Goal: Task Accomplishment & Management: Manage account settings

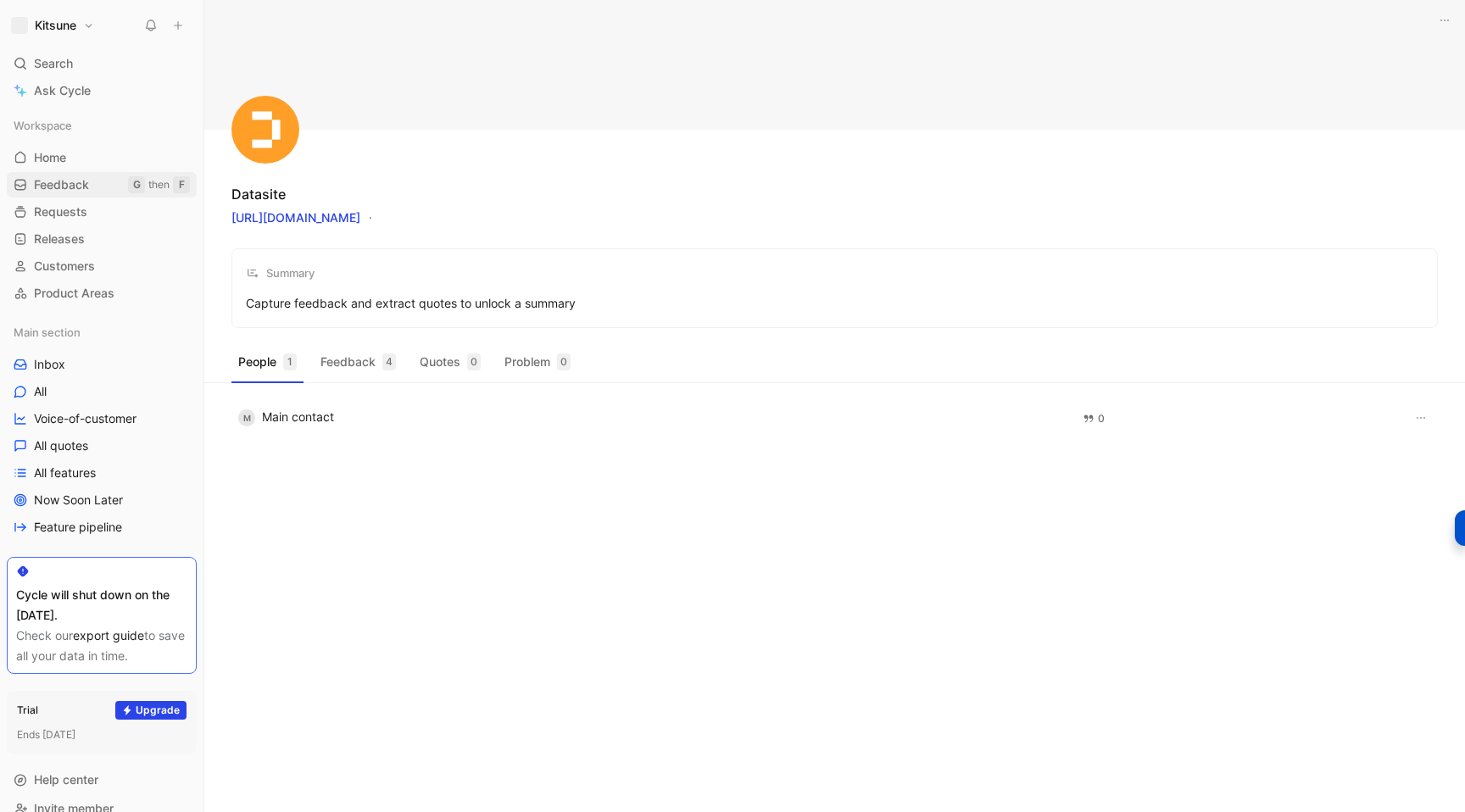
click at [60, 192] on span "Feedback" at bounding box center [61, 184] width 55 height 17
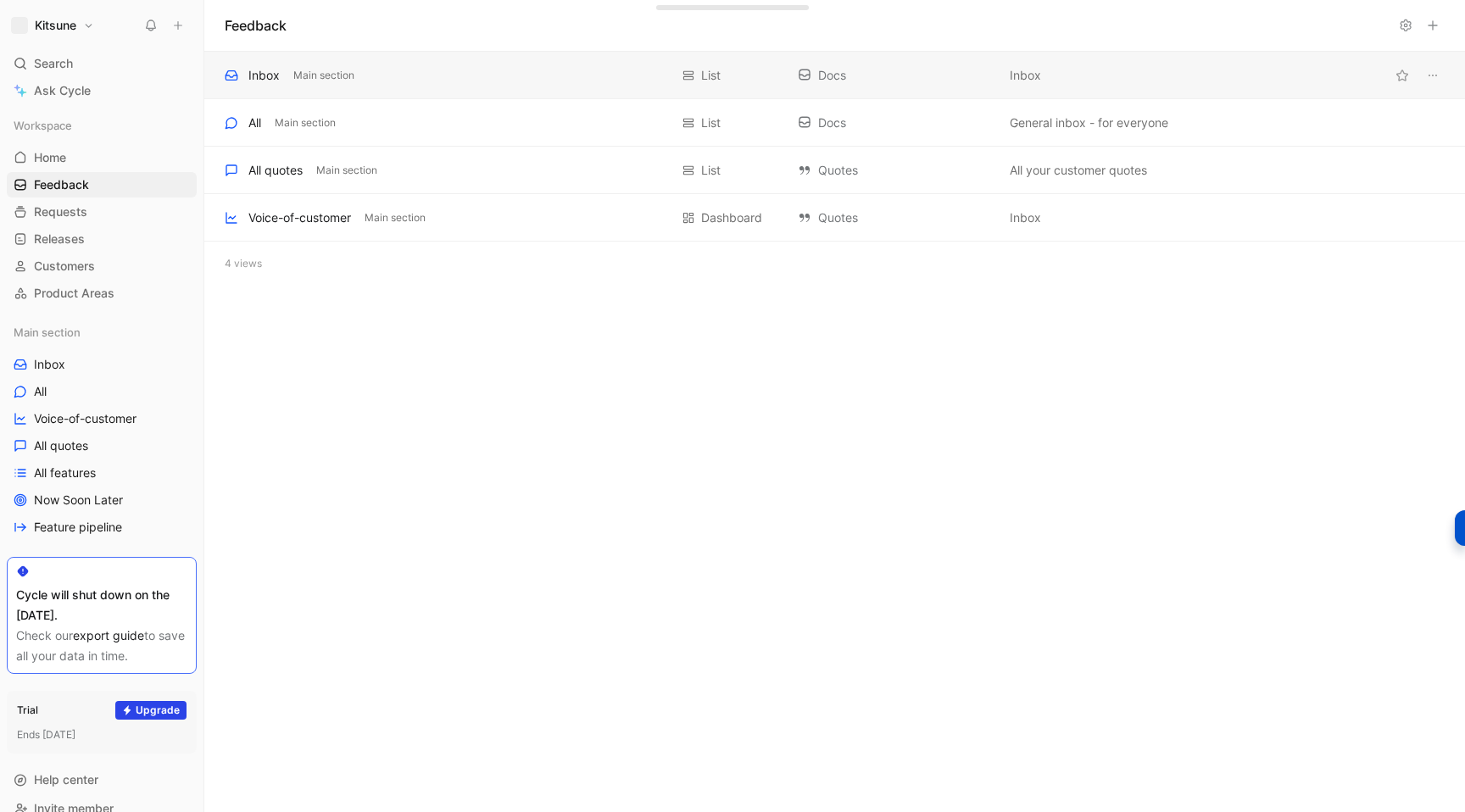
click at [492, 76] on div "Inbox Main section" at bounding box center [447, 75] width 444 height 20
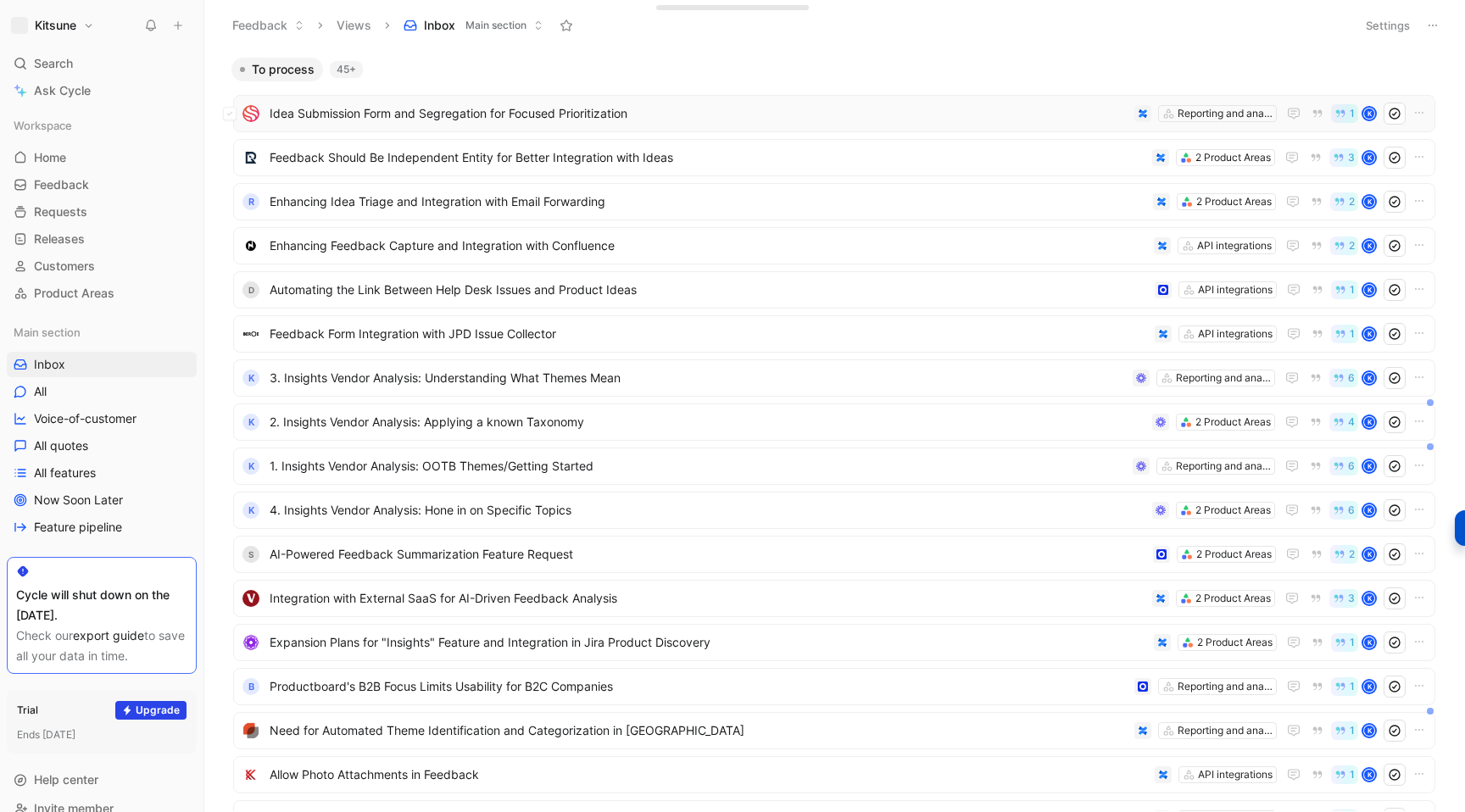
click at [761, 126] on div "Idea Submission Form and Segregation for Focused Prioritization Reporting and a…" at bounding box center [833, 114] width 1202 height 37
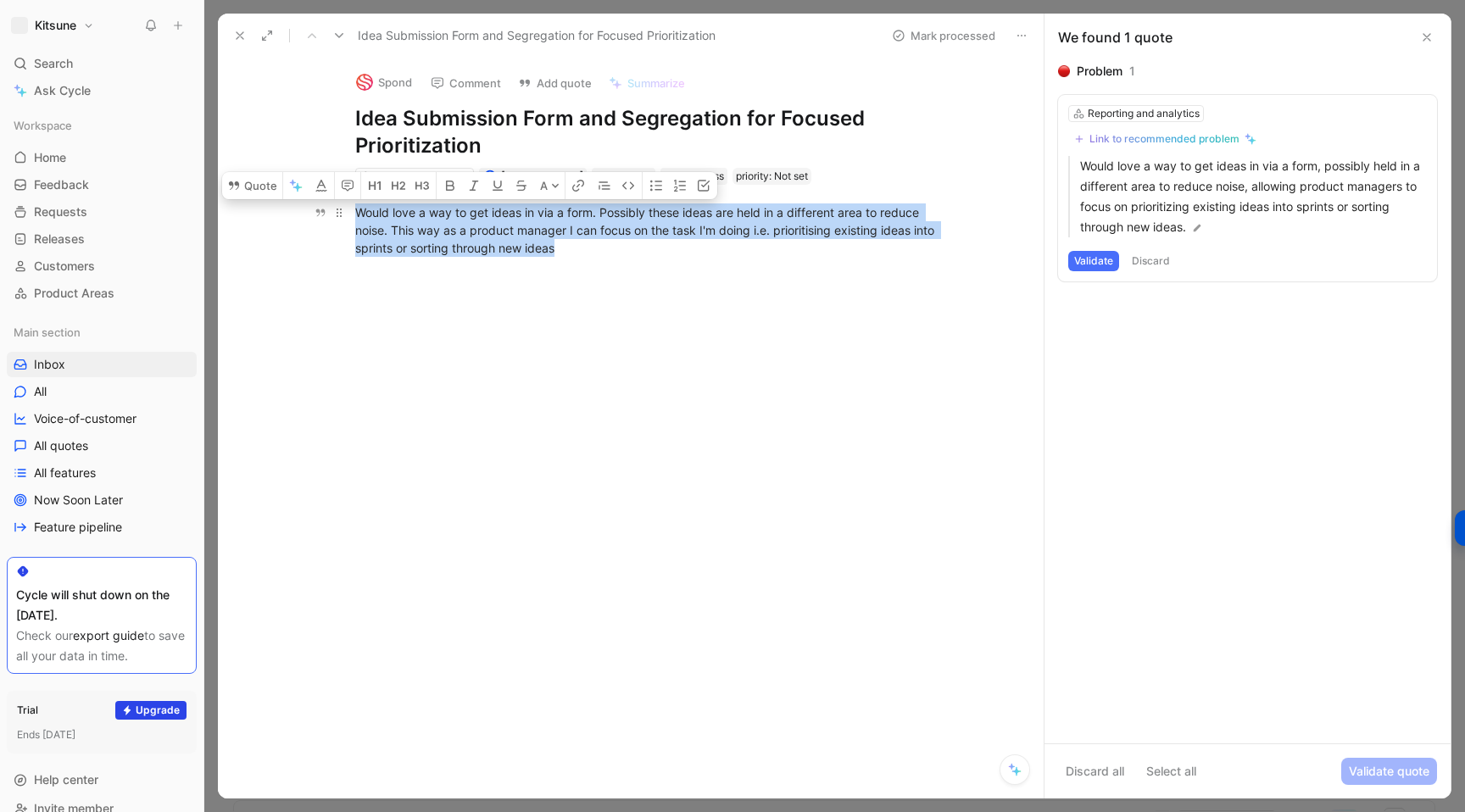
drag, startPoint x: 357, startPoint y: 215, endPoint x: 601, endPoint y: 241, distance: 245.4
click at [601, 241] on div "Would love a way to get ideas in via a form. Possibly these ideas are held in a…" at bounding box center [649, 230] width 586 height 53
click at [941, 267] on div "Would love a way to get ideas in via a form. Possibly these ideas are held in a…" at bounding box center [648, 230] width 790 height 91
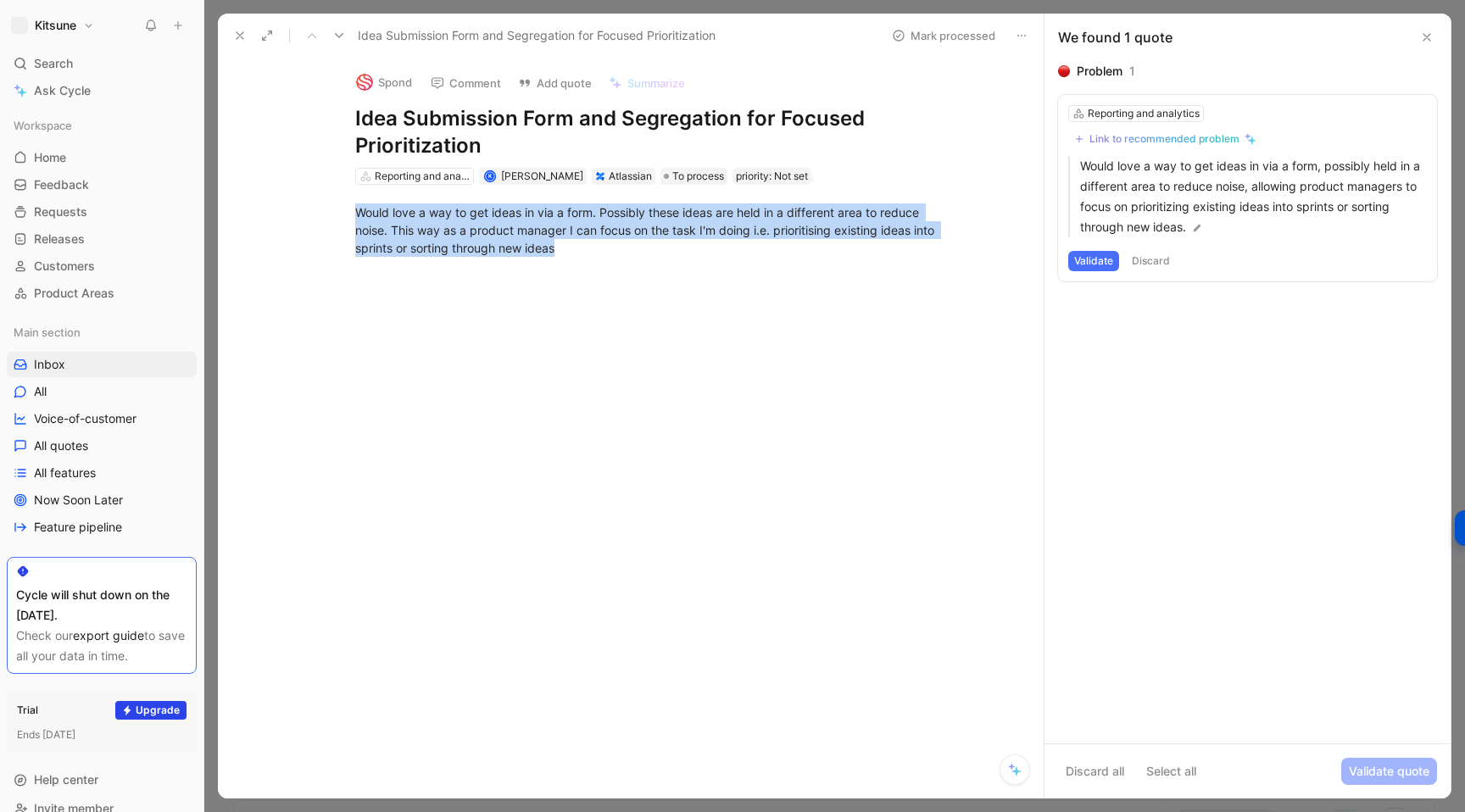
click at [1158, 260] on button "Discard" at bounding box center [1151, 260] width 50 height 20
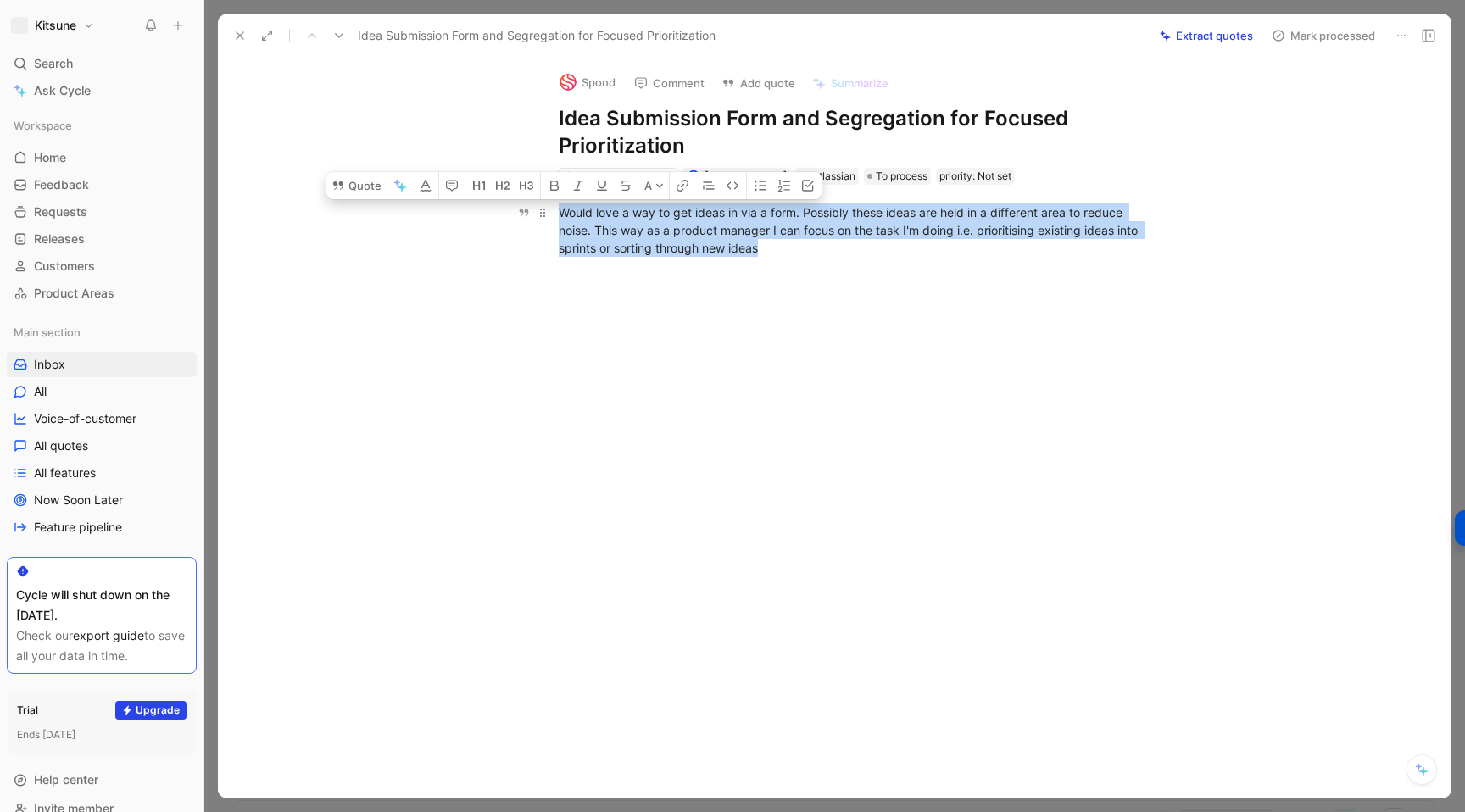
drag, startPoint x: 556, startPoint y: 215, endPoint x: 587, endPoint y: 235, distance: 36.9
click at [587, 235] on p "Would love a way to get ideas in via a form. Possibly these ideas are held in a…" at bounding box center [852, 230] width 651 height 64
click at [767, 232] on span "Would love a way to get ideas in via a form. Possibly these ideas are held in a…" at bounding box center [850, 230] width 583 height 50
drag, startPoint x: 804, startPoint y: 213, endPoint x: 590, endPoint y: 232, distance: 214.8
click at [590, 232] on span "Would love a way to get ideas in via a form. Possibly these ideas are held in a…" at bounding box center [850, 230] width 583 height 50
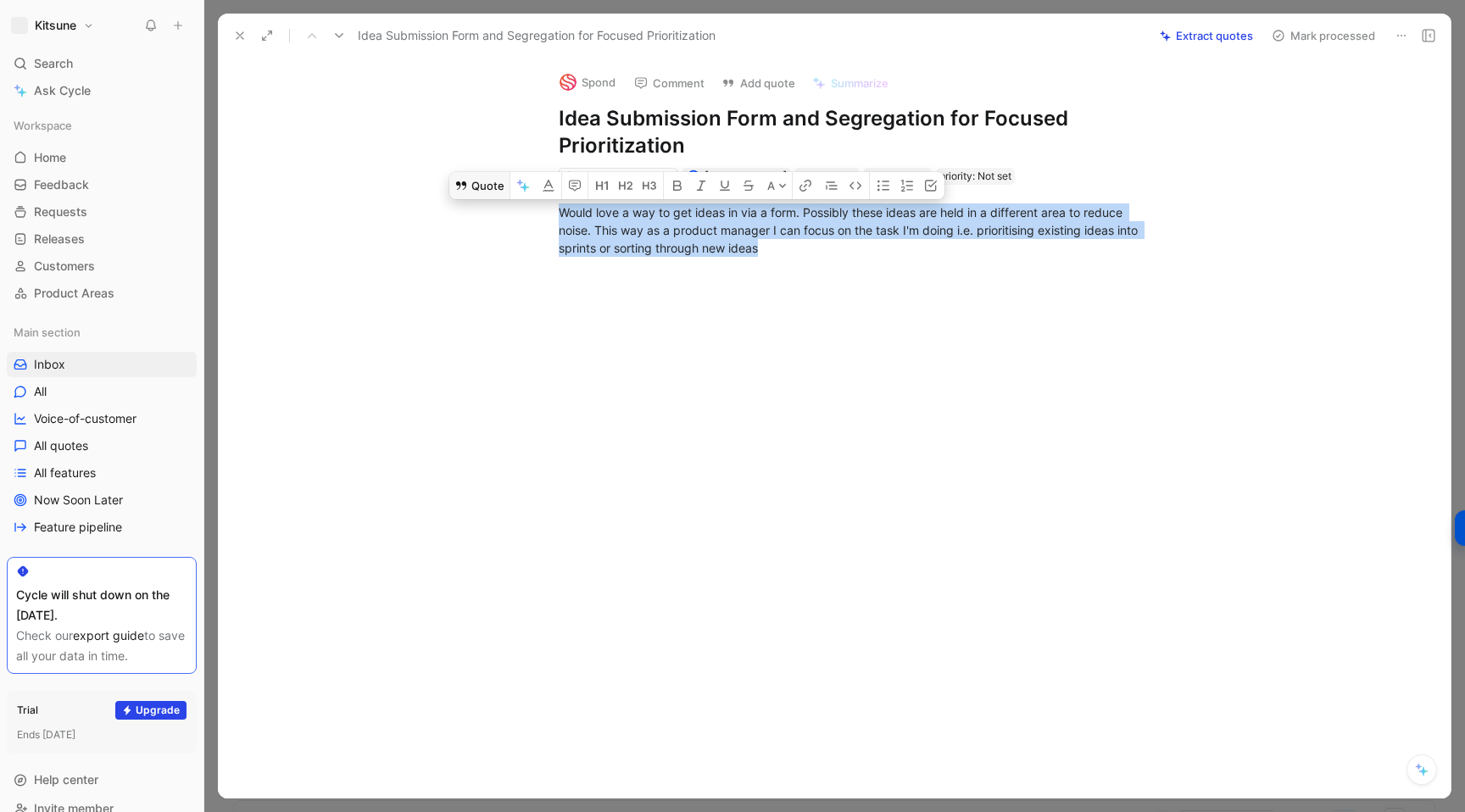
click at [484, 187] on button "Quote" at bounding box center [480, 186] width 60 height 28
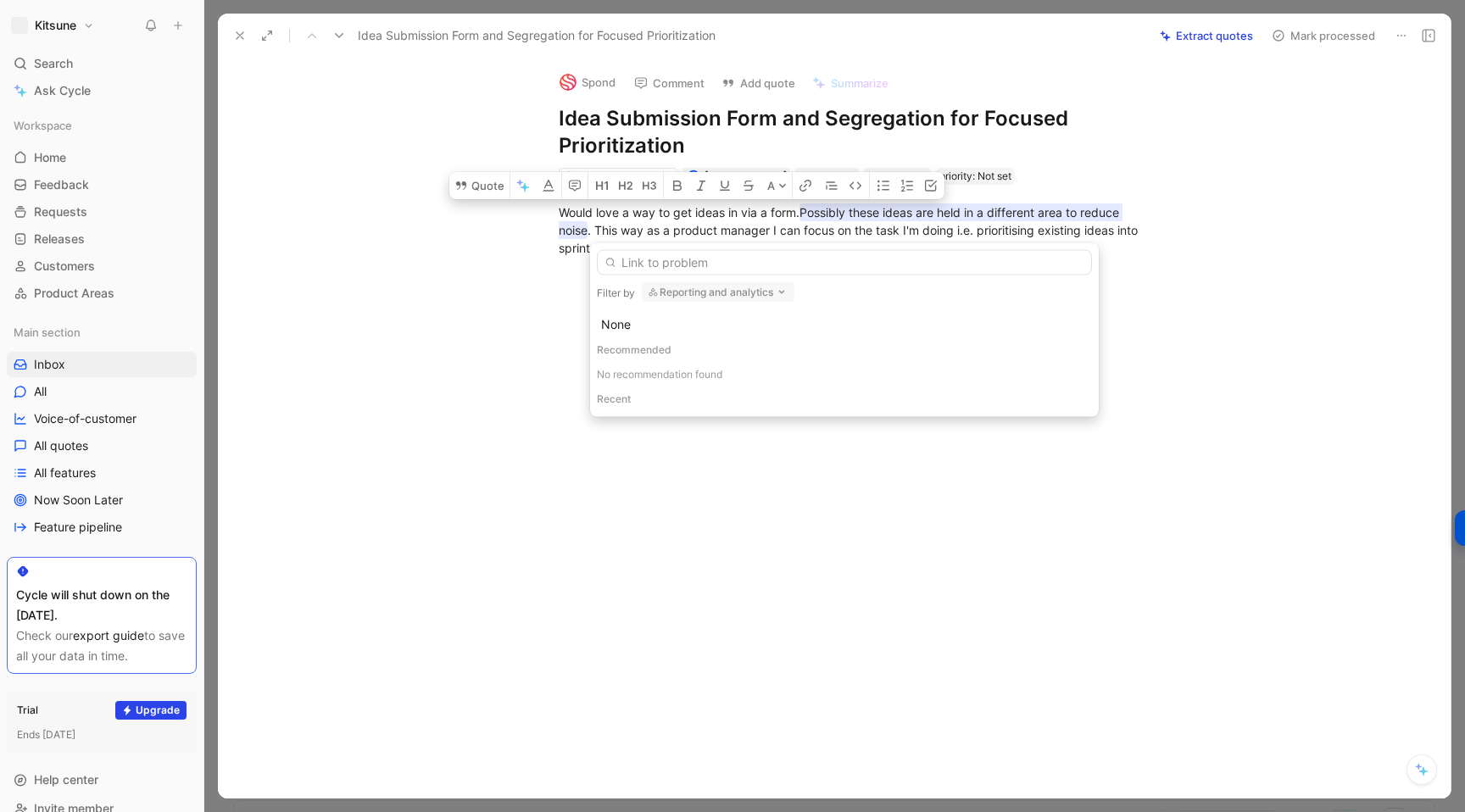
click at [693, 294] on button "Reporting and analytics" at bounding box center [718, 292] width 153 height 20
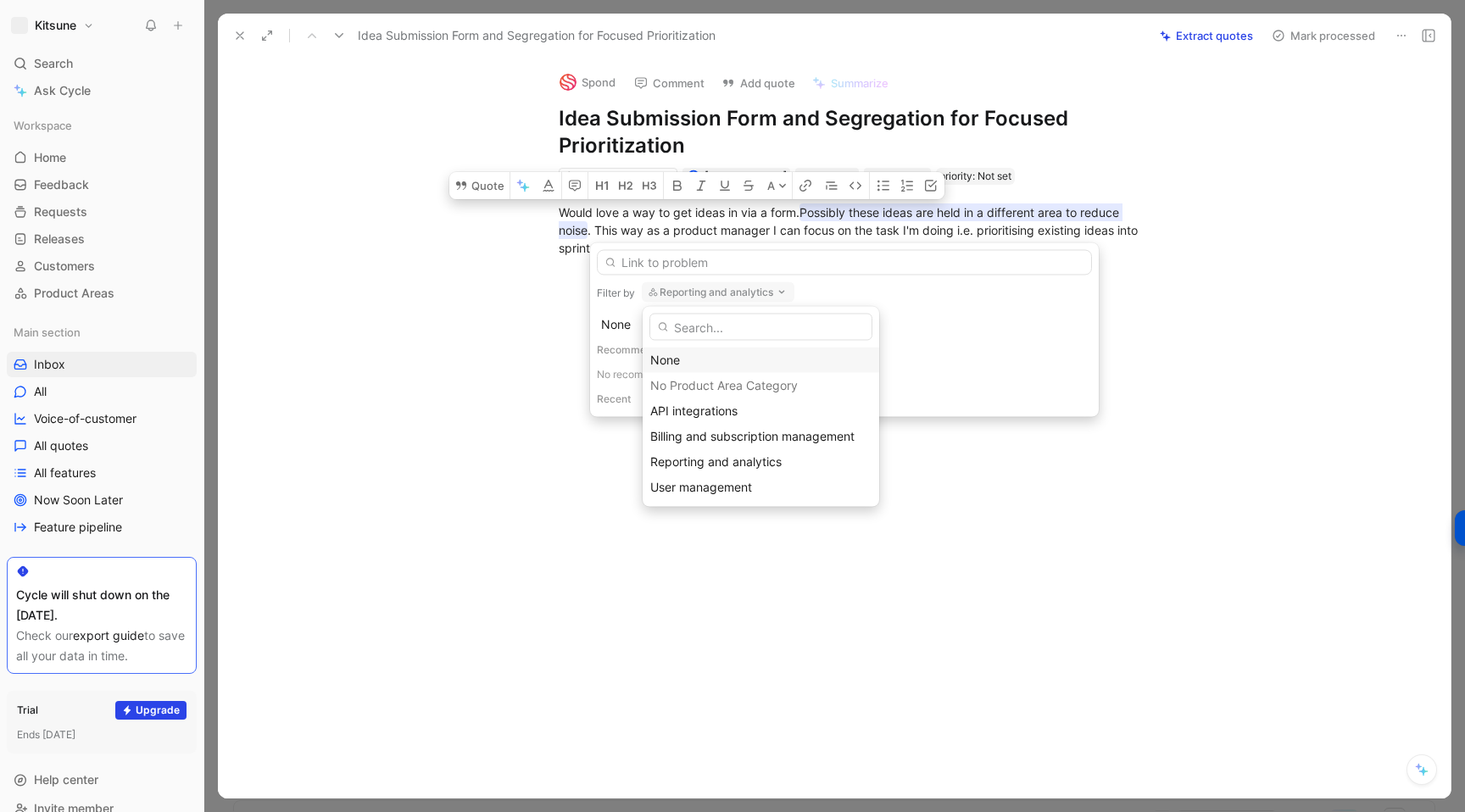
click at [665, 360] on div "None" at bounding box center [760, 360] width 221 height 20
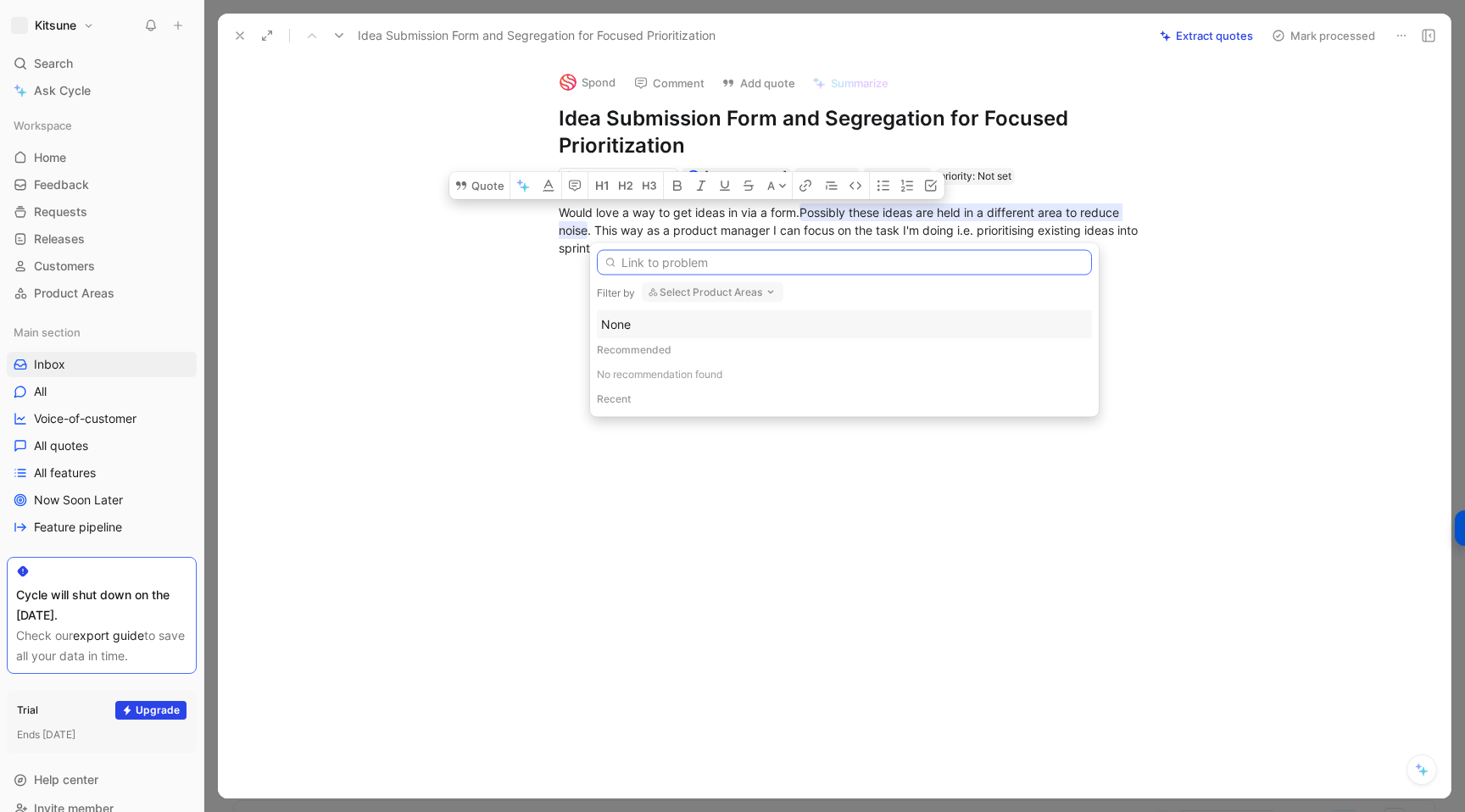
click at [631, 261] on input "text" at bounding box center [844, 262] width 495 height 26
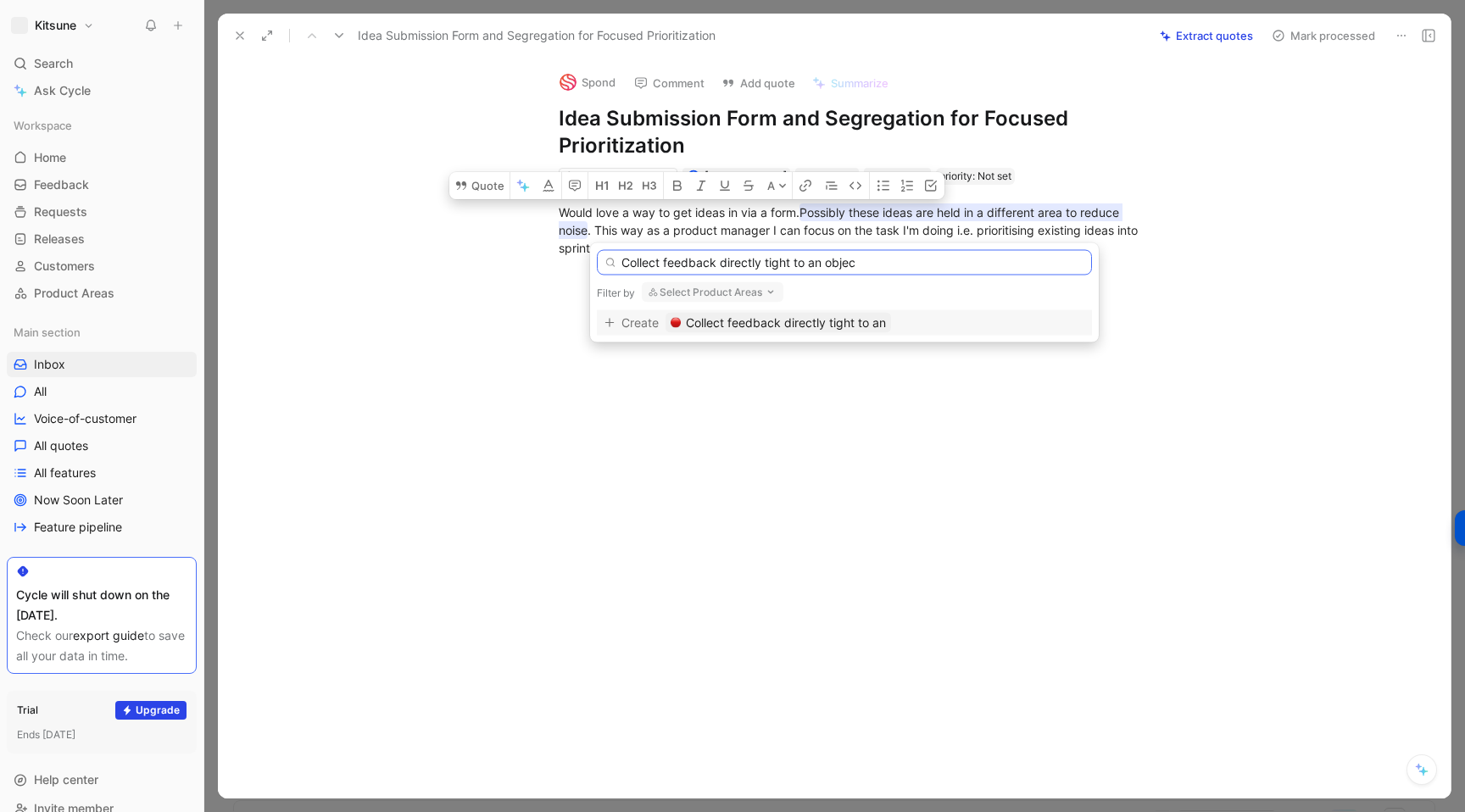
type input "Collect feedback directly tight to an object"
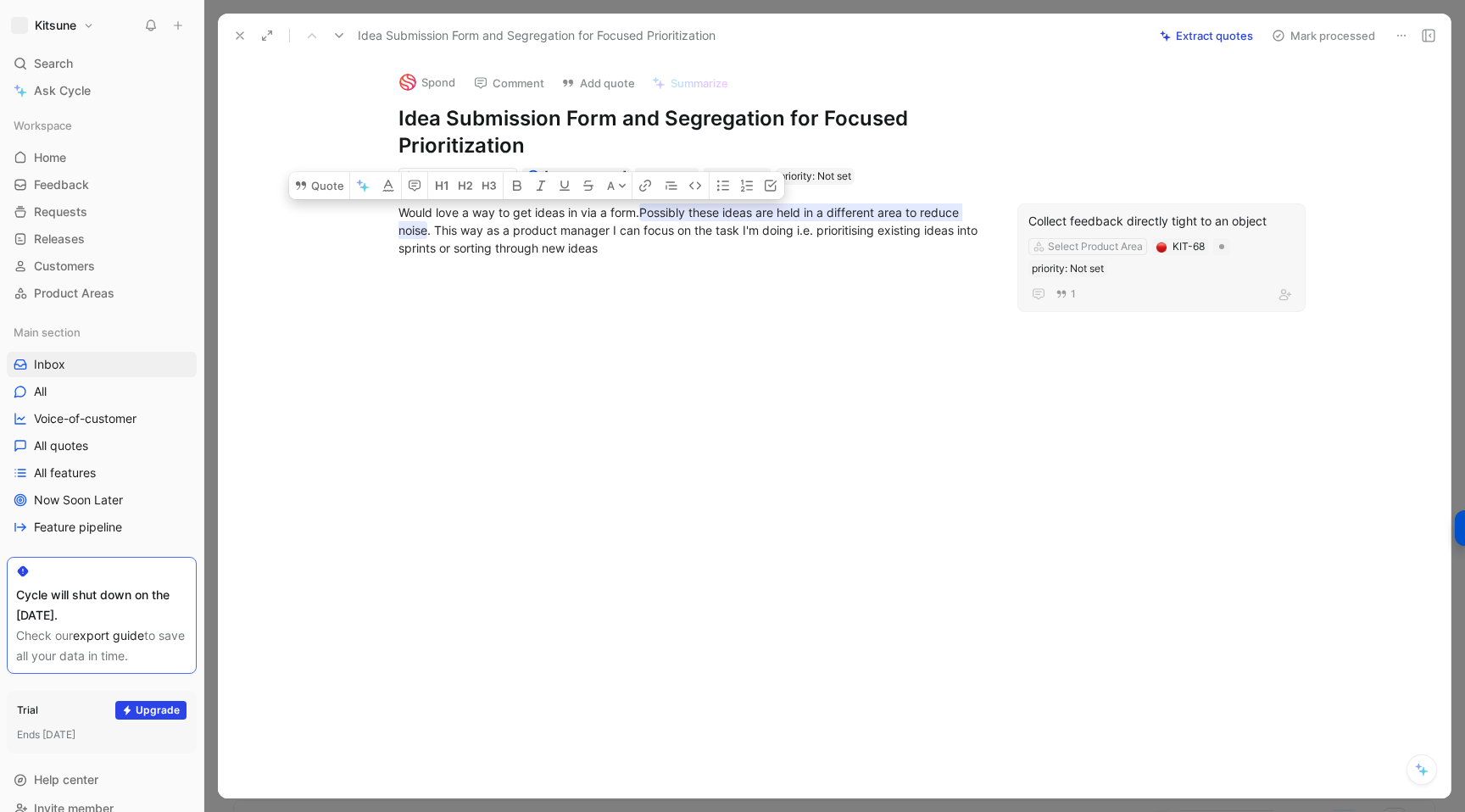
click at [708, 325] on div at bounding box center [691, 397] width 877 height 243
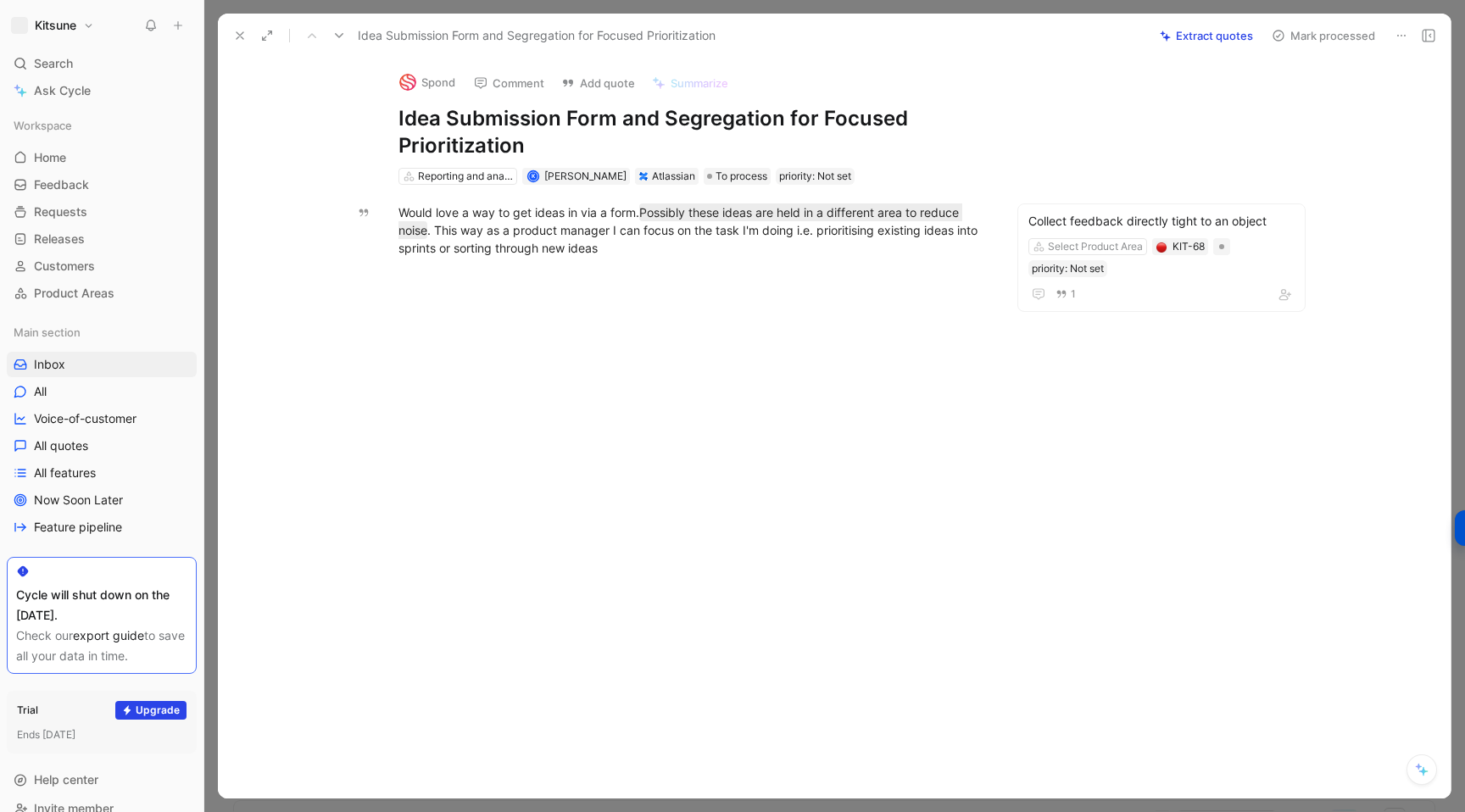
click at [1292, 38] on button "Mark processed" at bounding box center [1324, 36] width 119 height 24
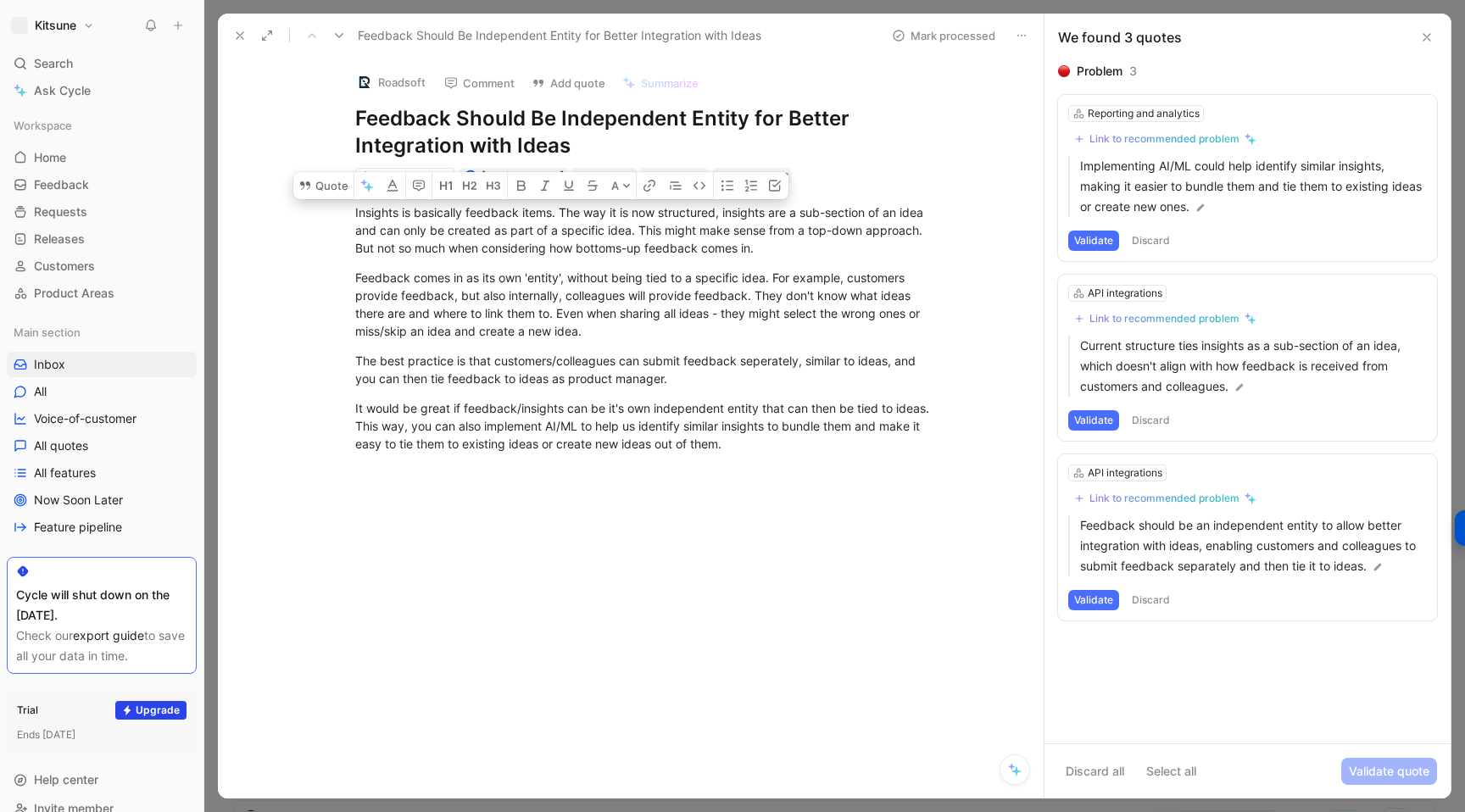
drag, startPoint x: 354, startPoint y: 212, endPoint x: 744, endPoint y: 461, distance: 462.7
click at [744, 461] on div "Insights is basically feedback items. The way it is now structured, insights ar…" at bounding box center [648, 328] width 790 height 287
click at [626, 471] on div "Insights is basically feedback items. The way it is now structured, insights ar…" at bounding box center [648, 328] width 790 height 287
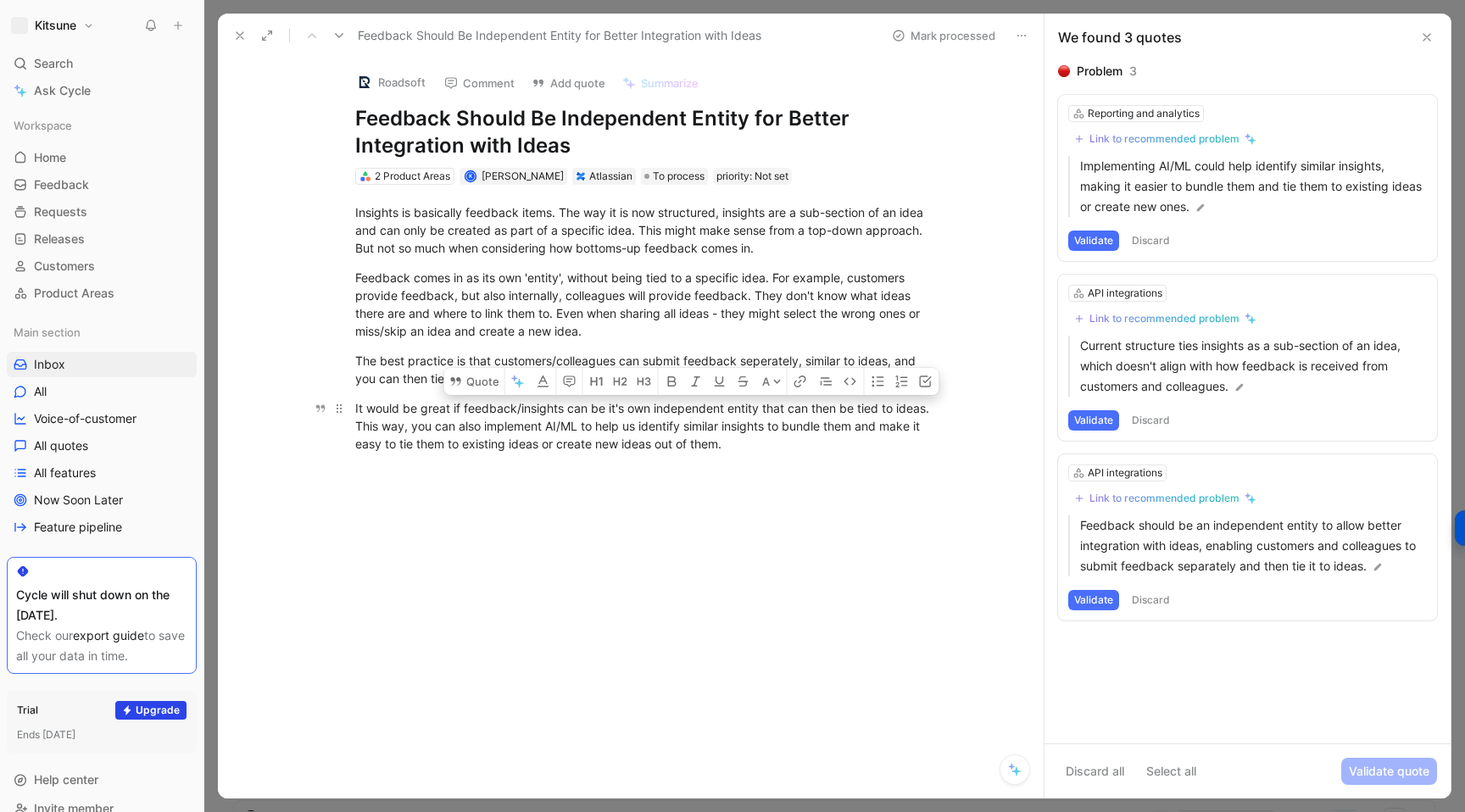
drag, startPoint x: 452, startPoint y: 410, endPoint x: 928, endPoint y: 411, distance: 476.0
click at [928, 411] on div "It would be great if feedback/insights can be it's own independent entity that …" at bounding box center [649, 426] width 586 height 53
click at [464, 379] on button "Quote" at bounding box center [474, 381] width 60 height 28
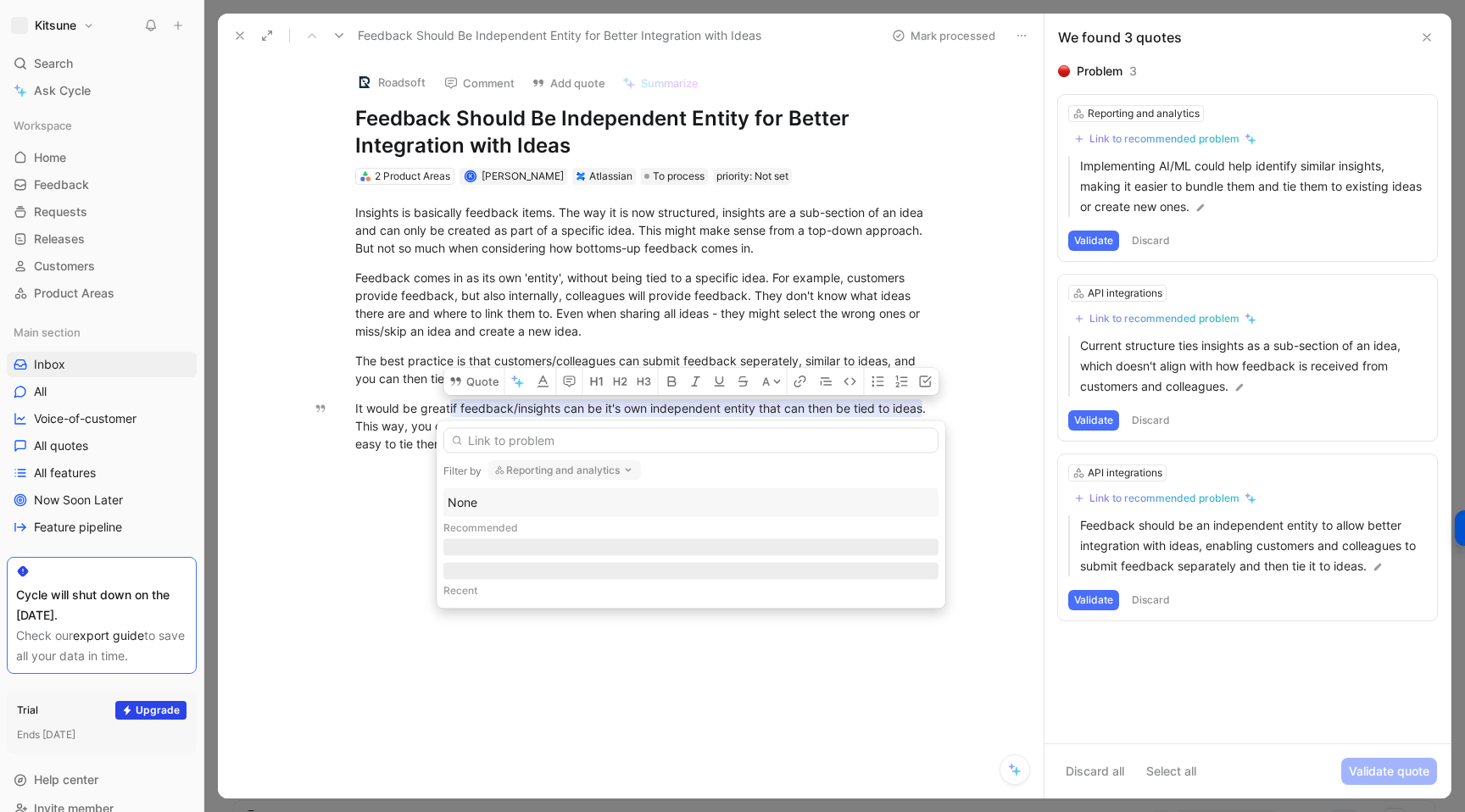
click at [508, 474] on button "Reporting and analytics" at bounding box center [565, 470] width 153 height 20
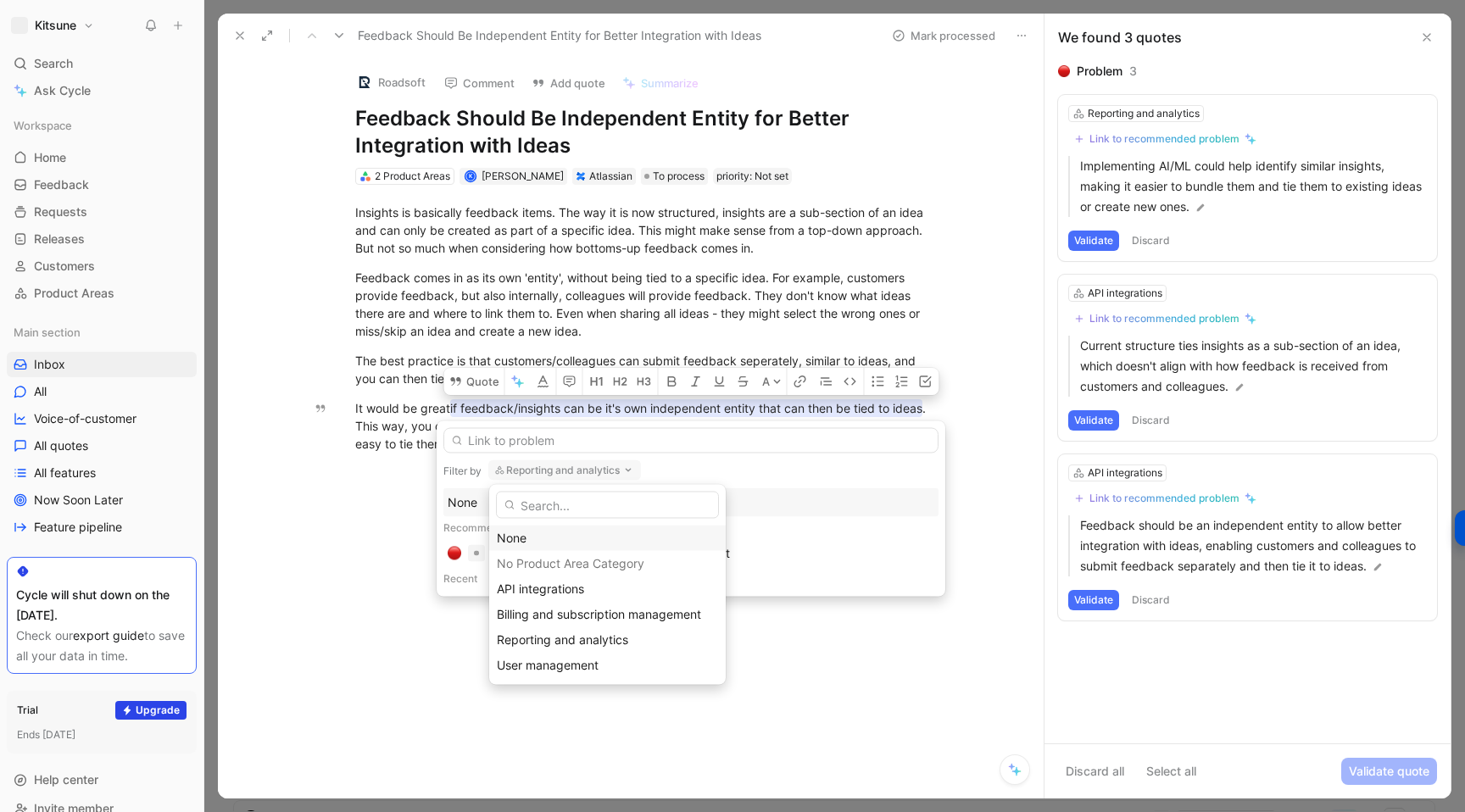
click at [515, 536] on div "None" at bounding box center [607, 537] width 221 height 20
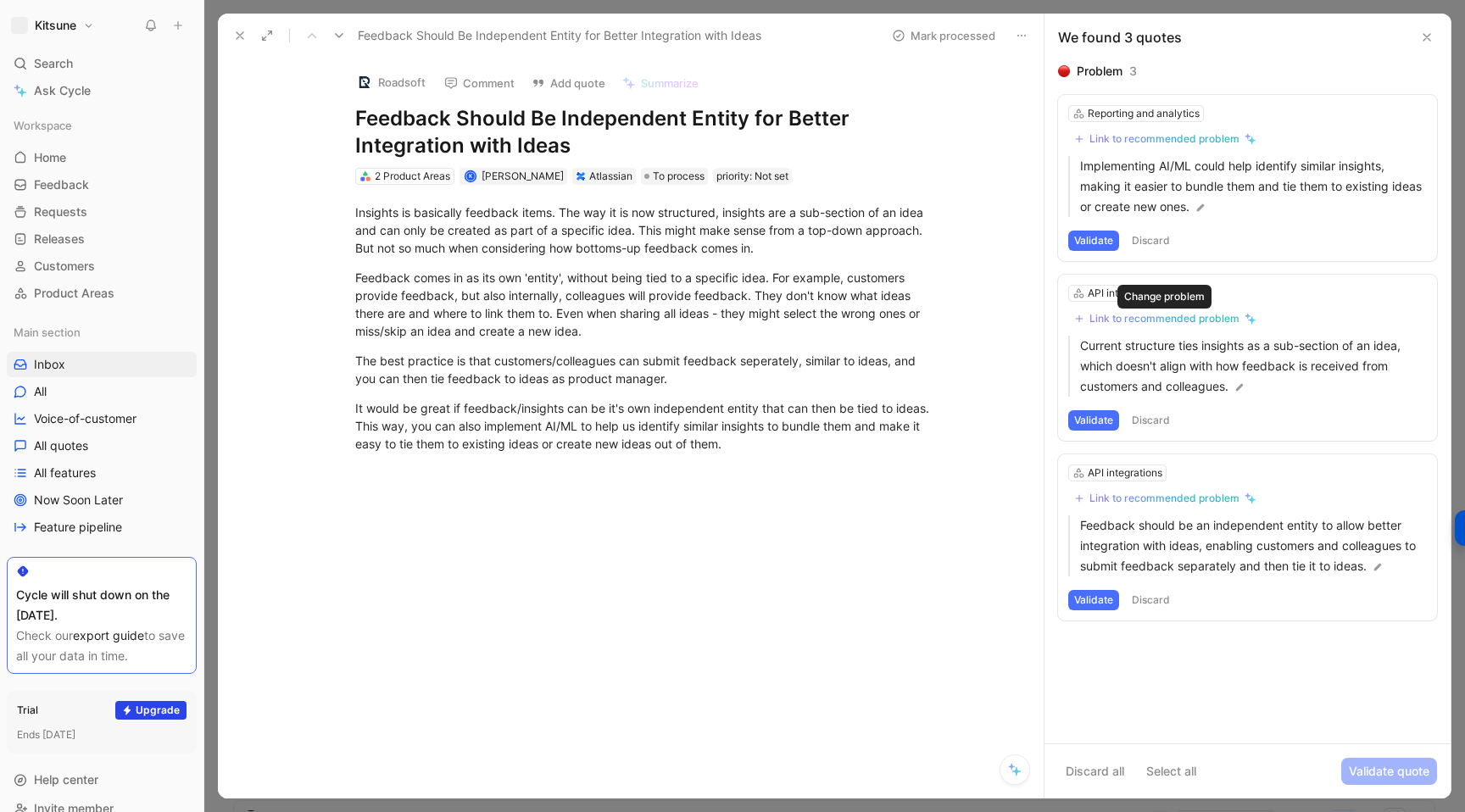
click at [1135, 316] on div "Link to recommended problem" at bounding box center [1164, 318] width 150 height 13
click at [1120, 498] on div "Link to recommended problem" at bounding box center [1164, 498] width 150 height 13
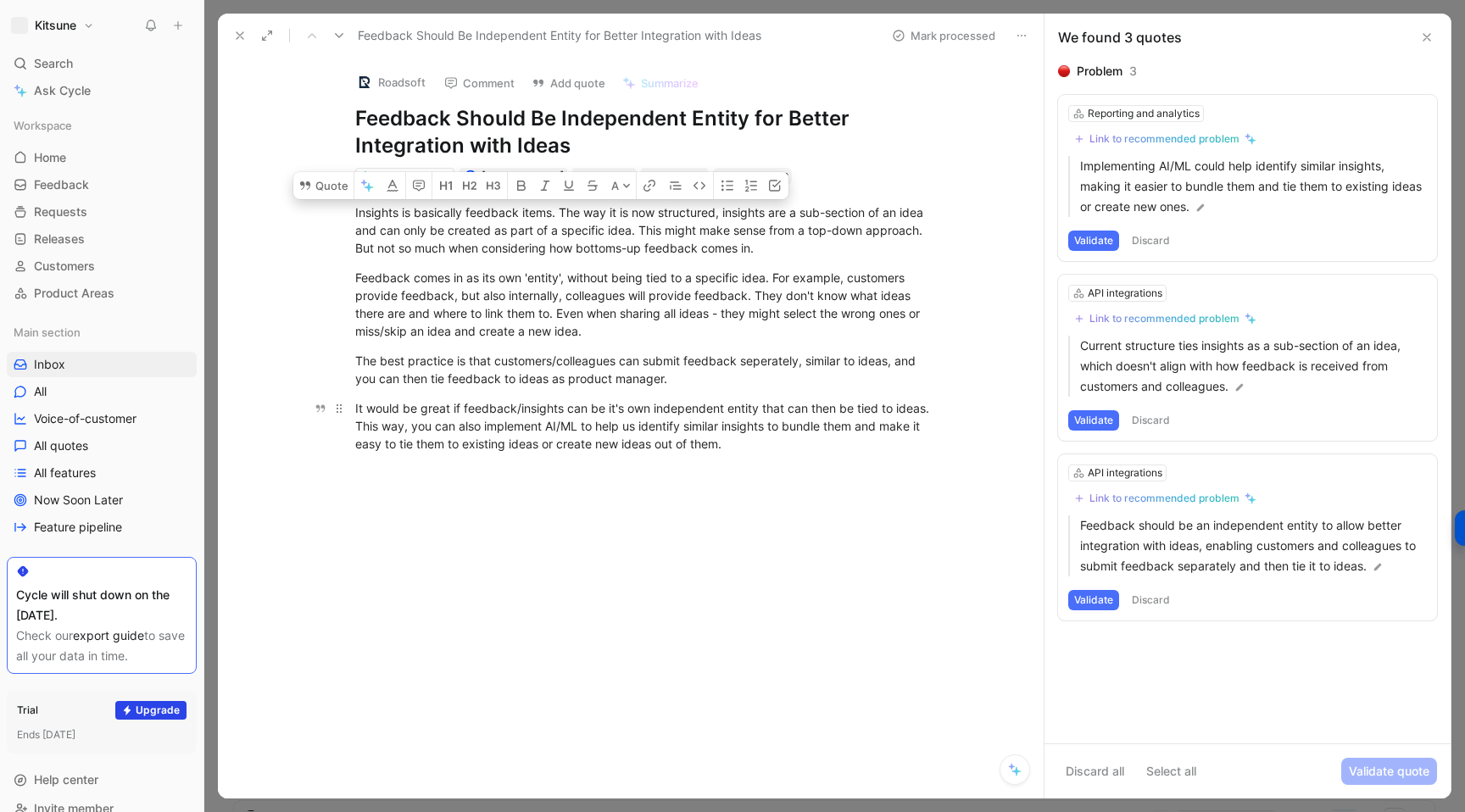
copy div "Insights is basically feedback items. The way it is now structured, insights ar…"
drag, startPoint x: 353, startPoint y: 211, endPoint x: 784, endPoint y: 453, distance: 494.3
click at [784, 453] on div "Insights is basically feedback items. The way it is now structured, insights ar…" at bounding box center [648, 328] width 790 height 287
click at [874, 568] on div at bounding box center [648, 593] width 790 height 243
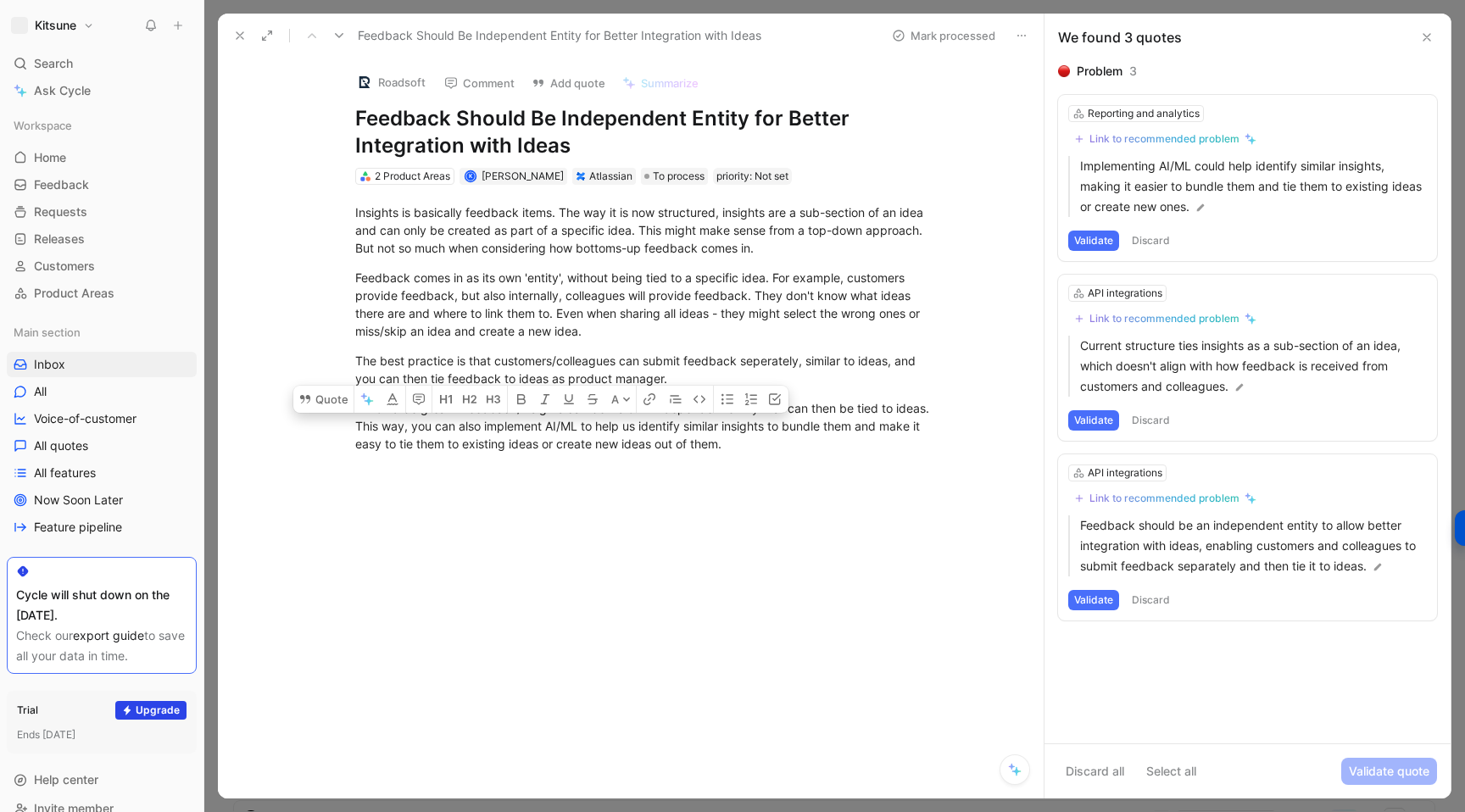
drag, startPoint x: 355, startPoint y: 426, endPoint x: 728, endPoint y: 450, distance: 373.8
click at [728, 450] on div "It would be great if feedback/insights can be it's own independent entity that …" at bounding box center [649, 426] width 586 height 53
click at [313, 402] on button "Quote" at bounding box center [323, 399] width 60 height 28
click at [1104, 139] on div "Link to recommended problem" at bounding box center [1164, 139] width 150 height 13
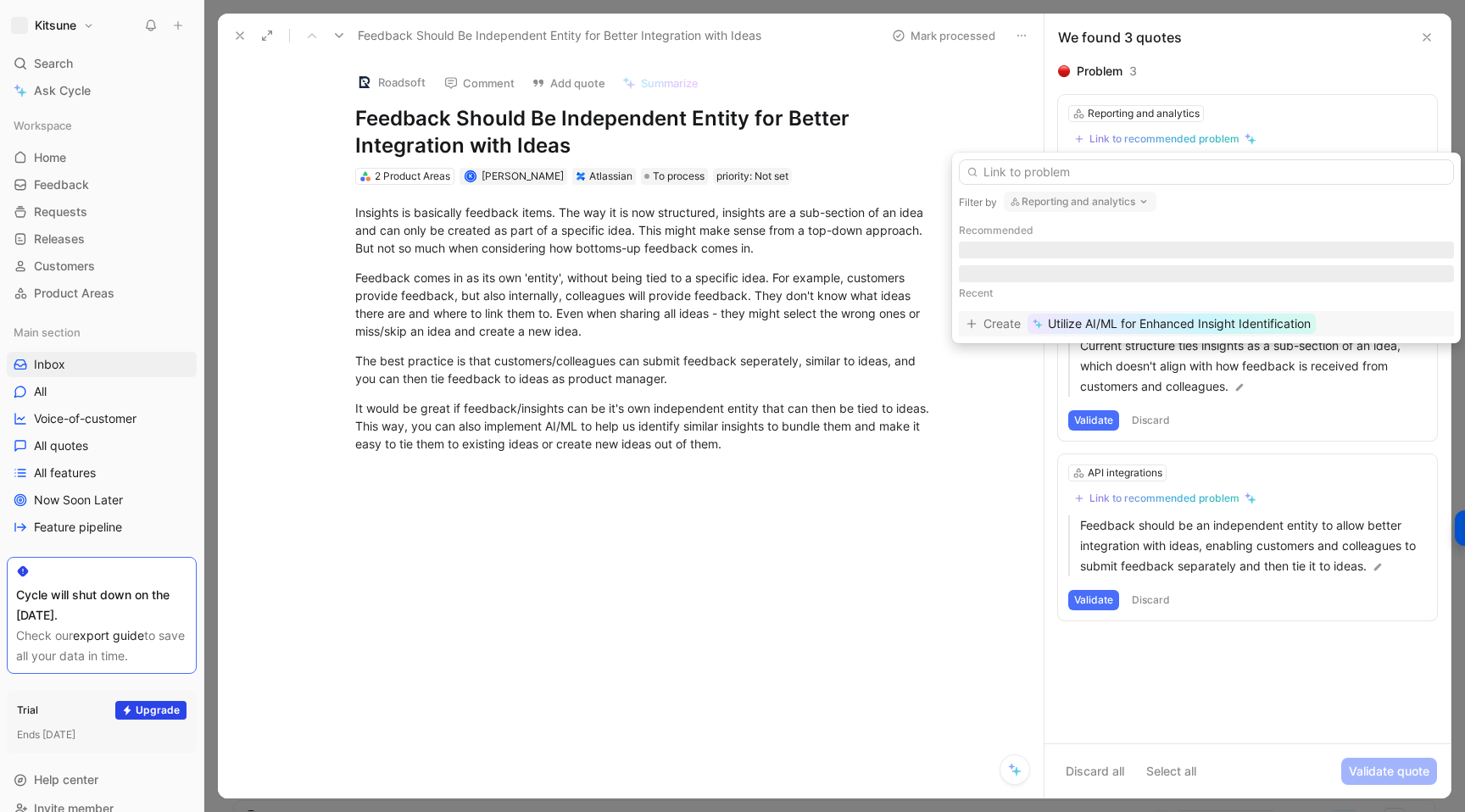
click at [1202, 329] on span "Utilize AI/ML for Enhanced Insight Identification" at bounding box center [1179, 323] width 263 height 20
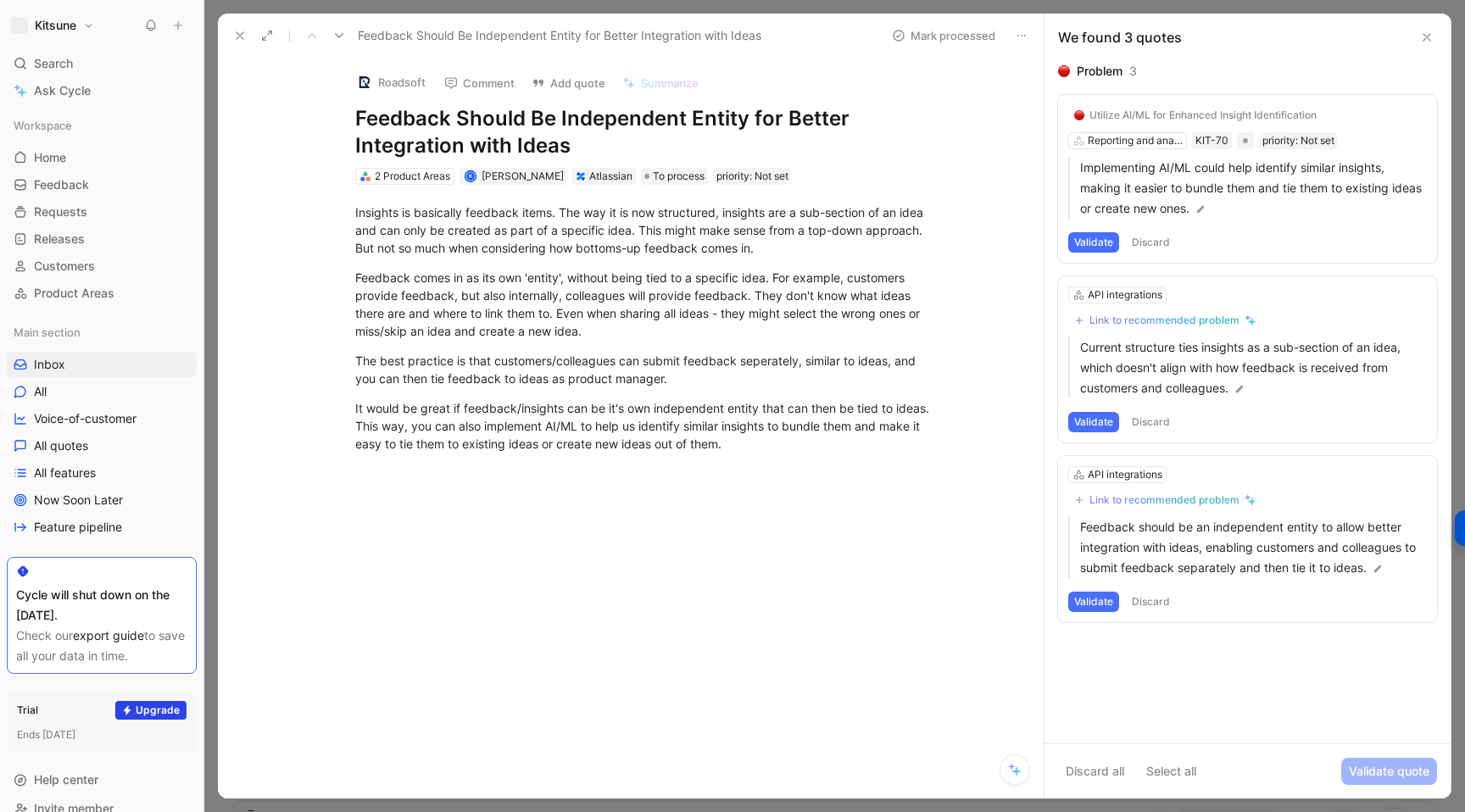
click at [1091, 232] on button "Validate" at bounding box center [1093, 242] width 51 height 20
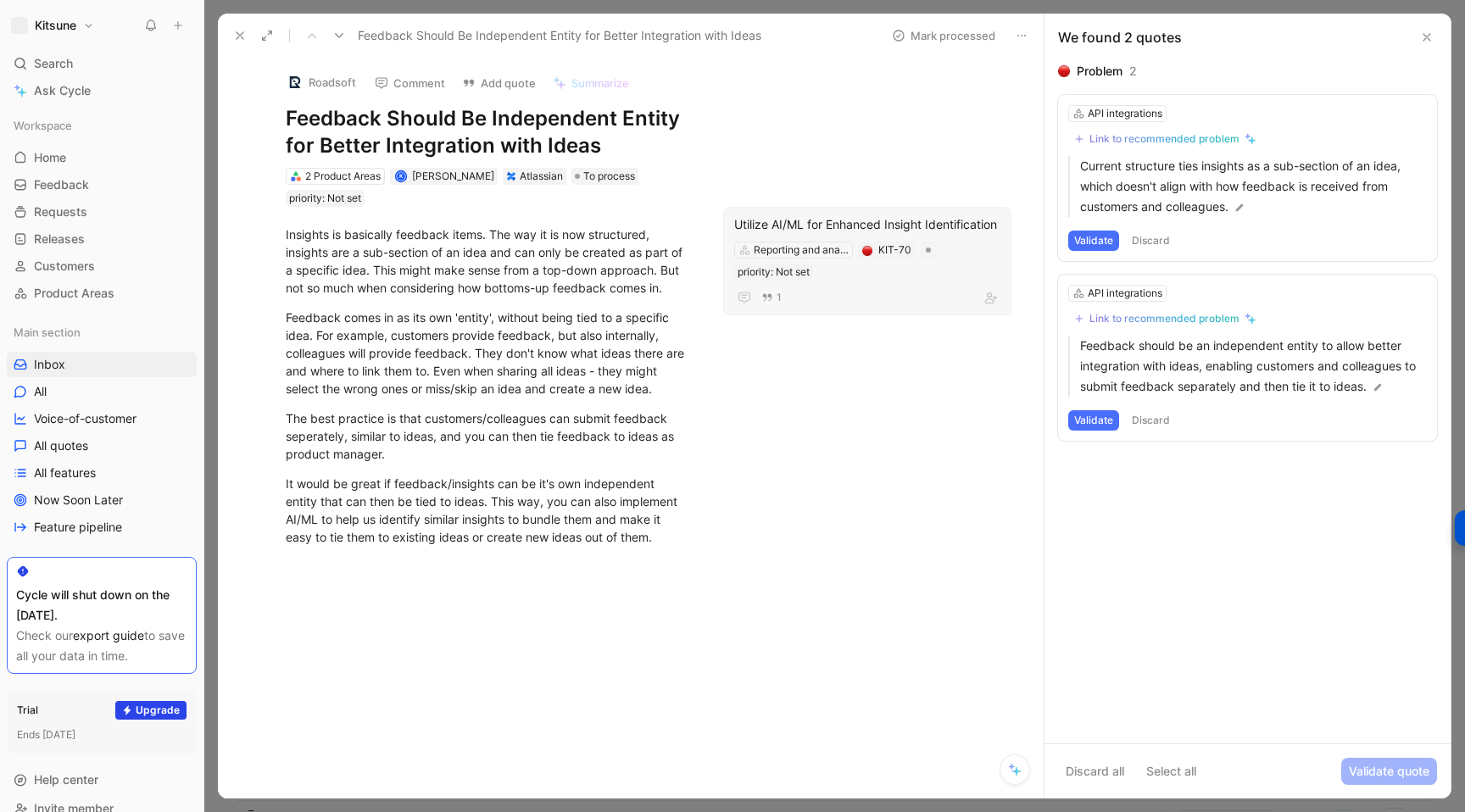
click at [844, 227] on div "Utilize AI/ML for Enhanced Insight Identification" at bounding box center [867, 224] width 267 height 20
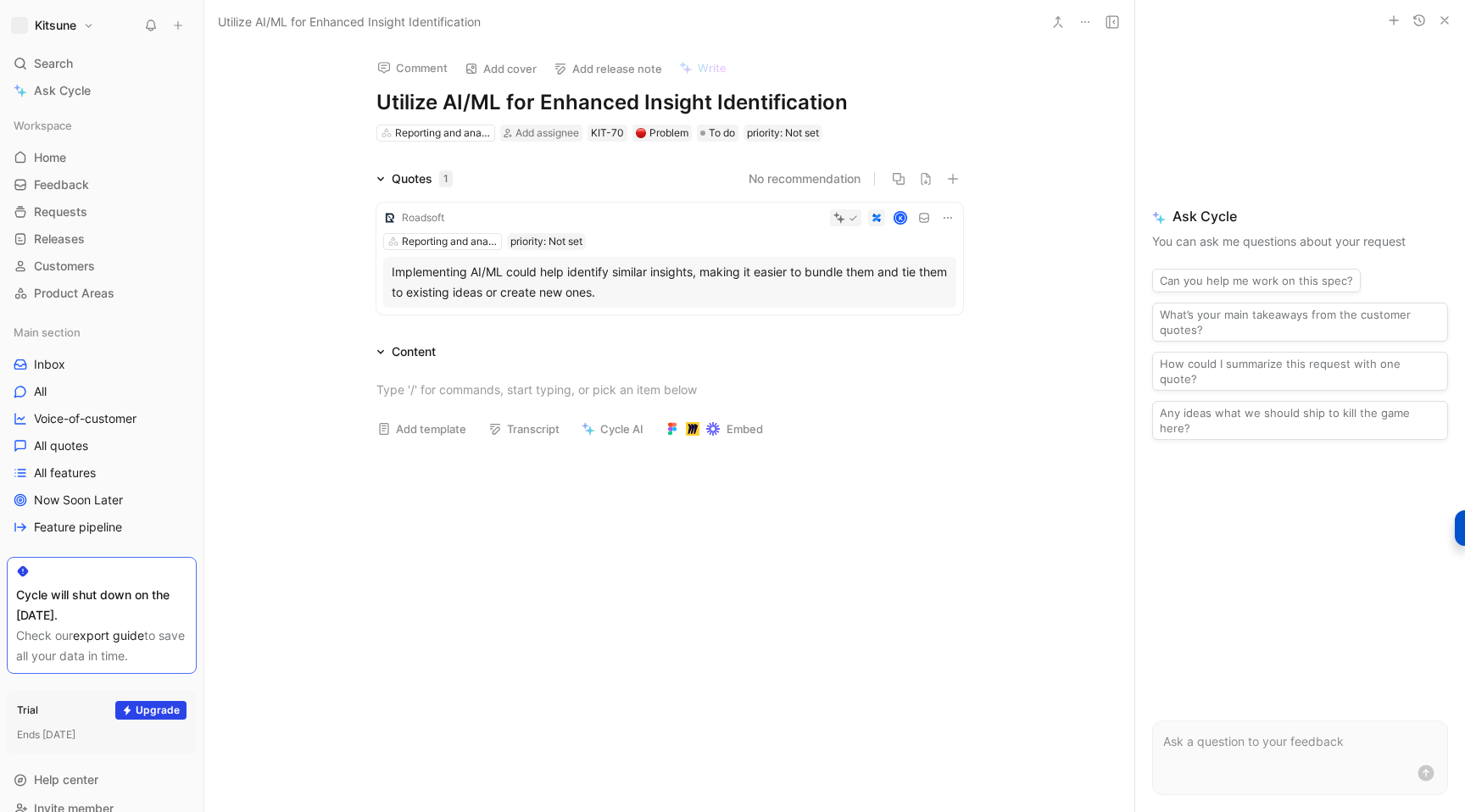
click at [844, 227] on div "Roadsoft K Reporting and analytics priority: Not set Implementing AI/ML could h…" at bounding box center [670, 259] width 586 height 112
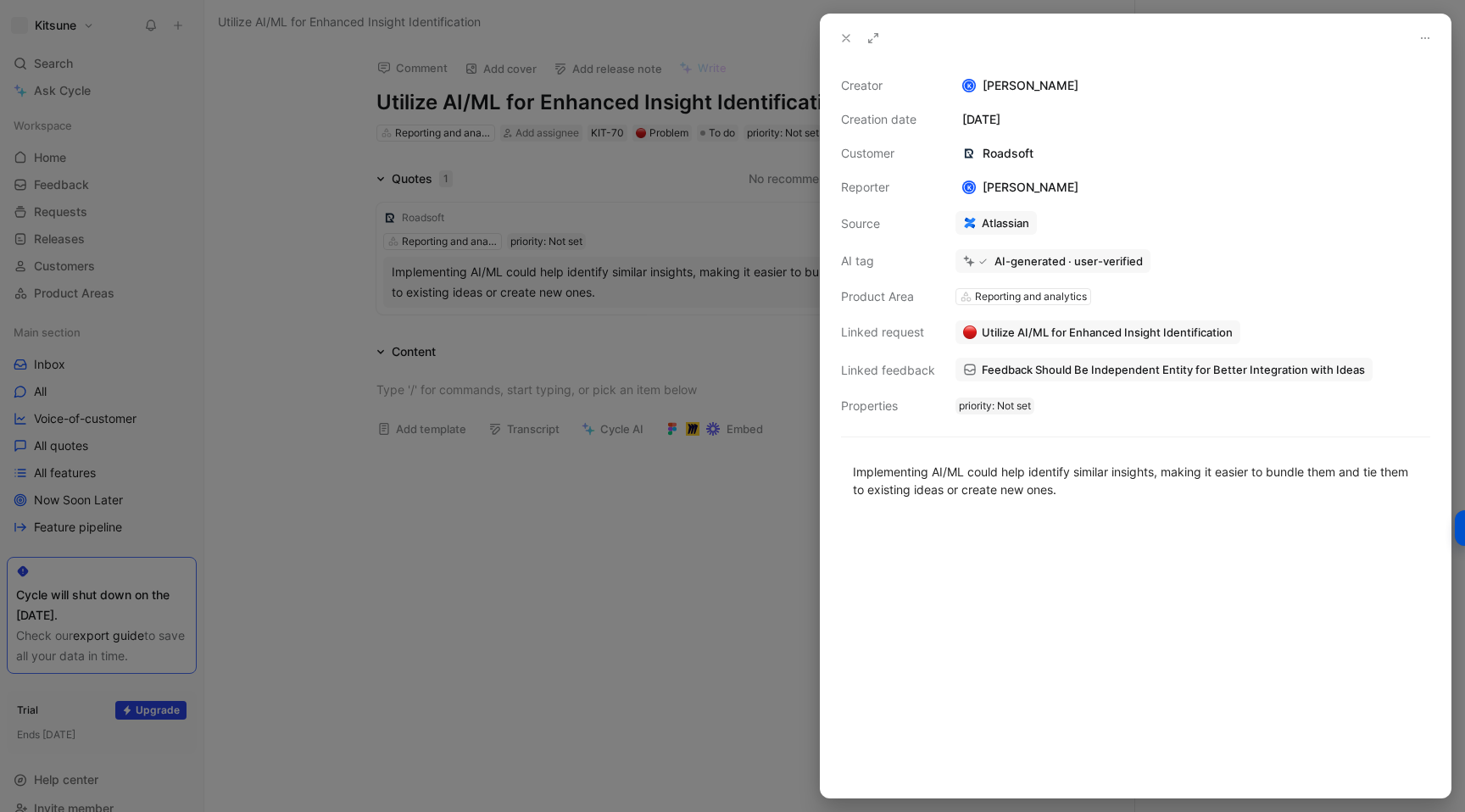
click at [433, 93] on div at bounding box center [732, 406] width 1465 height 812
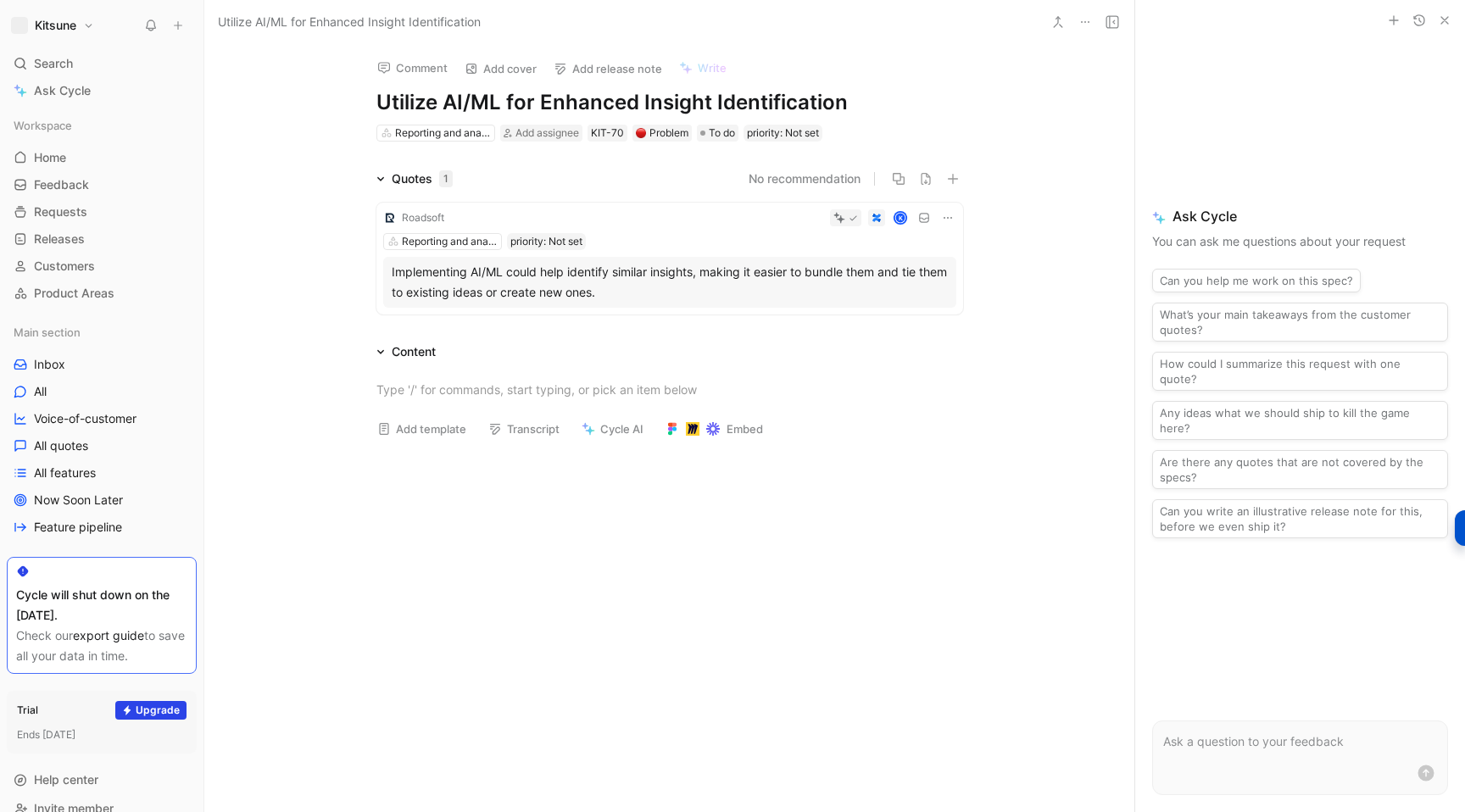
click at [463, 105] on h1 "Utilize AI/ML for Enhanced Insight Identification" at bounding box center [670, 102] width 586 height 28
click at [512, 103] on h1 "Utilize AI/ML for Enhanced Insight Identification" at bounding box center [670, 102] width 586 height 28
click at [554, 103] on h1 "Utilize AI/ML for Enhanced Insight Identification" at bounding box center [670, 102] width 586 height 28
click at [638, 103] on h1 "Utilize AI/ML for Enhanced Insight Identification" at bounding box center [670, 102] width 586 height 28
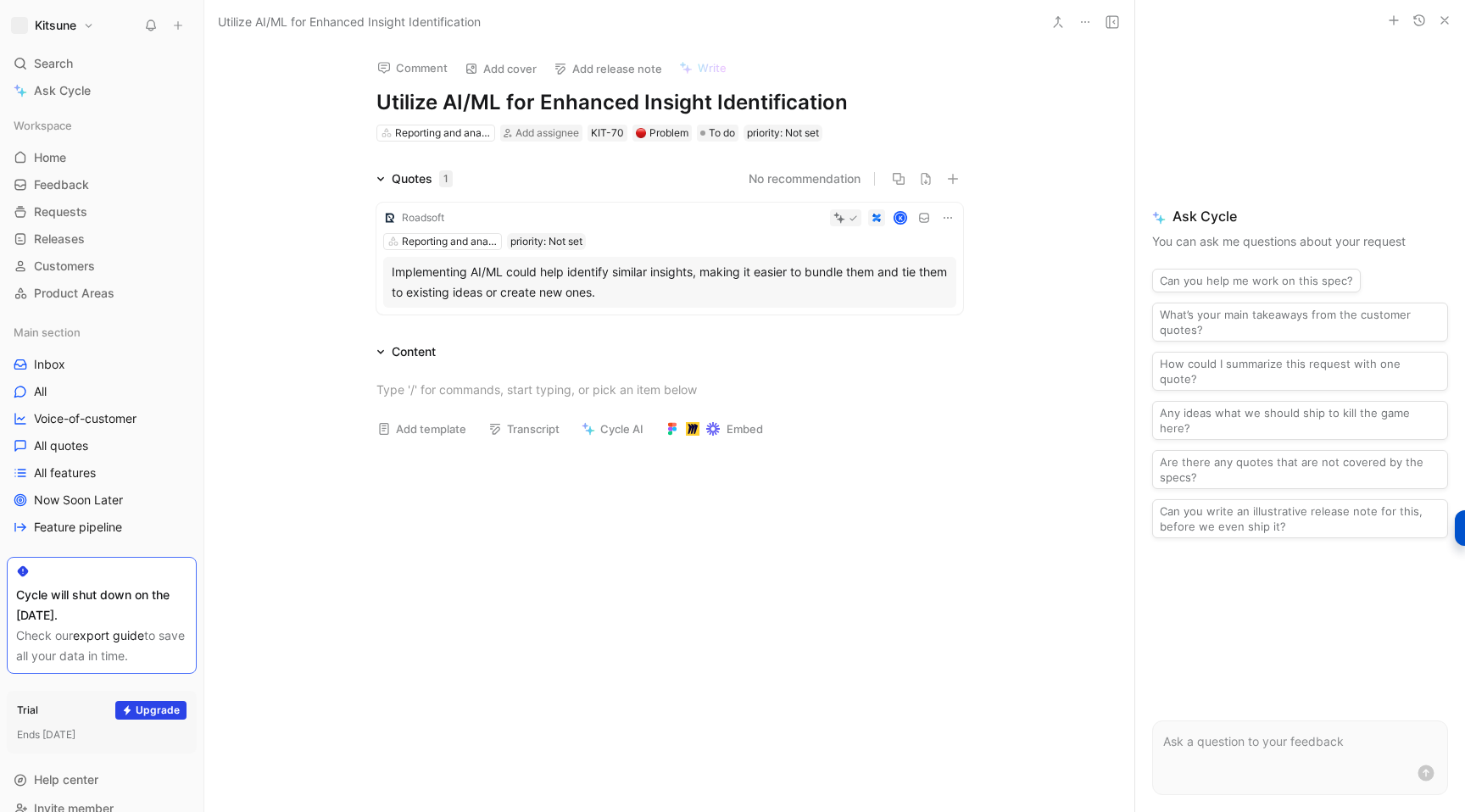
click at [638, 103] on h1 "Utilize AI/ML for Enhanced Insight Identification" at bounding box center [670, 102] width 586 height 28
click at [661, 103] on h1 "Utilize AI/ML for Enhanced Insight Identification" at bounding box center [670, 102] width 586 height 28
click at [767, 87] on div "Comment Add cover Add release note Write Utilize AI/ML for Enhanced Insight Ide…" at bounding box center [669, 94] width 651 height 100
click at [553, 99] on h1 "Utilize AI/ML for Enhanced Insight Identification" at bounding box center [670, 102] width 586 height 28
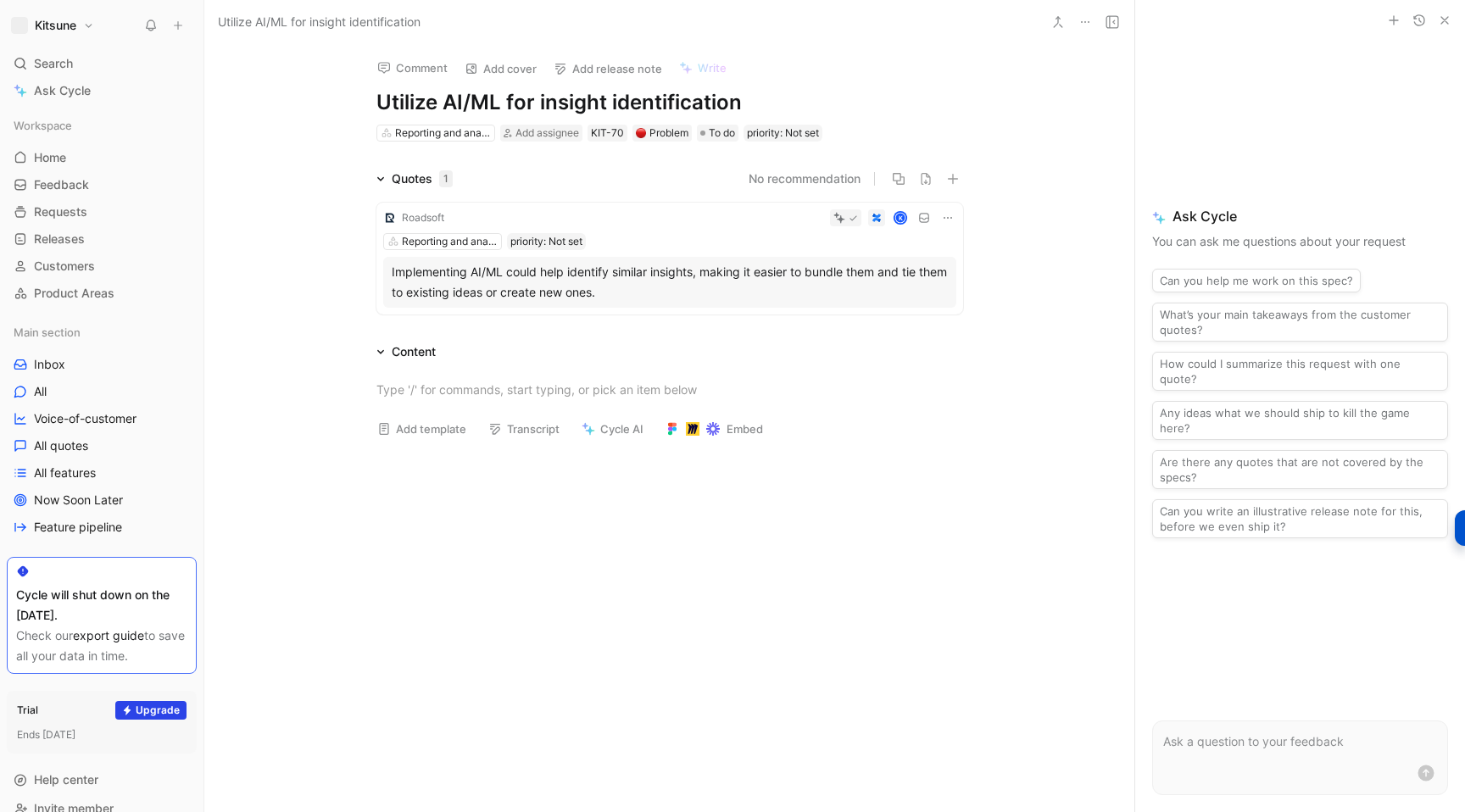
click at [277, 280] on div "Quotes 1 No recommendation Roadsoft K Reporting and analytics priority: Not set…" at bounding box center [669, 245] width 930 height 153
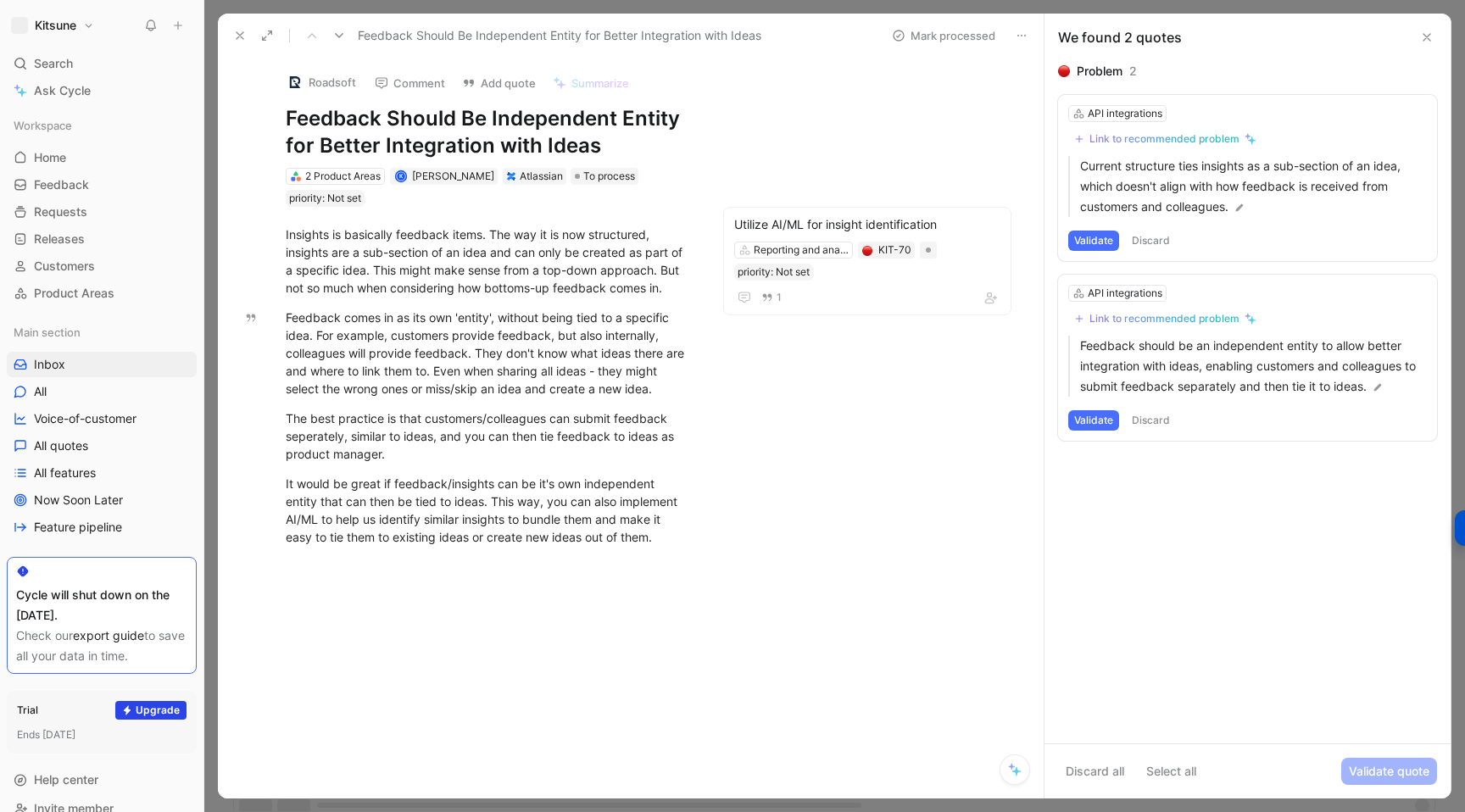
click at [869, 429] on div "Roadsoft Comment Add quote Summarize Feedback Should Be Independent Entity for …" at bounding box center [630, 428] width 825 height 741
click at [1138, 132] on div "Link to recommended problem" at bounding box center [1164, 139] width 150 height 13
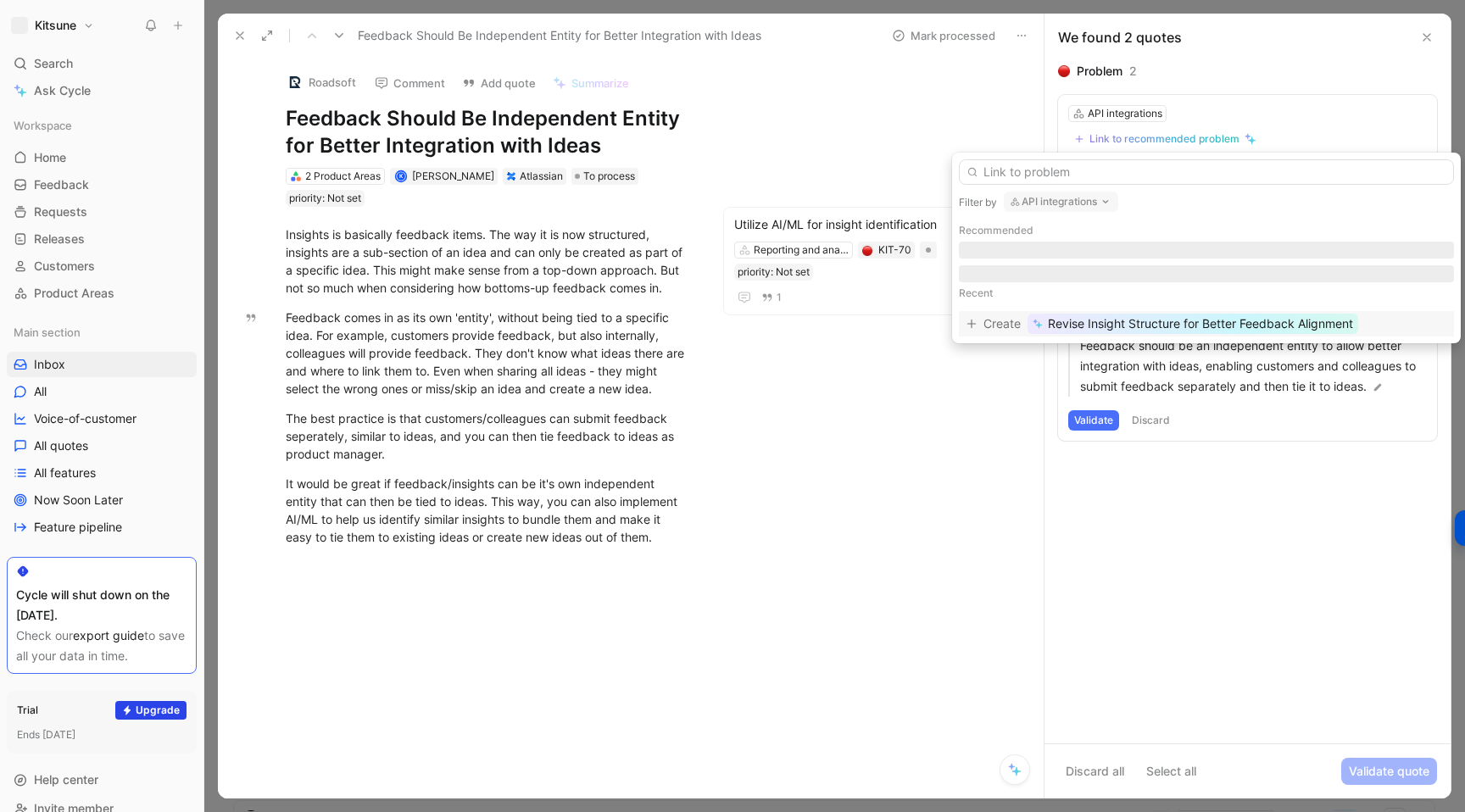
click at [1190, 323] on span "Revise Insight Structure for Better Feedback Alignment" at bounding box center [1199, 323] width 305 height 20
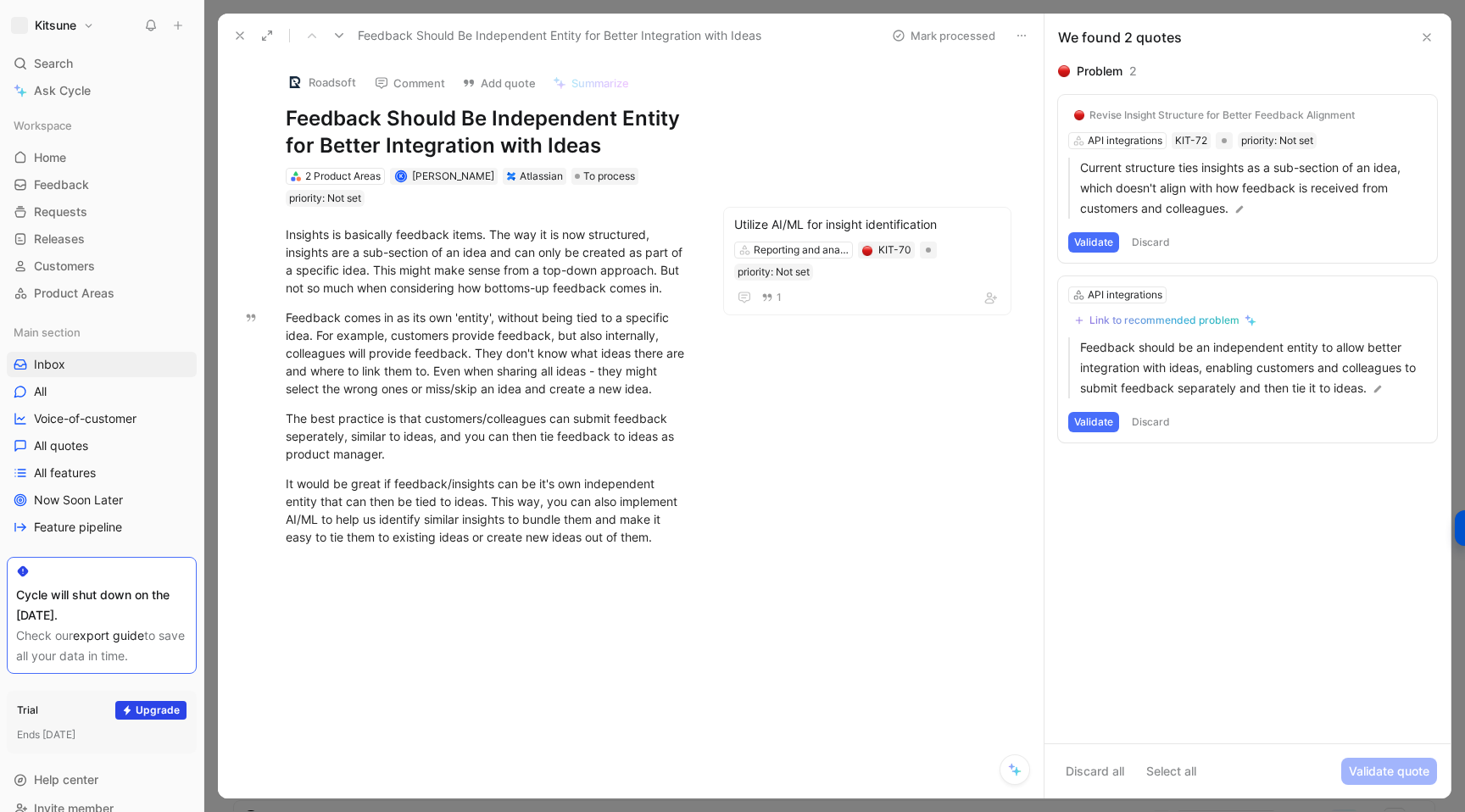
click at [1095, 240] on button "Validate" at bounding box center [1093, 242] width 51 height 20
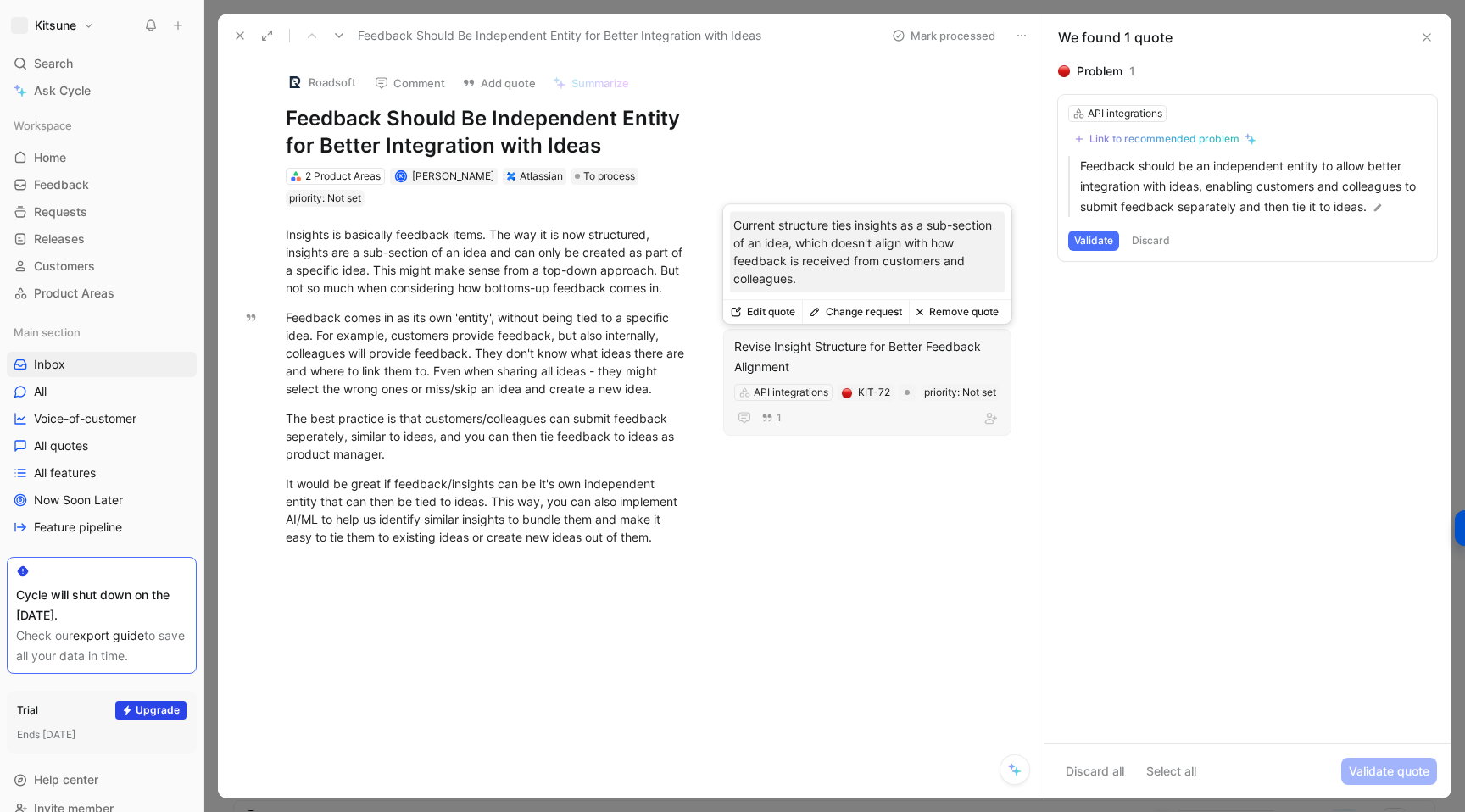
click at [873, 356] on div "Revise Insight Structure for Better Feedback Alignment" at bounding box center [867, 357] width 267 height 41
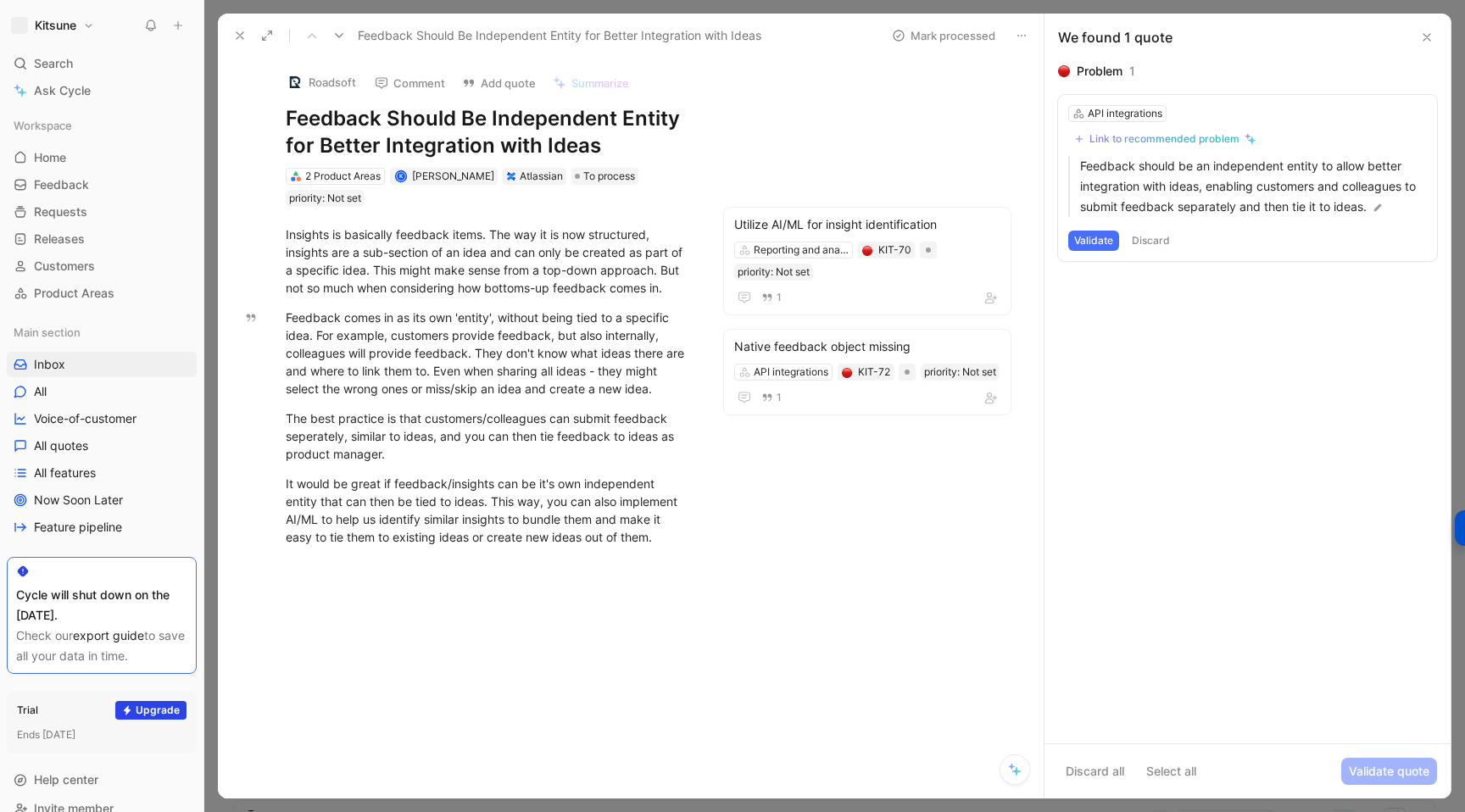
click at [1145, 235] on button "Discard" at bounding box center [1151, 241] width 50 height 20
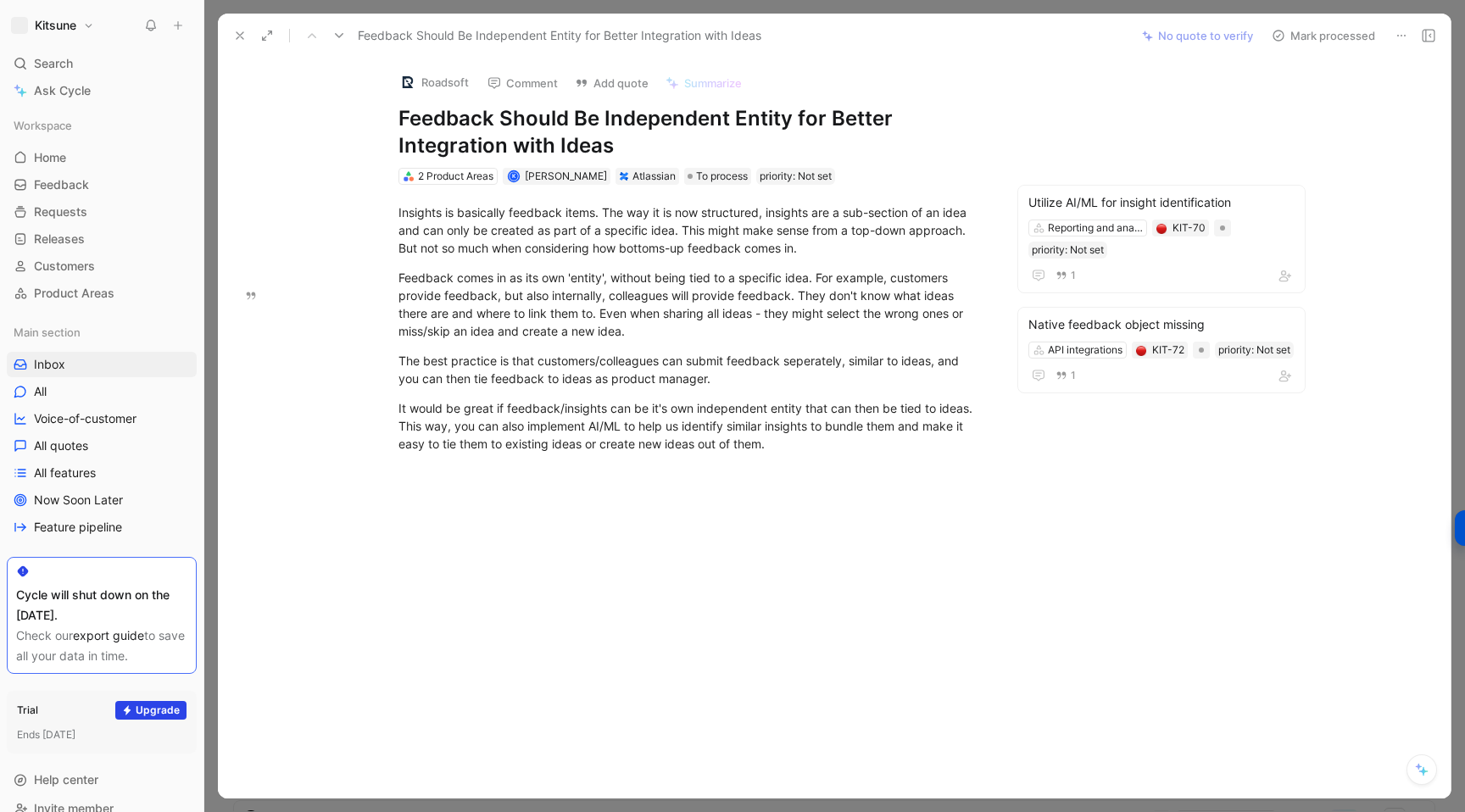
click at [1294, 38] on button "Mark processed" at bounding box center [1324, 36] width 119 height 24
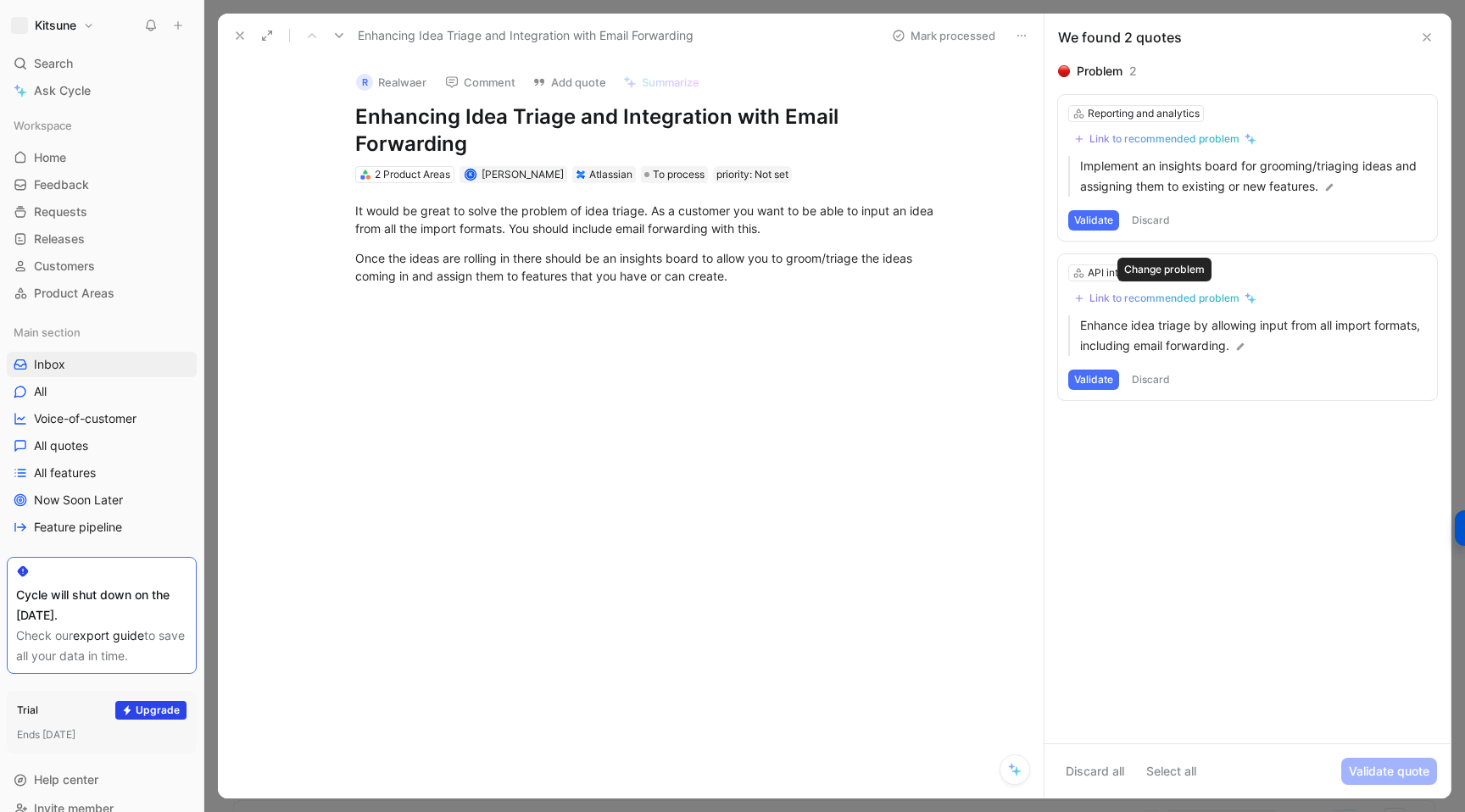
click at [1103, 298] on div "Link to recommended problem" at bounding box center [1164, 298] width 150 height 13
click at [1150, 140] on div "Link to recommended problem" at bounding box center [1164, 139] width 150 height 13
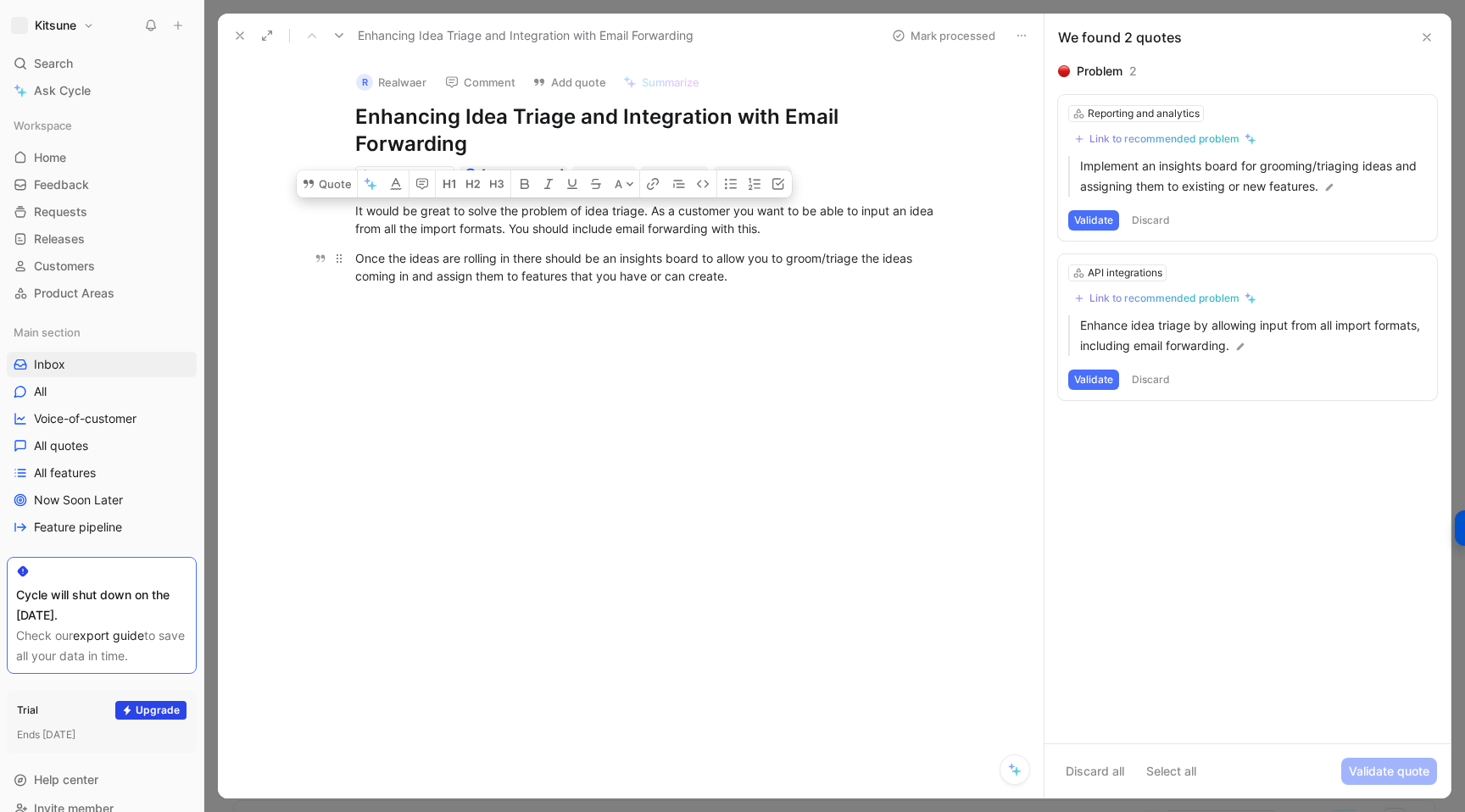
copy div "t would be great to solve the problem of idea triage. As a customer you want to…"
drag, startPoint x: 357, startPoint y: 211, endPoint x: 806, endPoint y: 283, distance: 454.7
click at [806, 283] on div "It would be great to solve the problem of idea triage. As a customer you want t…" at bounding box center [648, 243] width 790 height 120
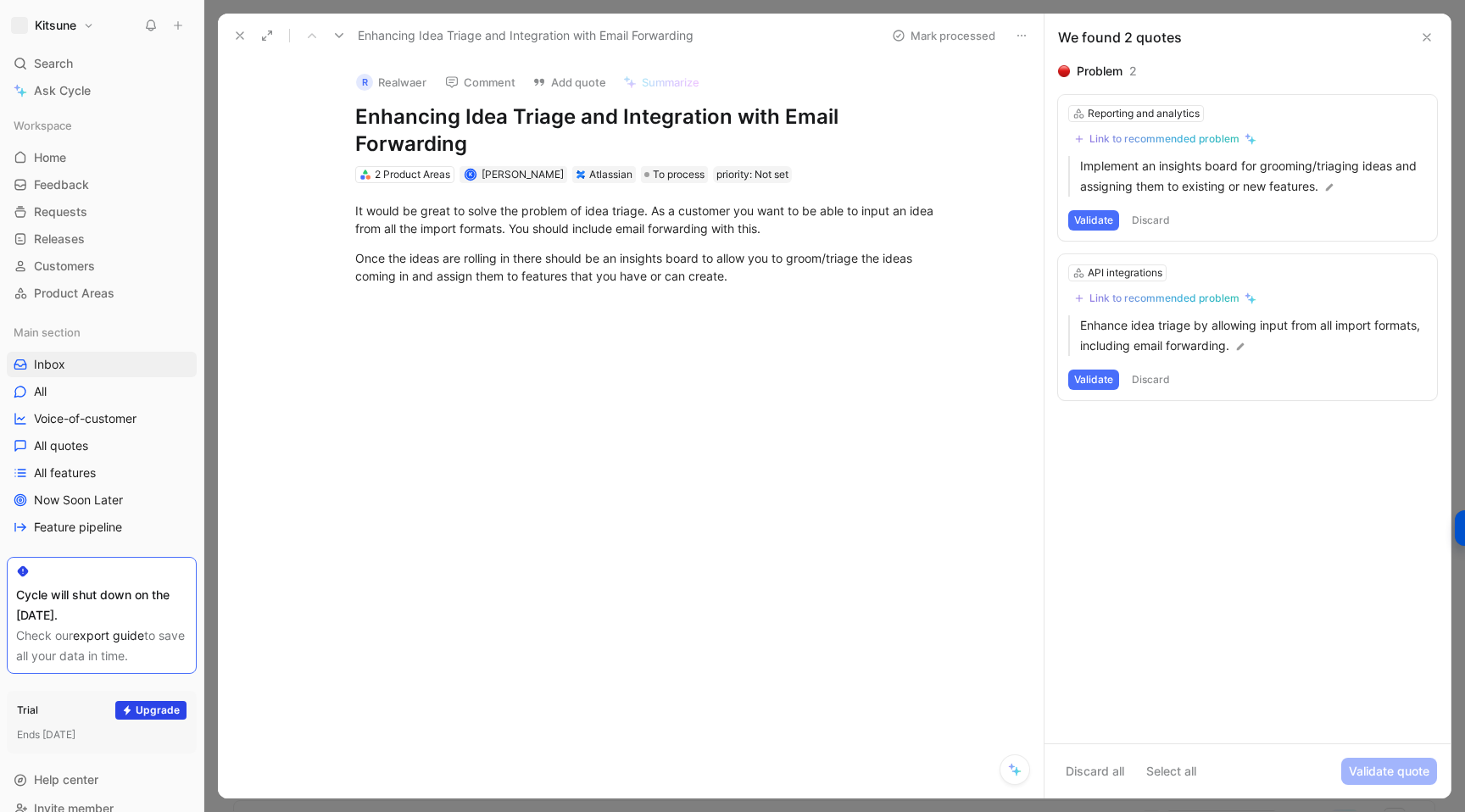
click at [423, 322] on div at bounding box center [648, 426] width 790 height 243
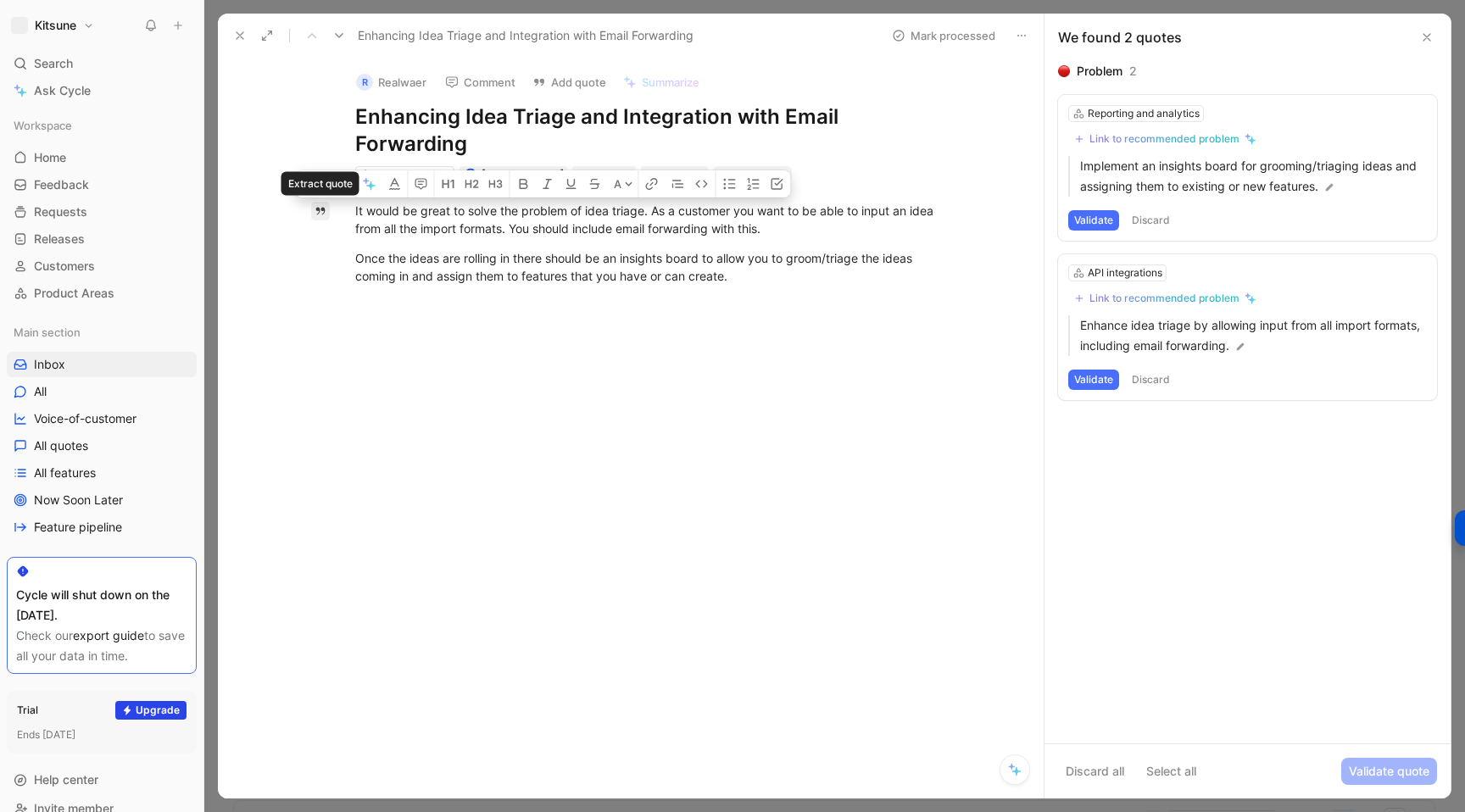
drag, startPoint x: 741, startPoint y: 281, endPoint x: 327, endPoint y: 208, distance: 420.4
click at [327, 208] on div "Quote A It would be great to solve the problem of idea triage. As a customer yo…" at bounding box center [648, 364] width 790 height 363
click at [329, 187] on button "Quote" at bounding box center [326, 184] width 60 height 28
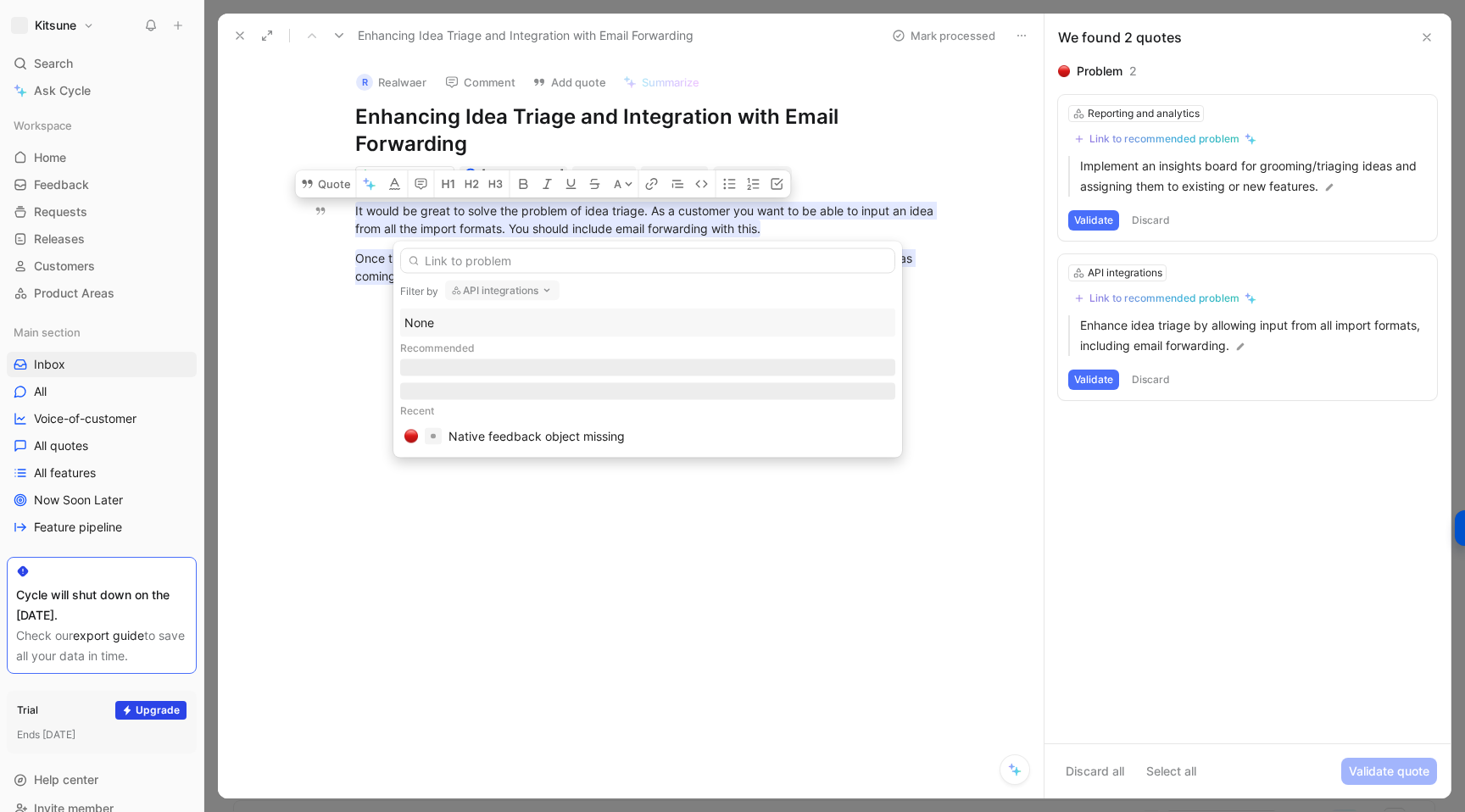
click at [490, 293] on button "API integrations" at bounding box center [502, 291] width 115 height 20
click at [482, 359] on div "None" at bounding box center [563, 358] width 221 height 20
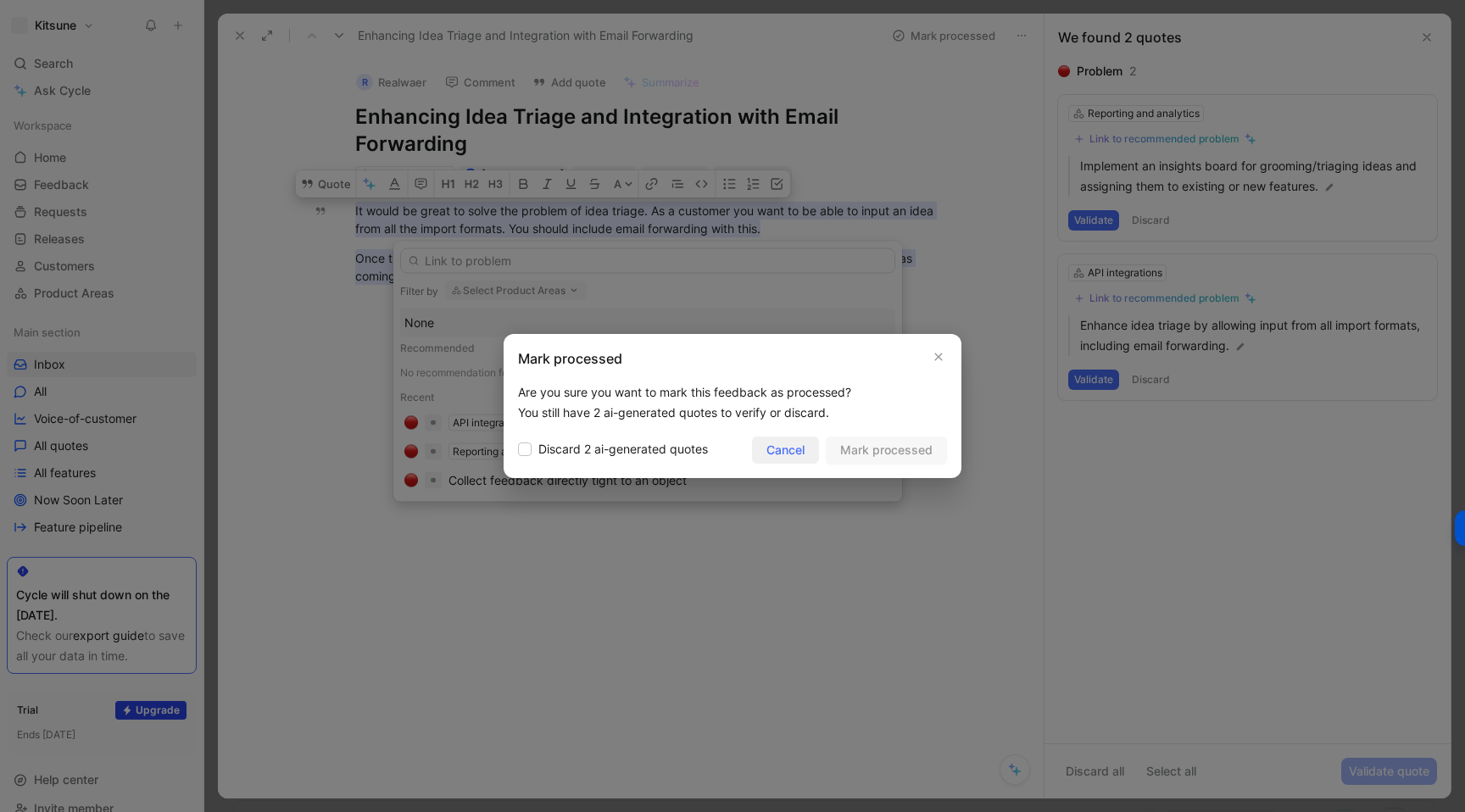
click at [777, 451] on span "Cancel" at bounding box center [785, 450] width 38 height 20
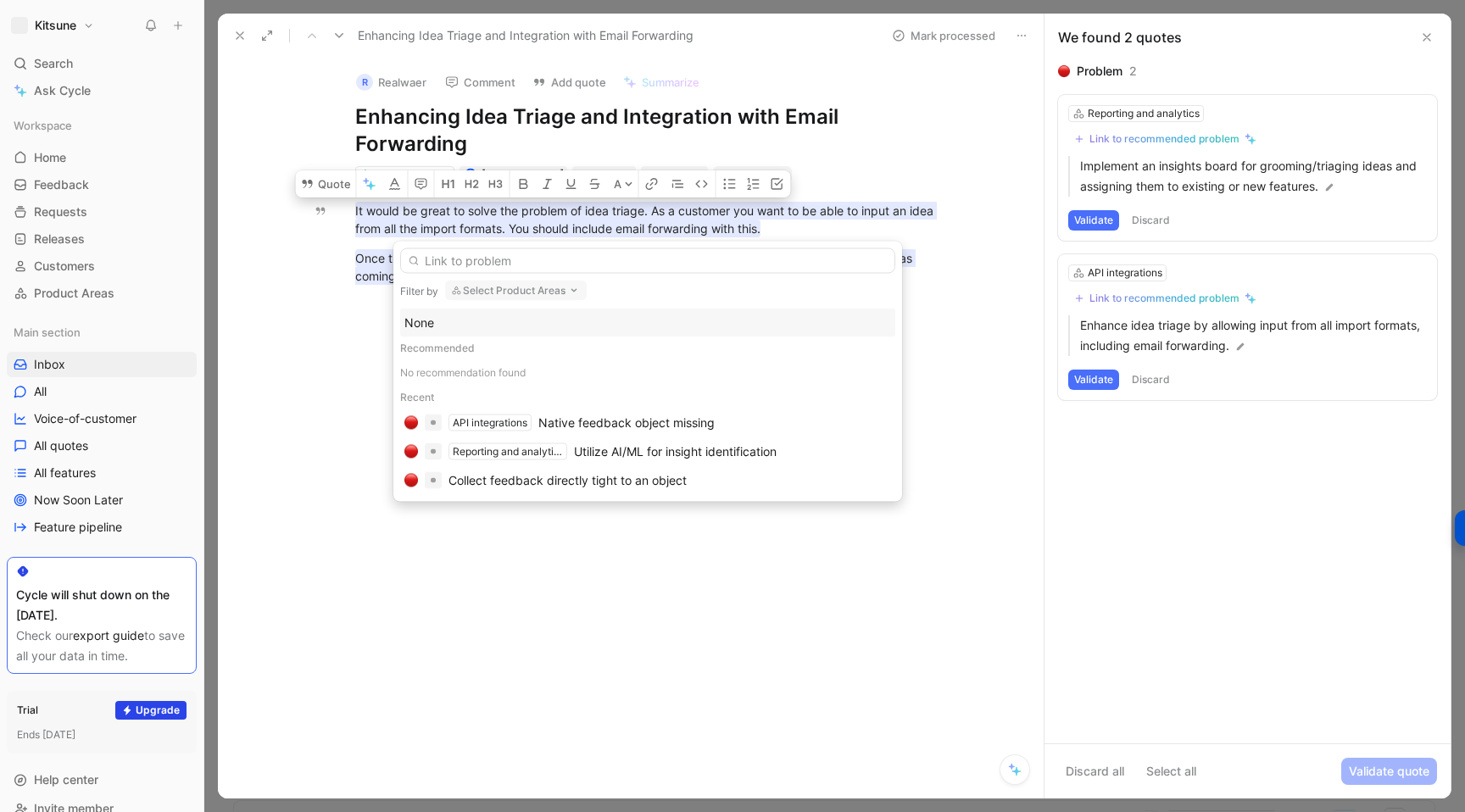
click at [495, 247] on div at bounding box center [647, 258] width 495 height 32
click at [495, 254] on input "text" at bounding box center [647, 261] width 495 height 26
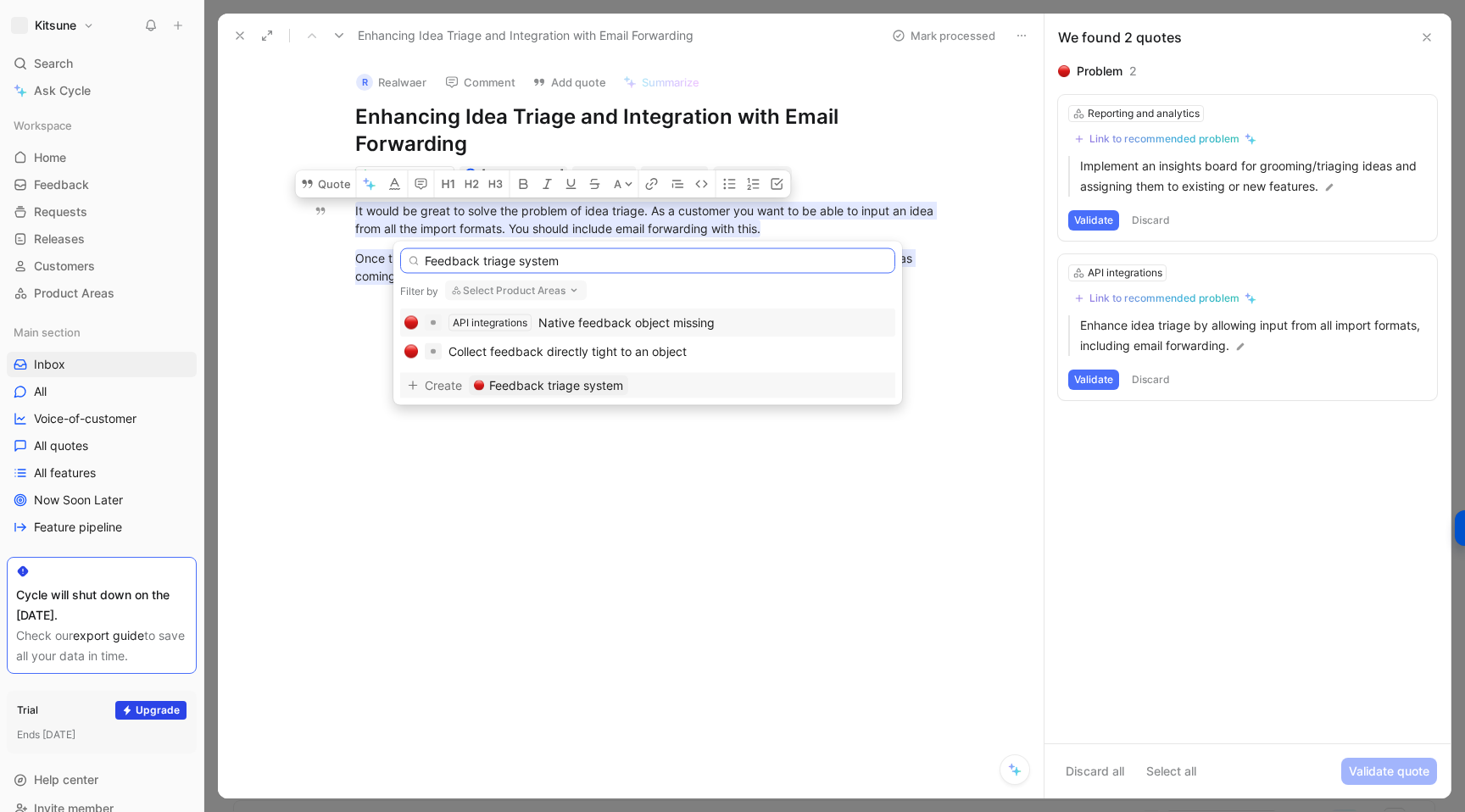
type input "Feedback triage system"
click at [539, 385] on span "Feedback triage system" at bounding box center [556, 386] width 134 height 20
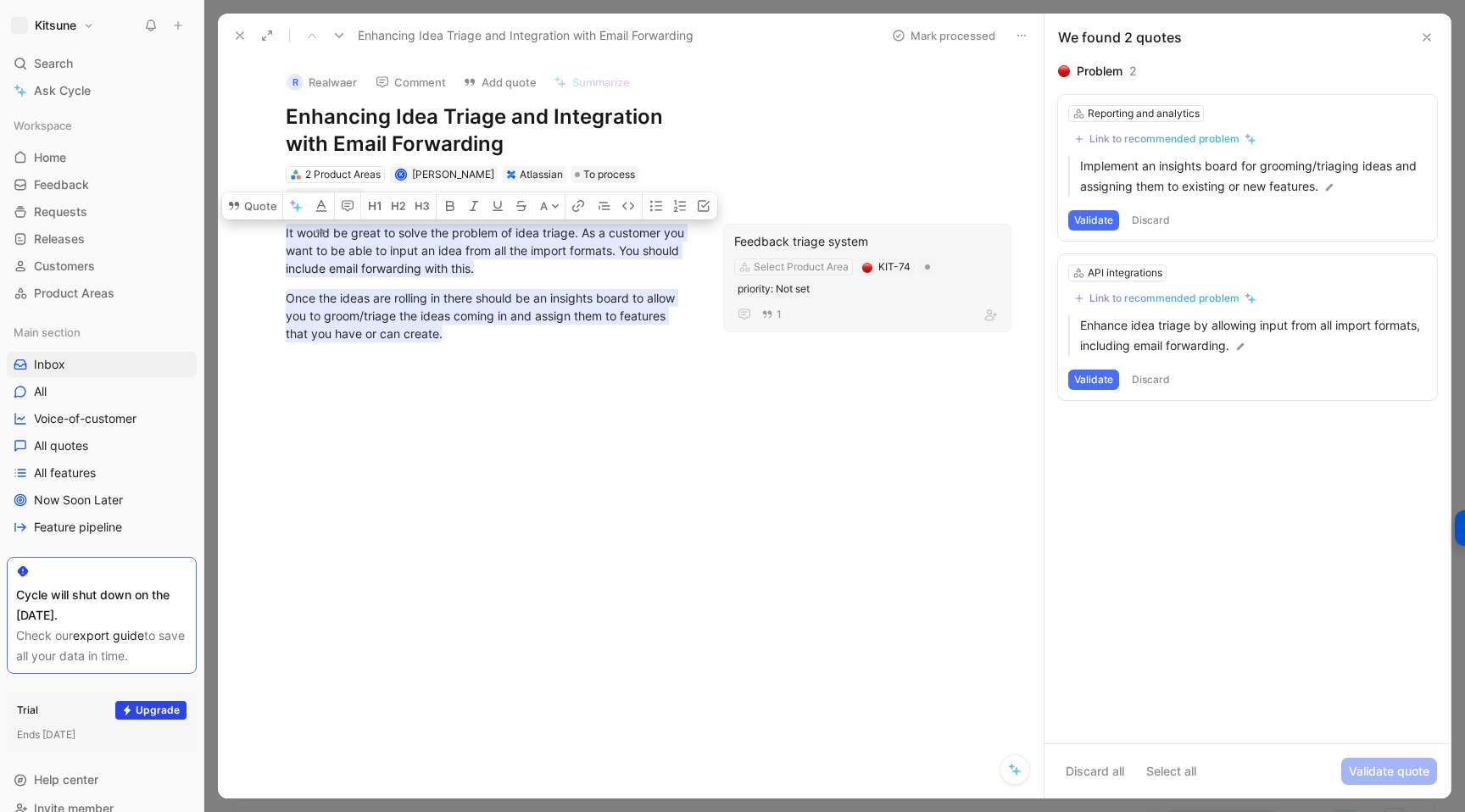
click at [585, 471] on div at bounding box center [488, 482] width 470 height 243
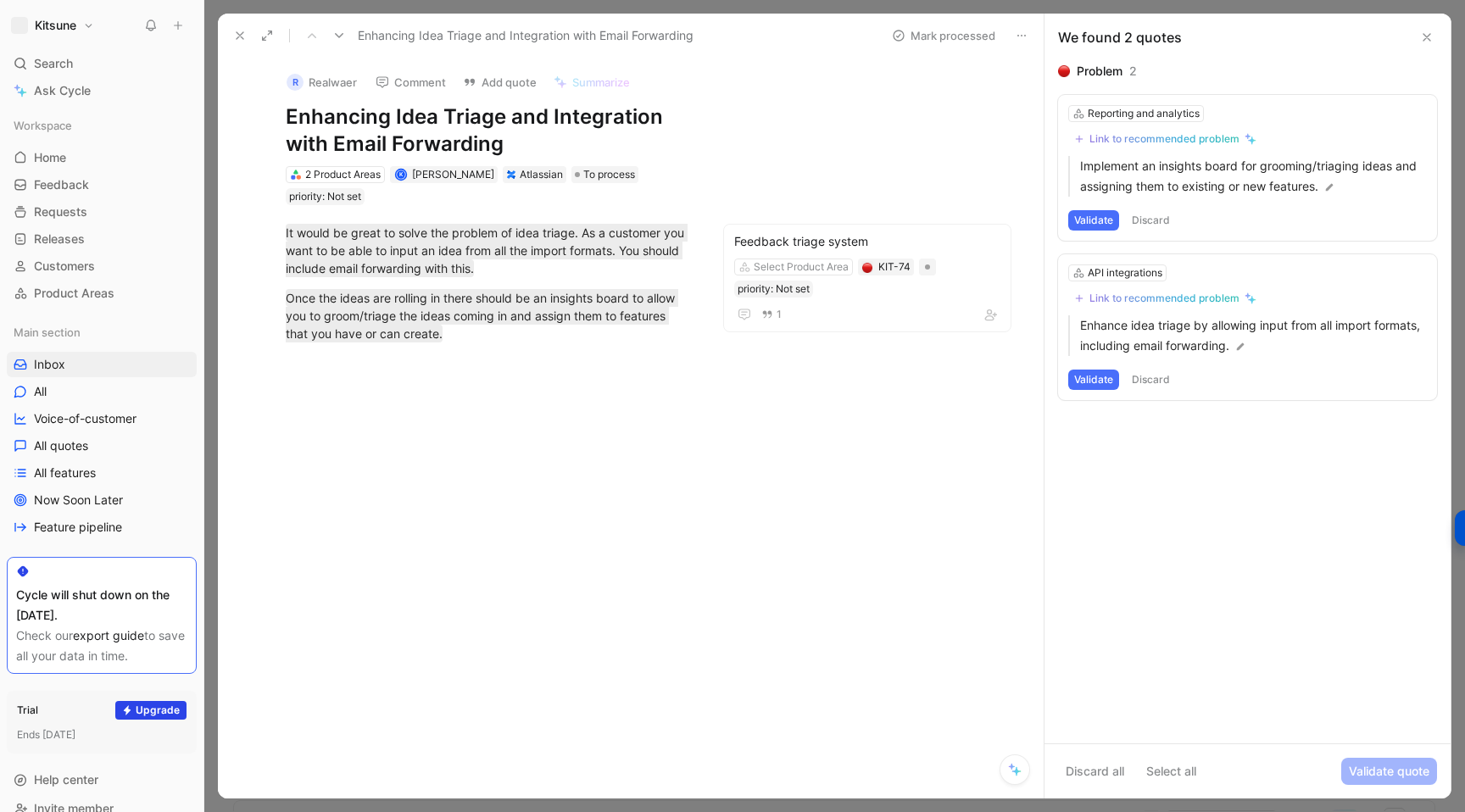
click at [584, 426] on div at bounding box center [488, 482] width 470 height 243
click at [1115, 766] on button "Discard all" at bounding box center [1095, 771] width 74 height 28
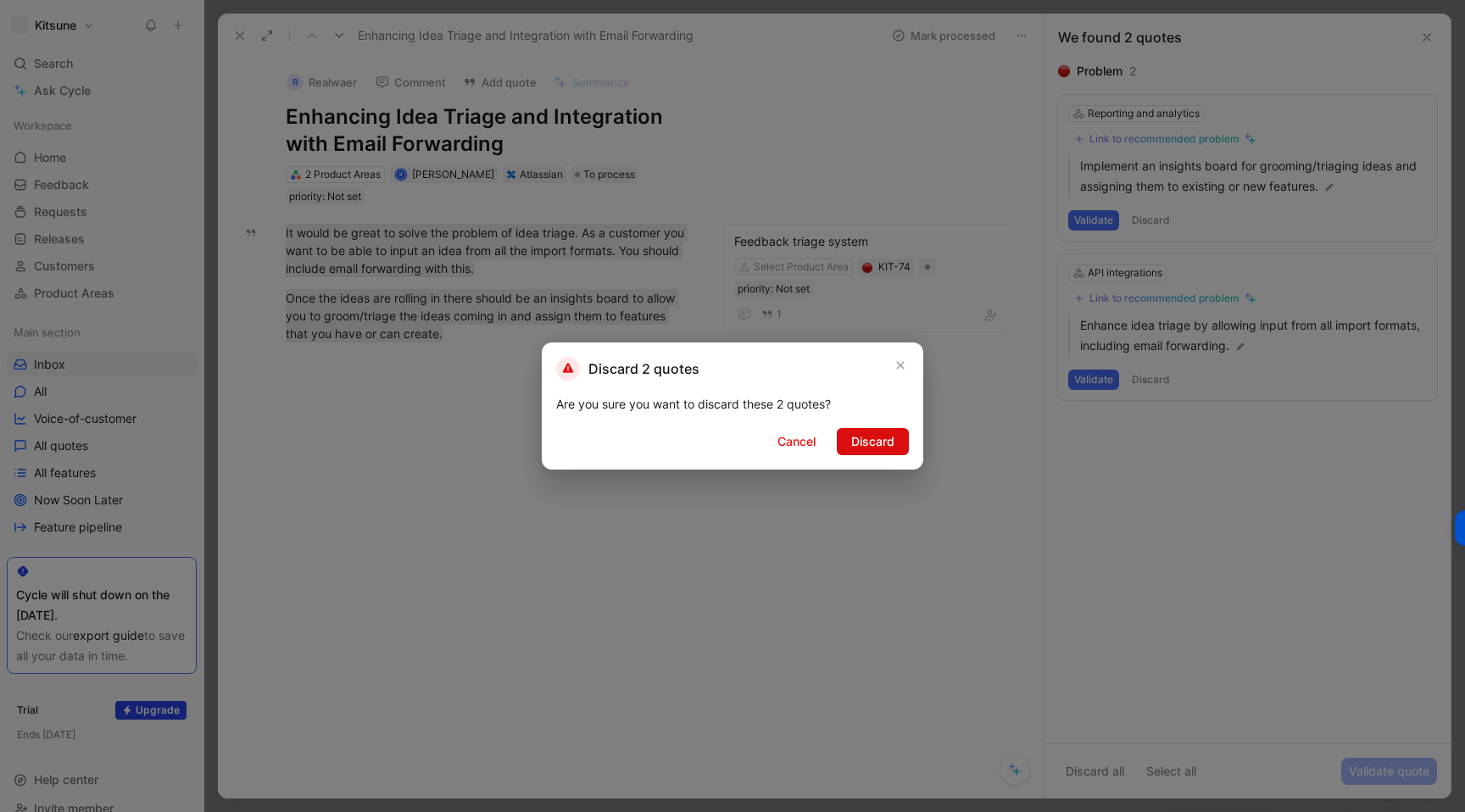
click at [875, 437] on span "Discard" at bounding box center [872, 442] width 44 height 20
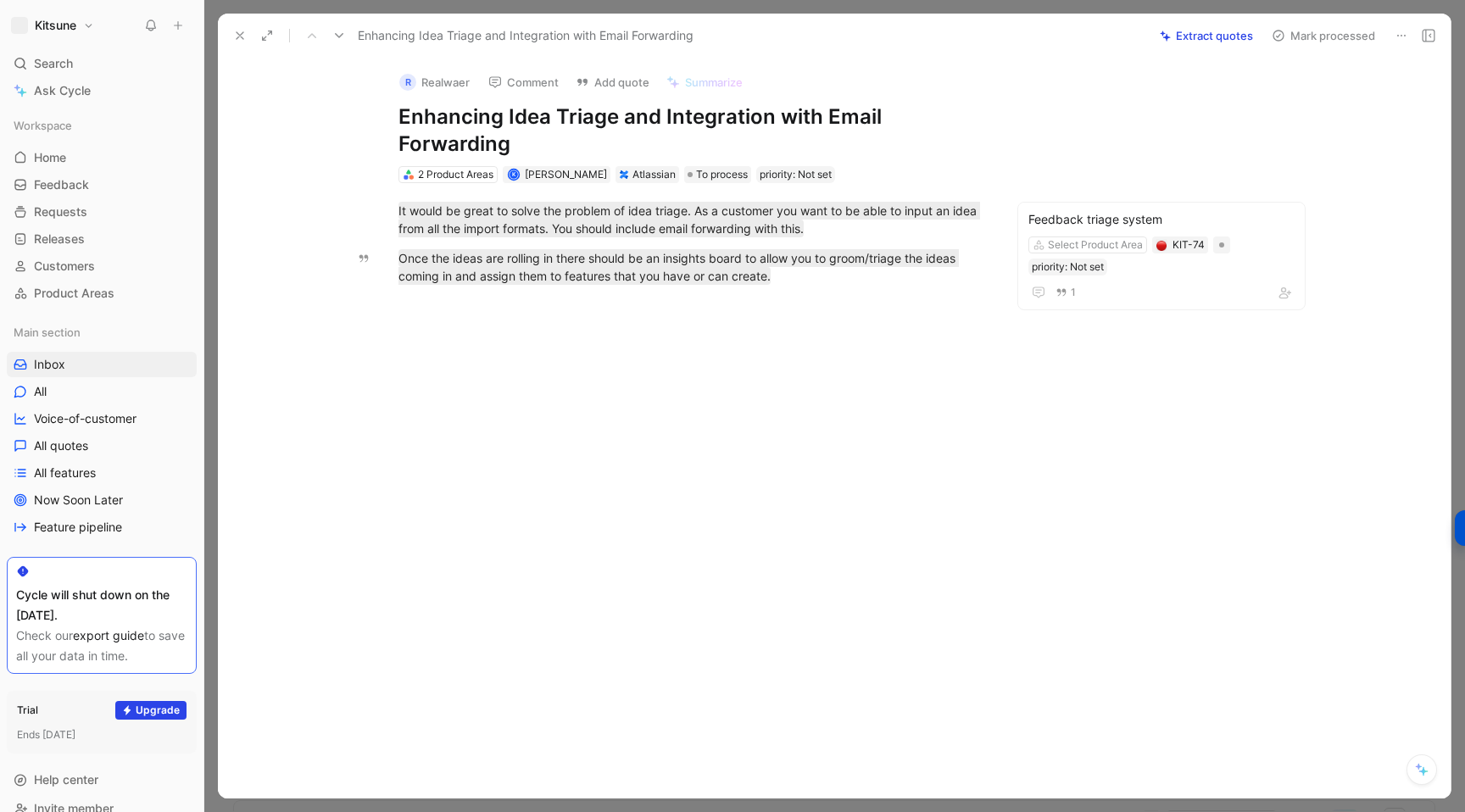
click at [1318, 38] on button "Mark processed" at bounding box center [1324, 36] width 119 height 24
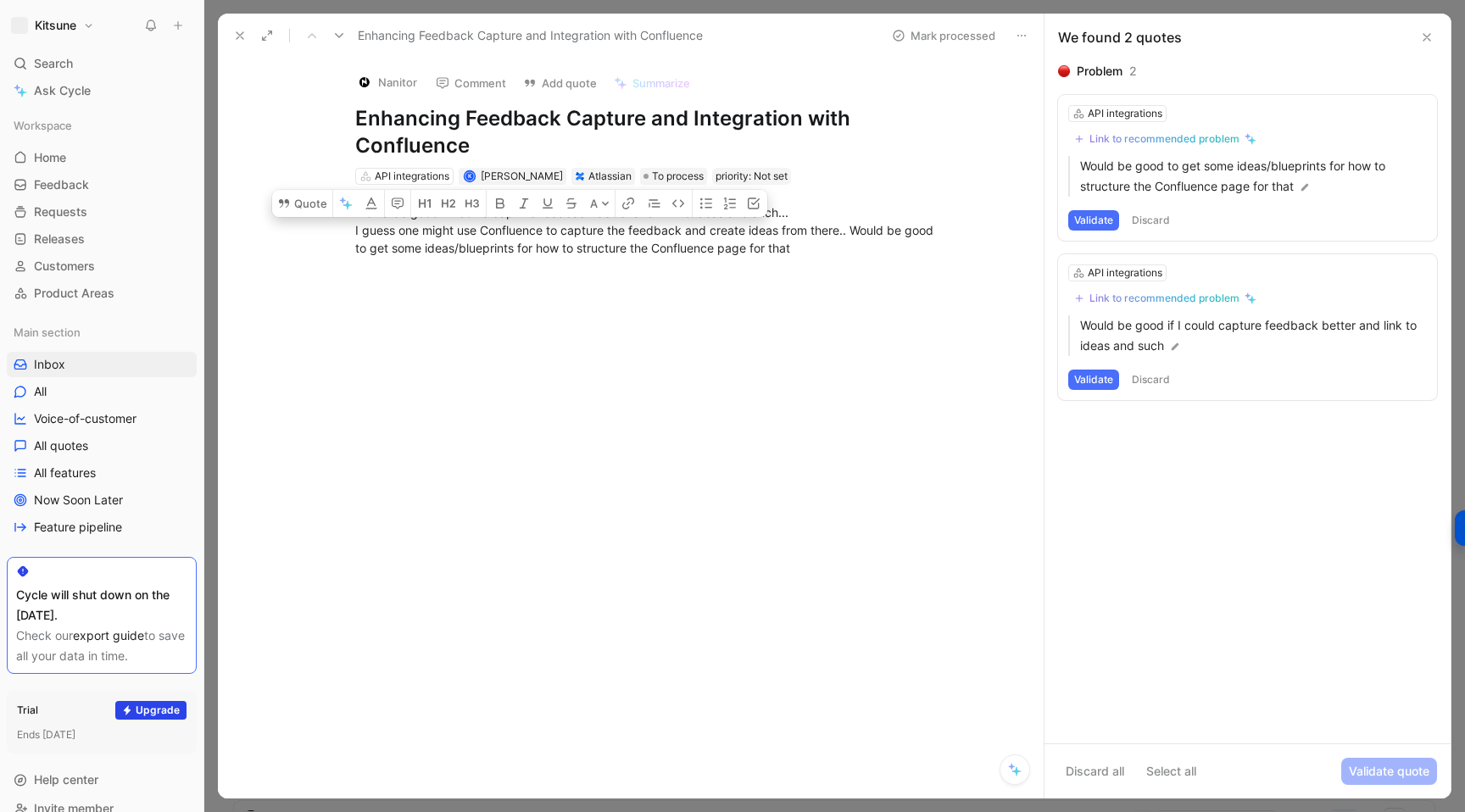
drag, startPoint x: 354, startPoint y: 228, endPoint x: 681, endPoint y: 236, distance: 327.1
click at [681, 236] on p "Would be good if i could capture feedback better and link to ideas and such... …" at bounding box center [649, 230] width 651 height 64
click at [299, 200] on button "Quote" at bounding box center [302, 203] width 60 height 28
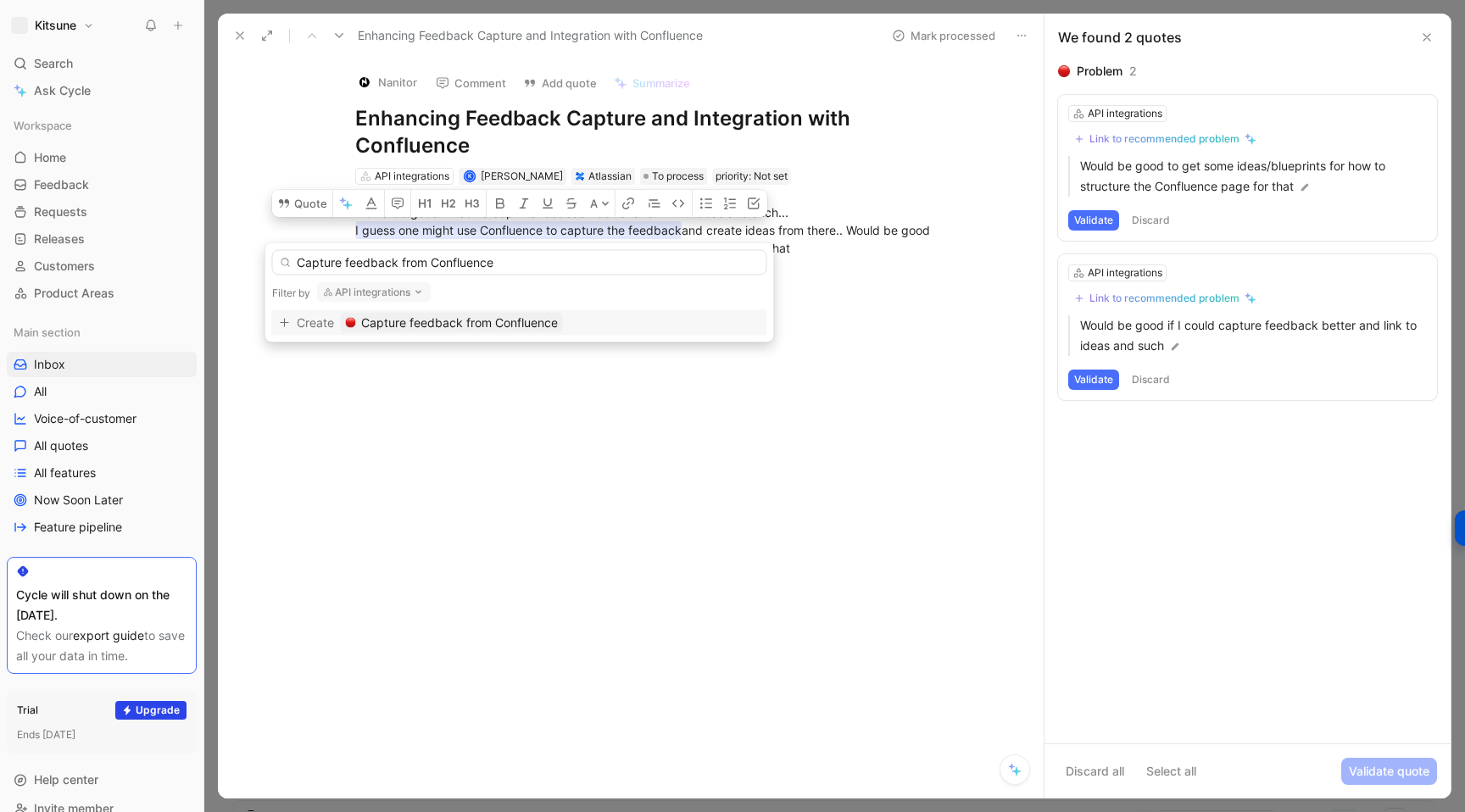
type input "Capture feedback from Confluence"
click at [375, 291] on button "API integrations" at bounding box center [374, 292] width 115 height 20
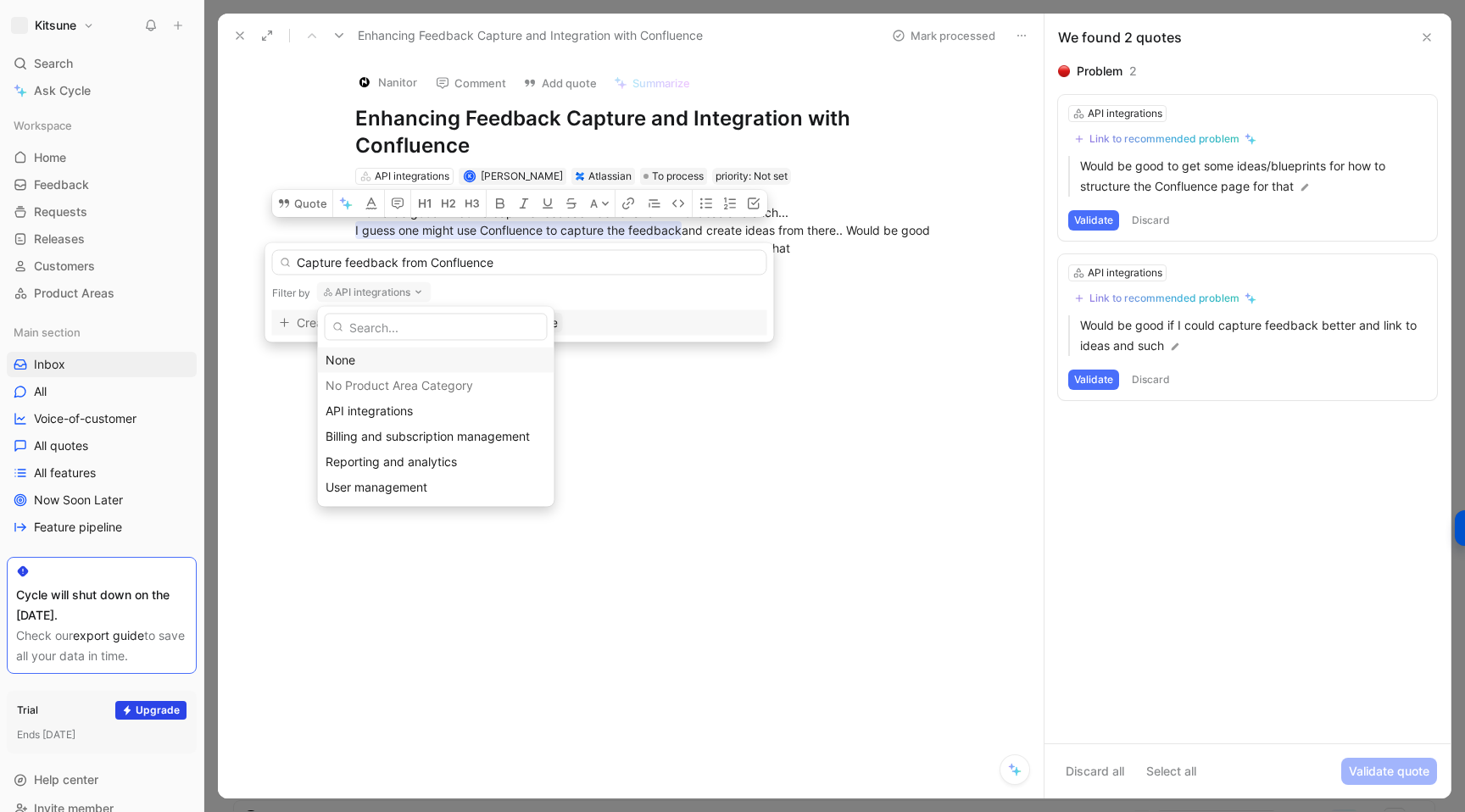
click at [344, 358] on div "None" at bounding box center [435, 360] width 221 height 20
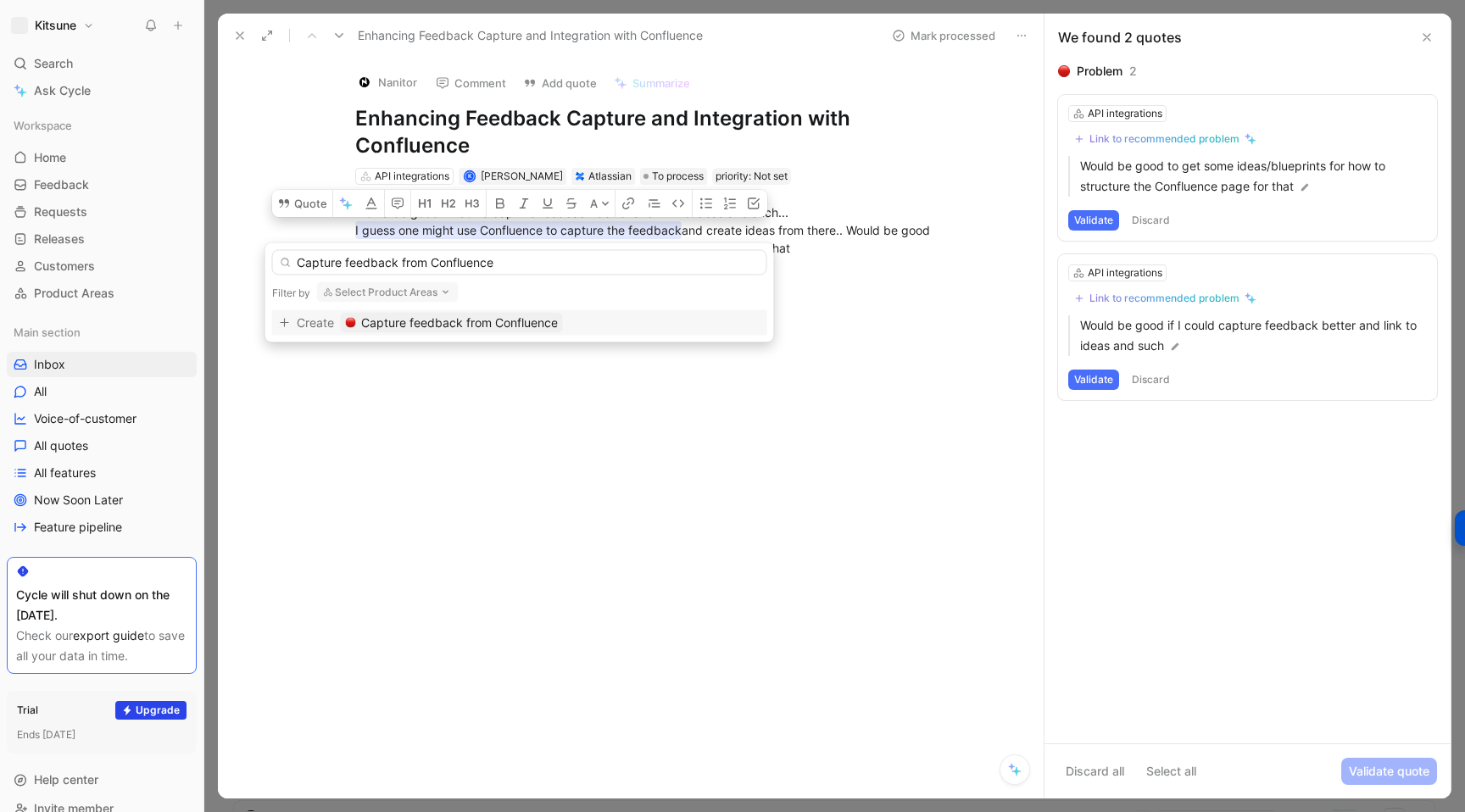
click at [403, 327] on span "Capture feedback from Confluence" at bounding box center [458, 322] width 196 height 20
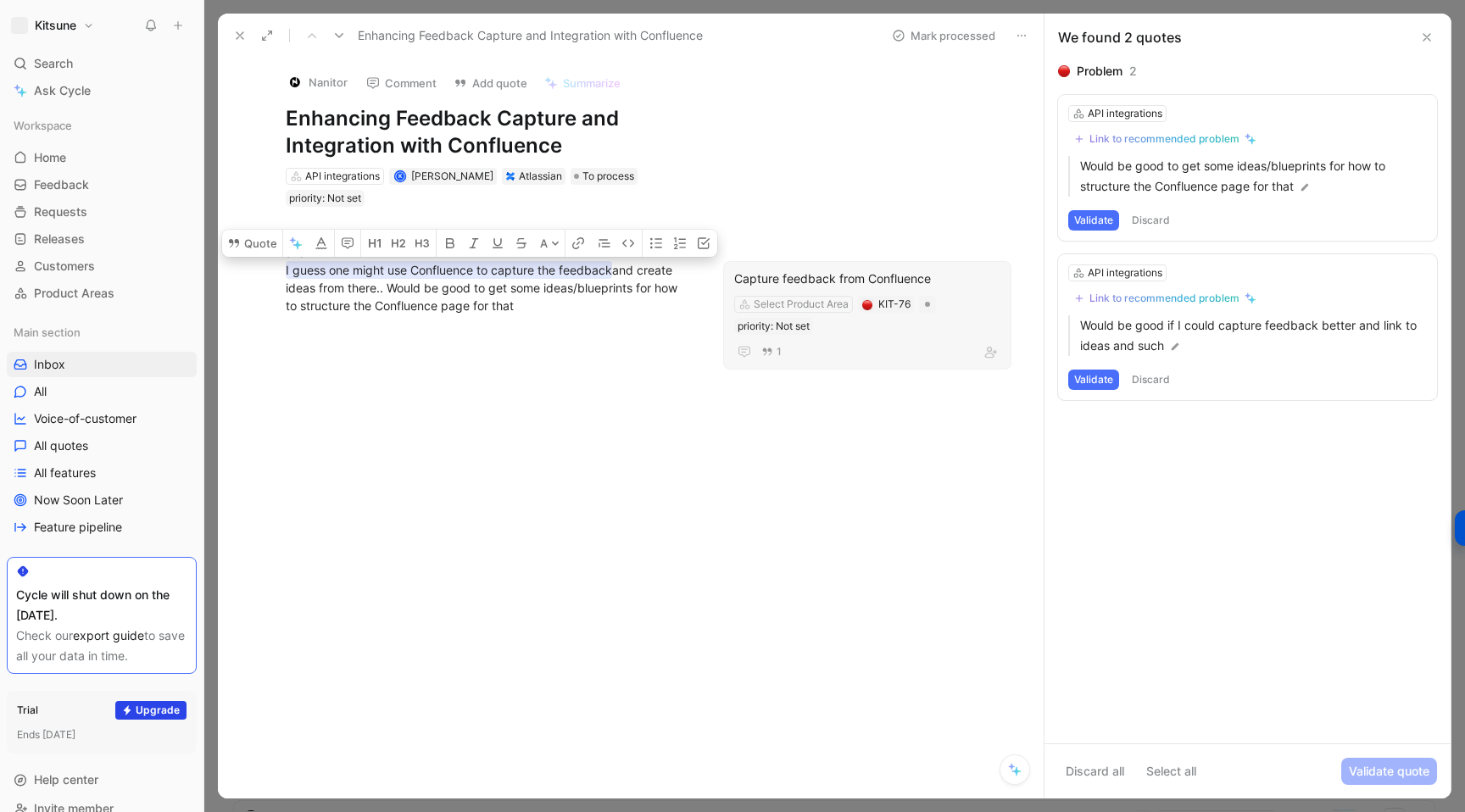
click at [690, 453] on div at bounding box center [488, 455] width 470 height 243
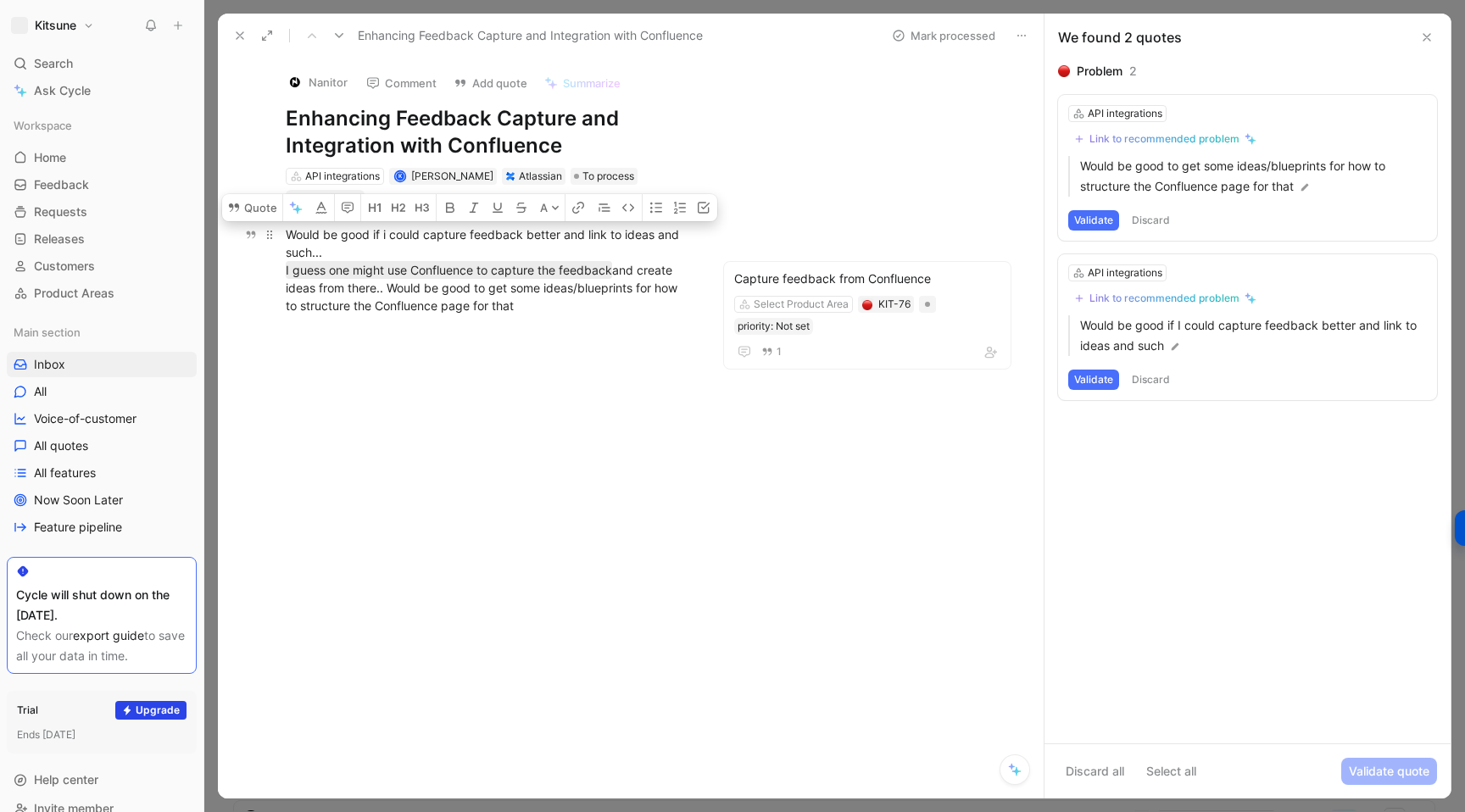
drag, startPoint x: 286, startPoint y: 234, endPoint x: 354, endPoint y: 250, distance: 69.9
click at [354, 250] on div "Would be good if i could capture feedback better and link to ideas and such... …" at bounding box center [489, 270] width 405 height 89
click at [264, 211] on button "Quote" at bounding box center [252, 208] width 60 height 28
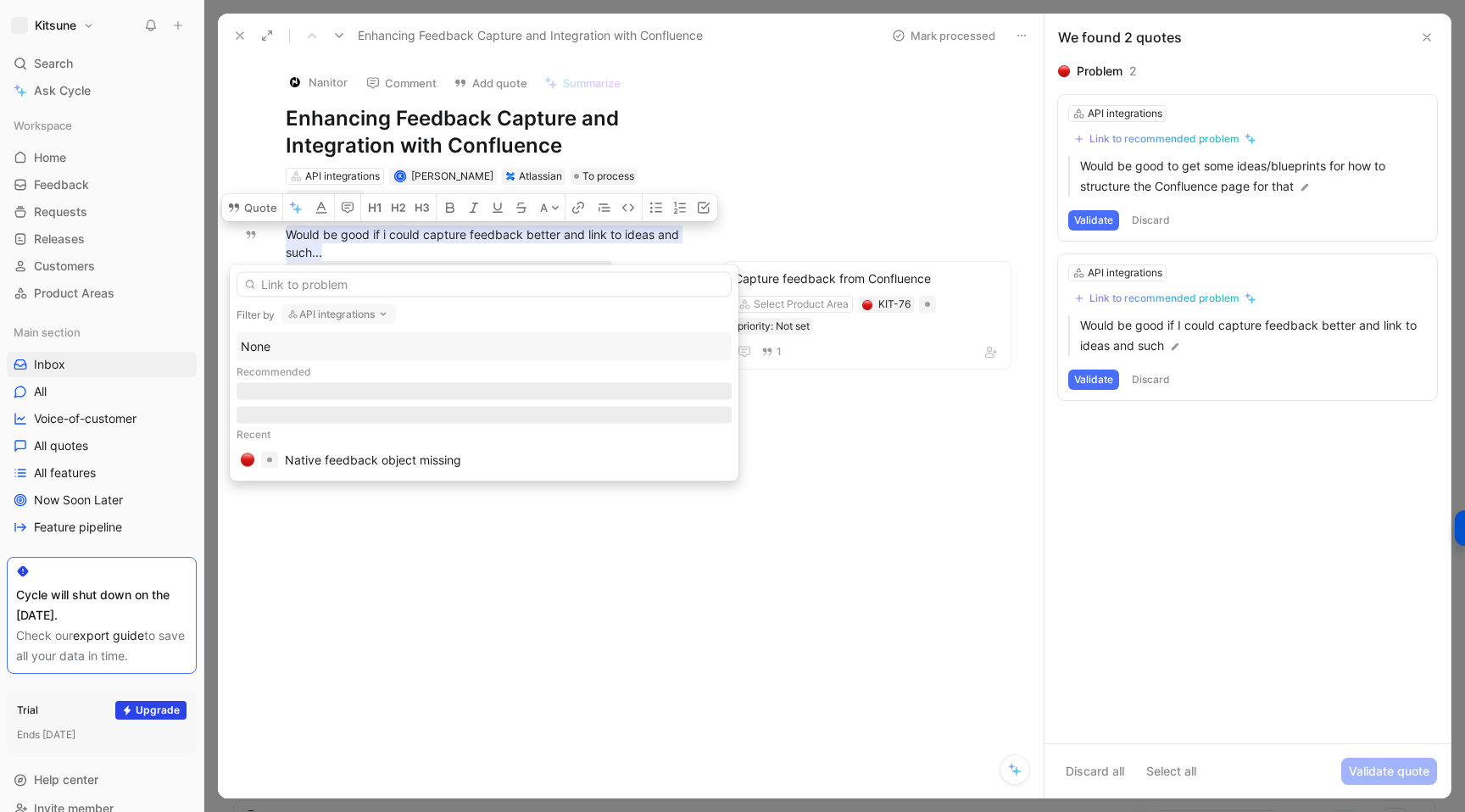
click at [304, 317] on button "API integrations" at bounding box center [338, 314] width 115 height 20
click at [315, 383] on div "None" at bounding box center [400, 382] width 221 height 20
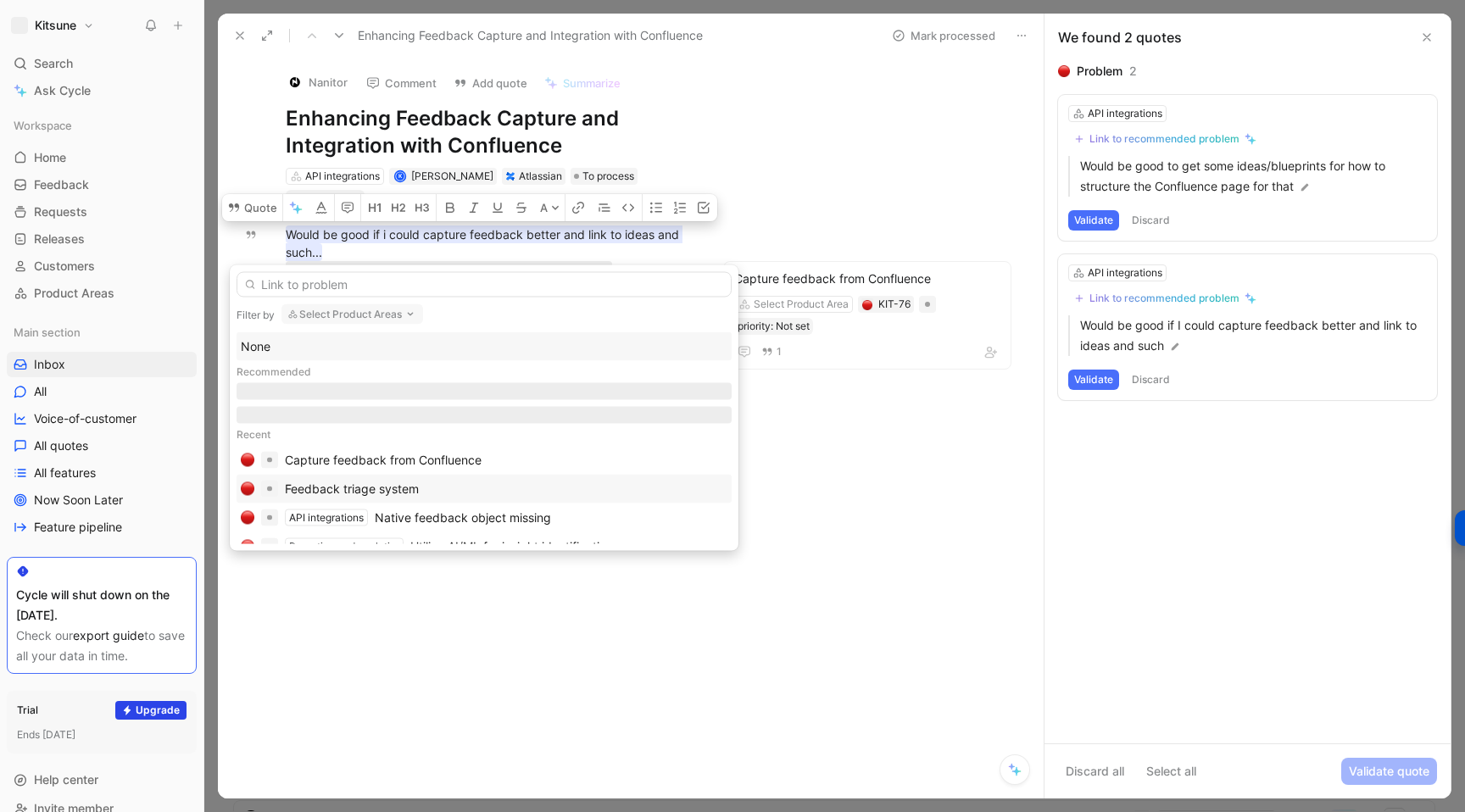
click at [346, 490] on div "Feedback triage system" at bounding box center [352, 489] width 134 height 20
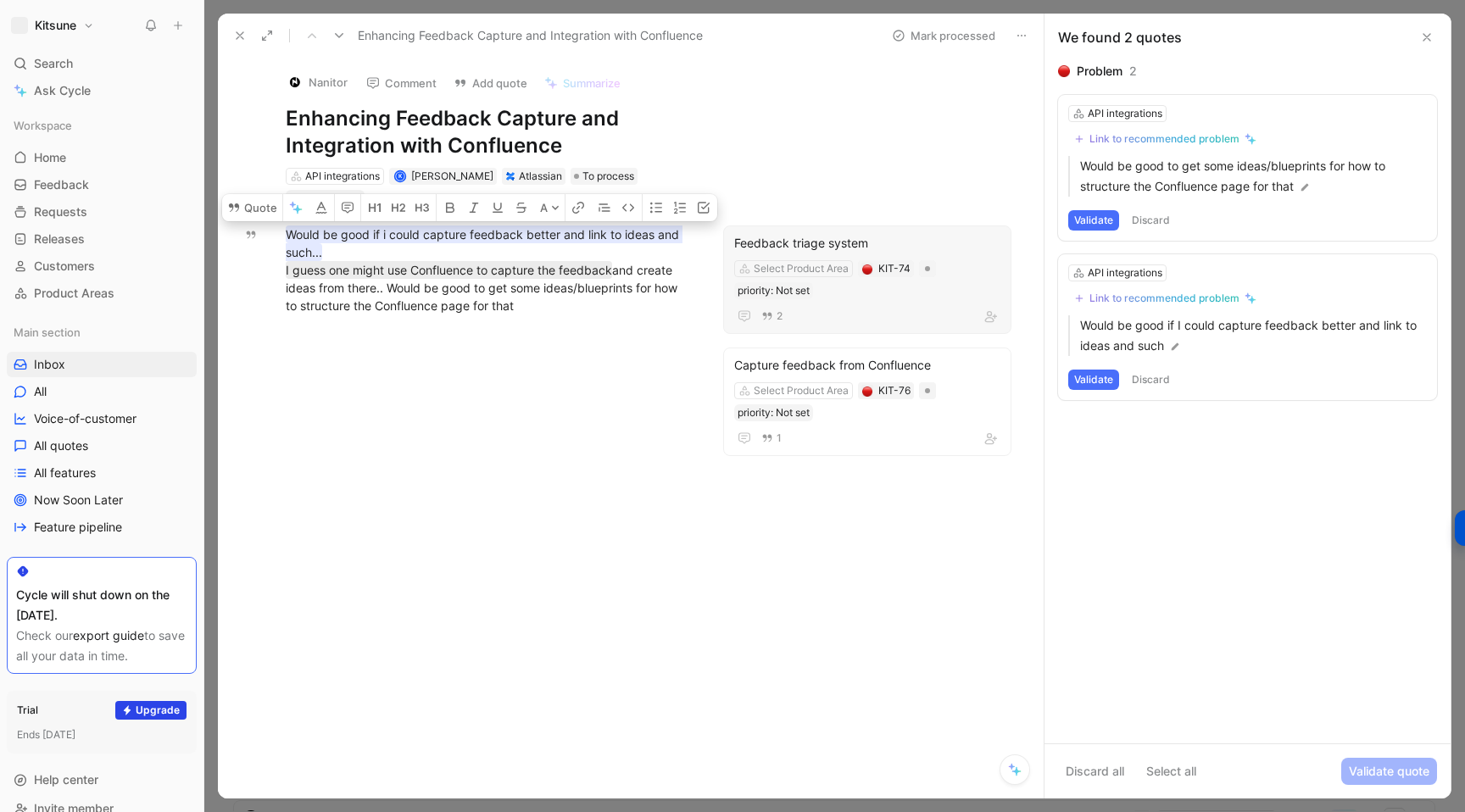
click at [1087, 777] on button "Discard all" at bounding box center [1095, 771] width 74 height 28
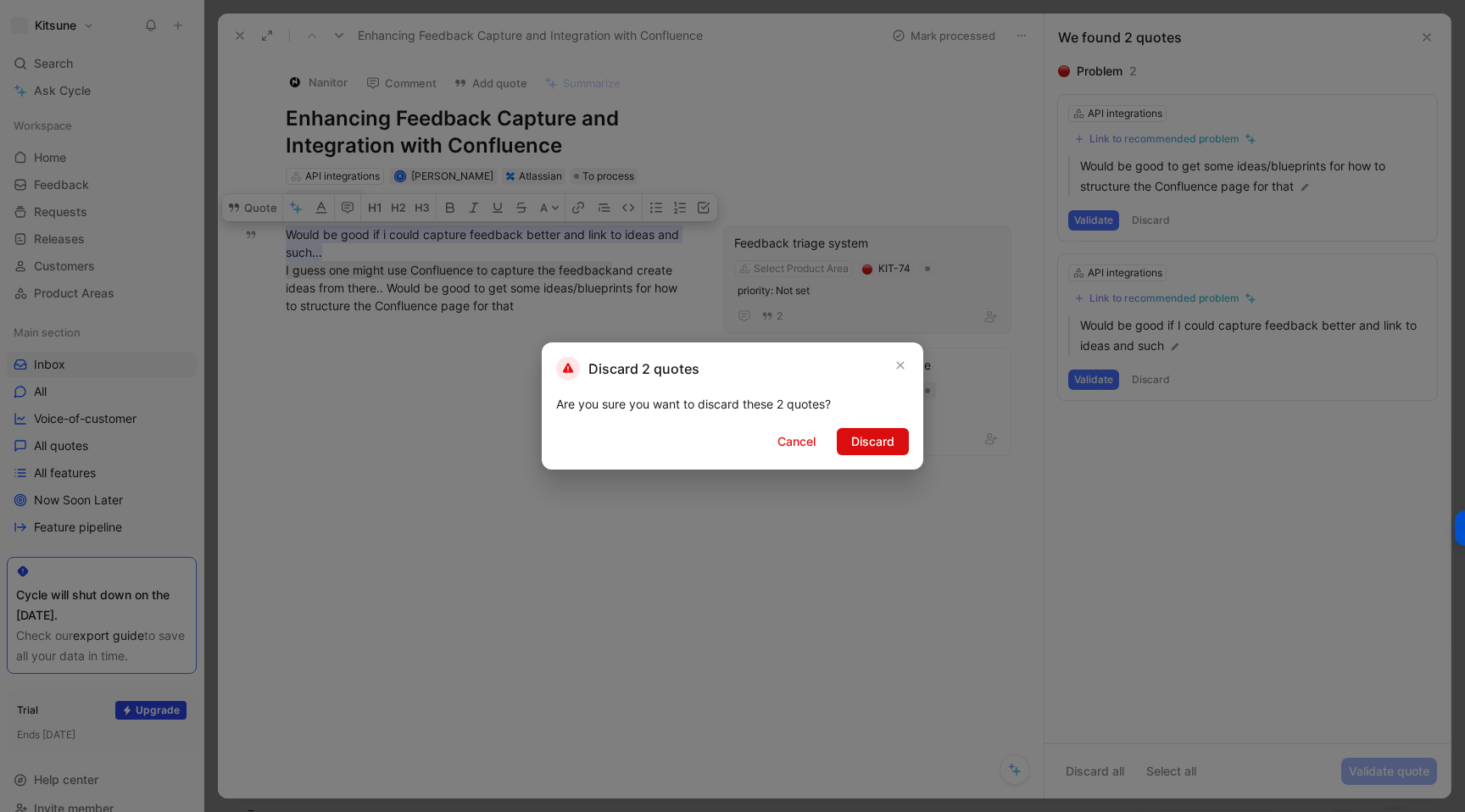
click at [857, 450] on span "Discard" at bounding box center [872, 442] width 44 height 20
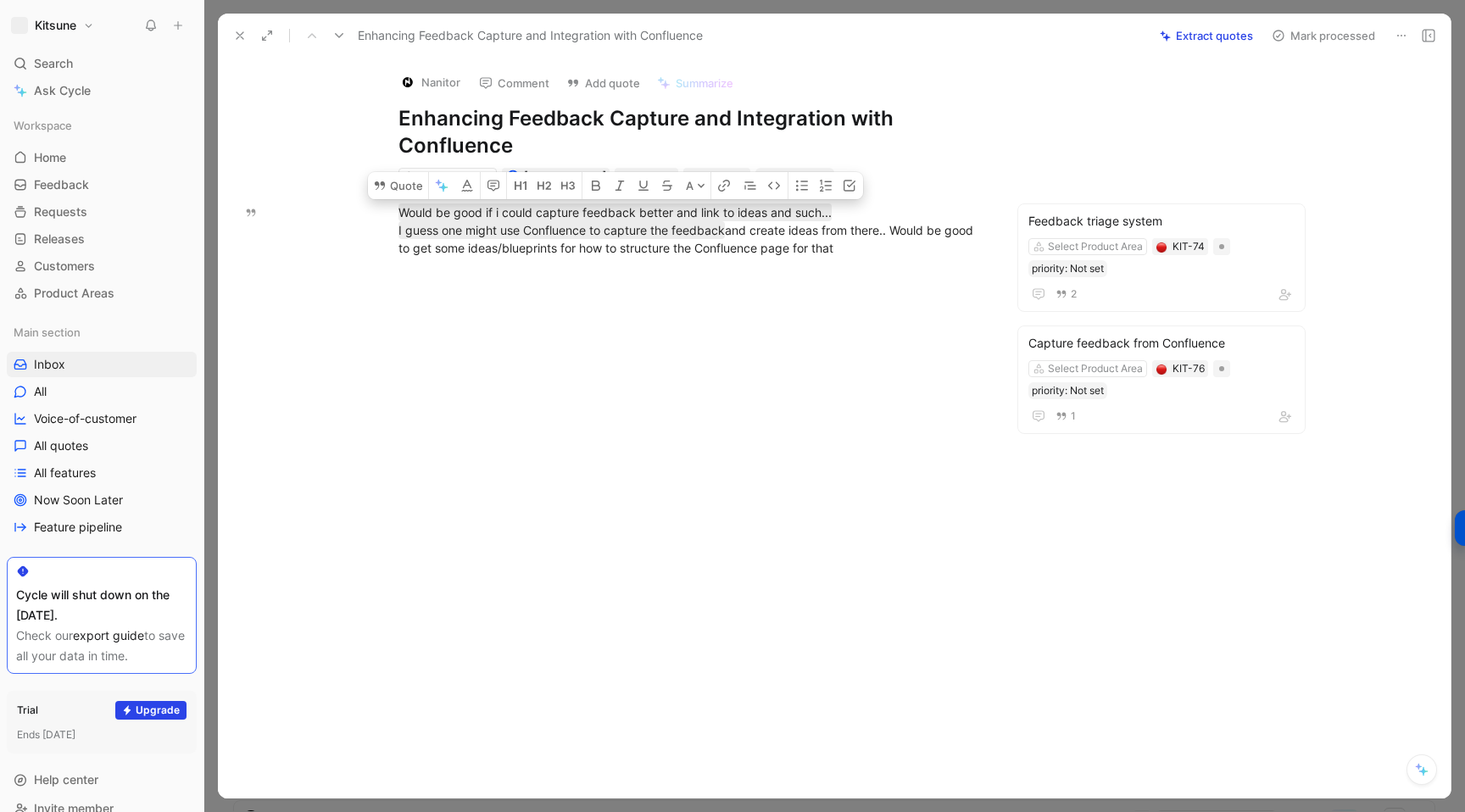
click at [1294, 39] on button "Mark processed" at bounding box center [1324, 36] width 119 height 24
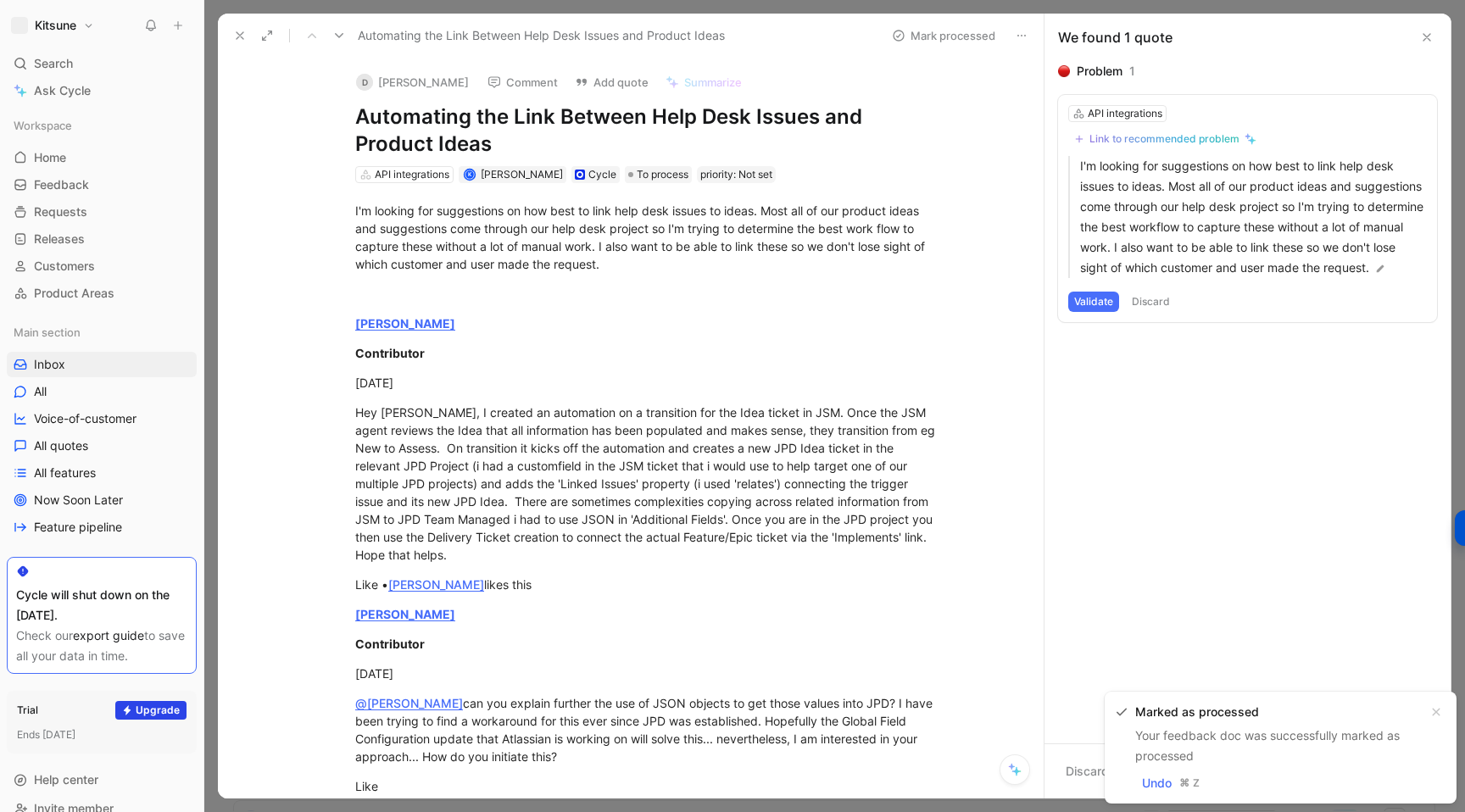
click at [238, 35] on icon at bounding box center [239, 35] width 13 height 13
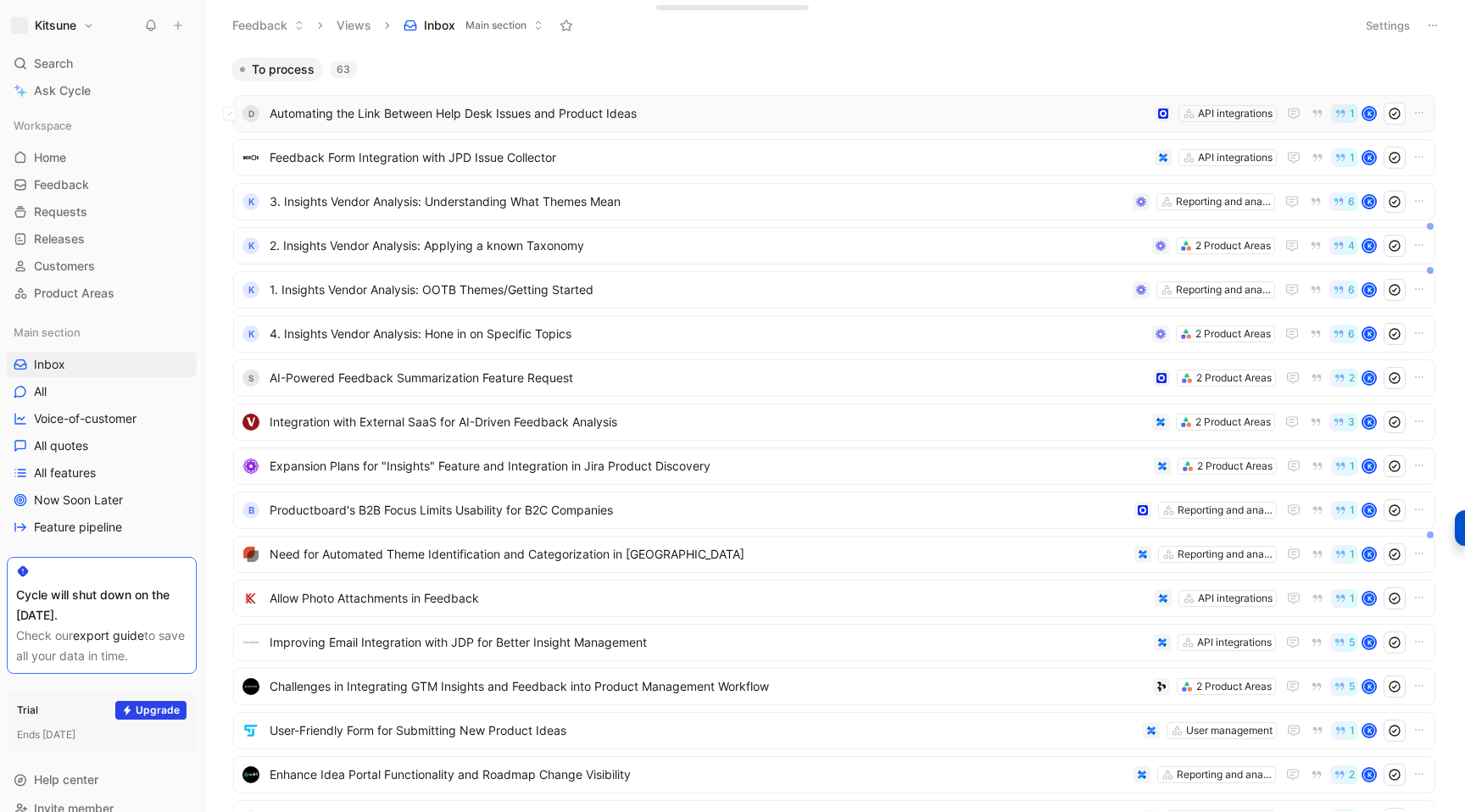
click at [712, 104] on span "Automating the Link Between Help Desk Issues and Product Ideas" at bounding box center [708, 113] width 879 height 20
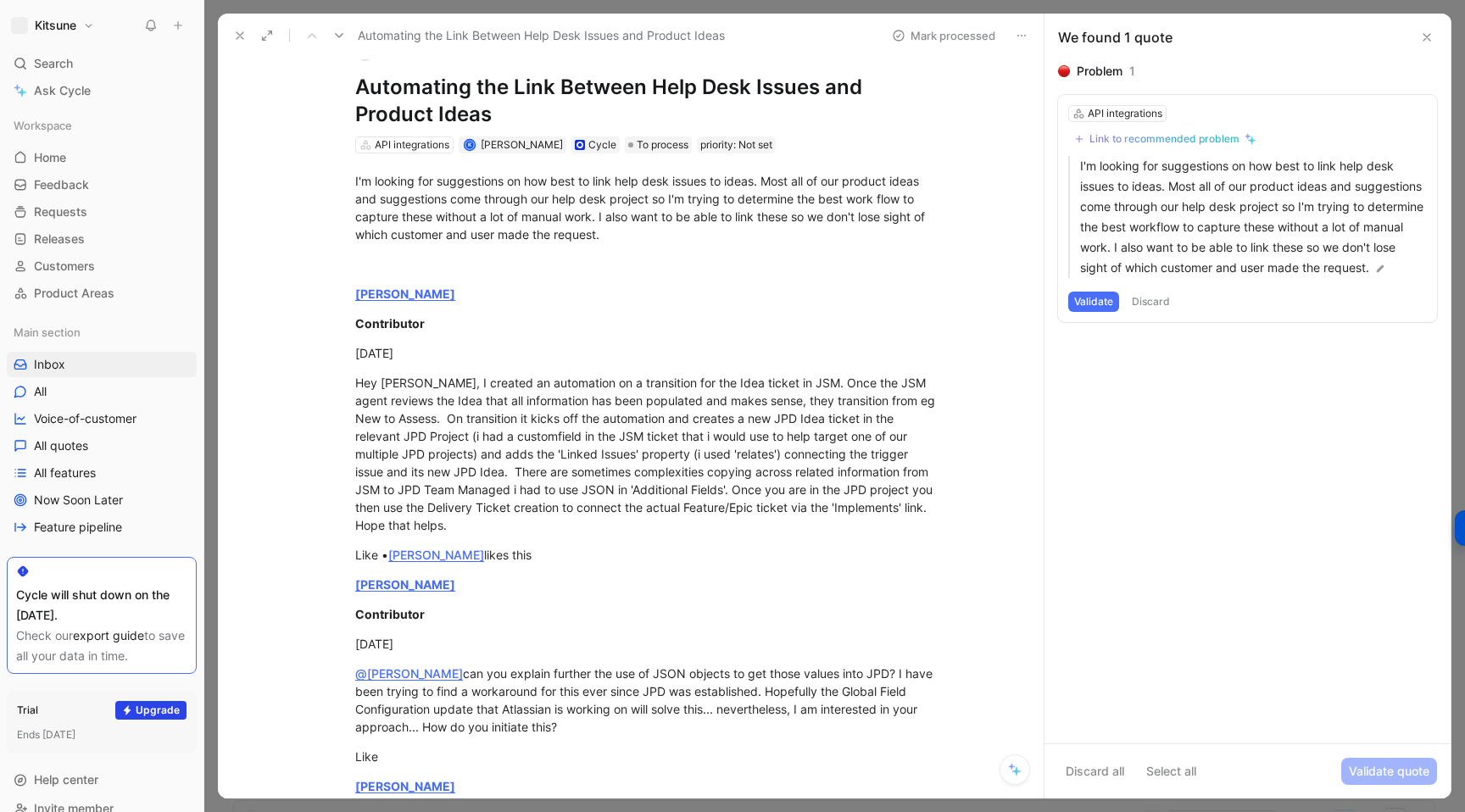
scroll to position [33, 0]
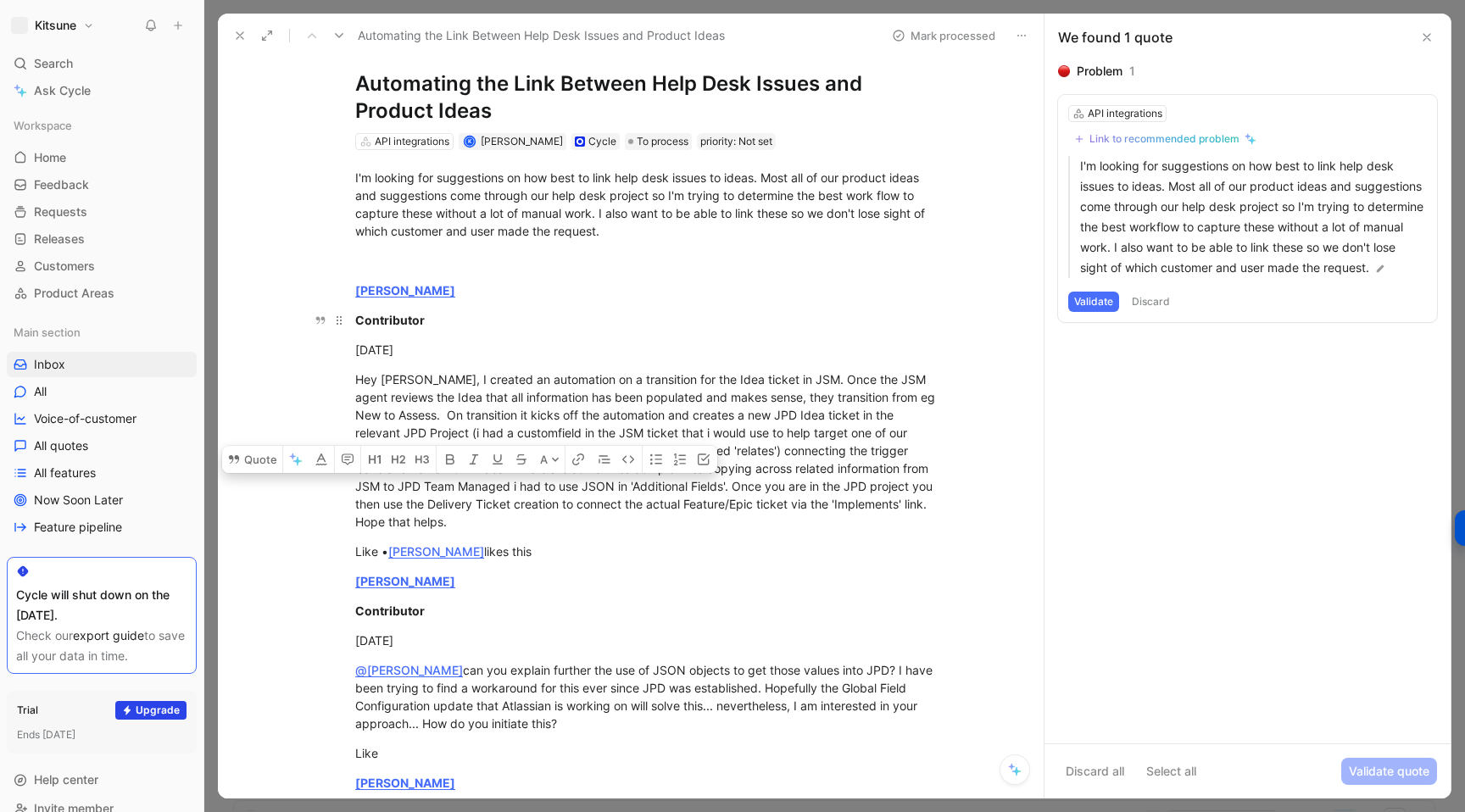
click at [594, 325] on div "Contributor" at bounding box center [649, 320] width 586 height 18
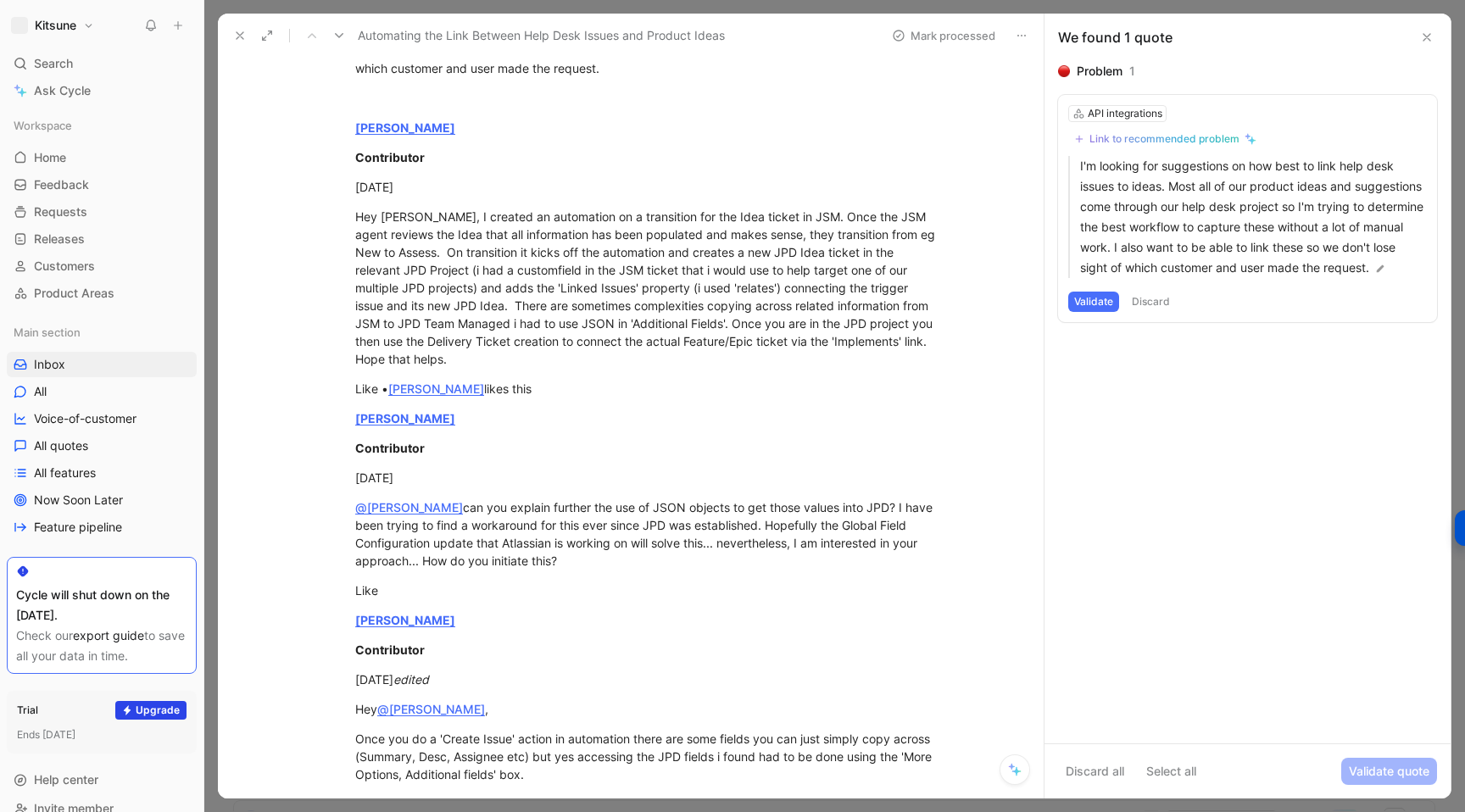
scroll to position [189, 0]
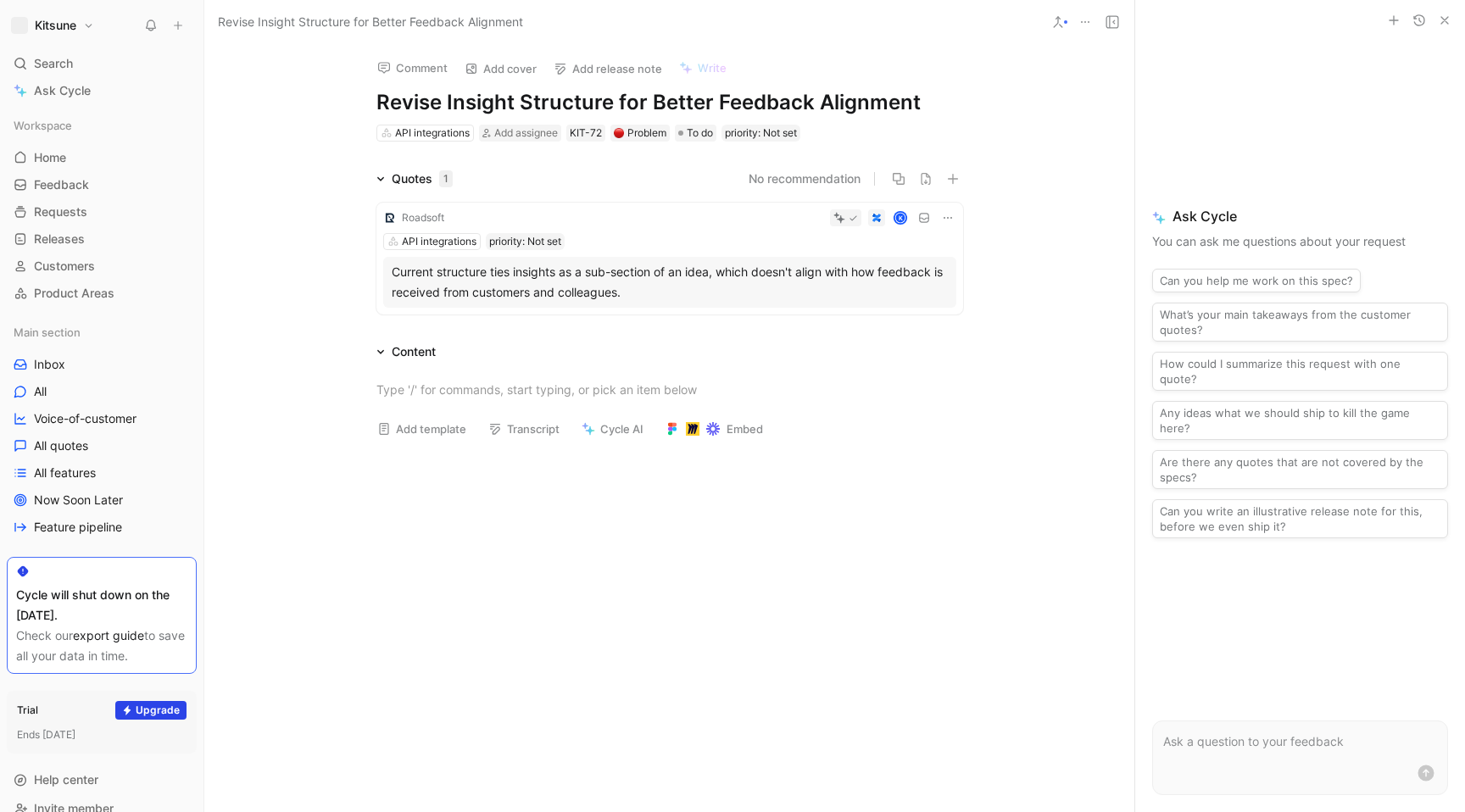
click at [729, 134] on button "priority: Not set" at bounding box center [760, 132] width 79 height 17
click at [689, 169] on html "Kitsune Search ⌘ K Ask Cycle Workspace Home G then H Feedback G then F Requests…" at bounding box center [732, 406] width 1465 height 812
click at [486, 106] on h1 "Revise Insight Structure for Better Feedback Alignment" at bounding box center [670, 102] width 586 height 28
click at [270, 208] on div "Quotes 1 No recommendation Roadsoft K API integrations priority: Not set Curren…" at bounding box center [669, 245] width 930 height 153
